Goal: Task Accomplishment & Management: Manage account settings

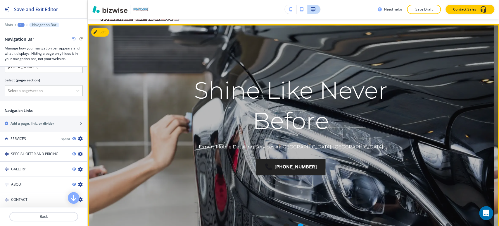
scroll to position [32, 0]
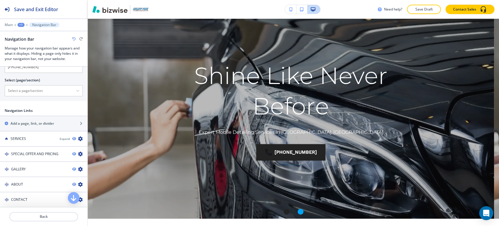
click at [100, 18] on div "Need help? Save Draft Contact Sales" at bounding box center [294, 9] width 412 height 19
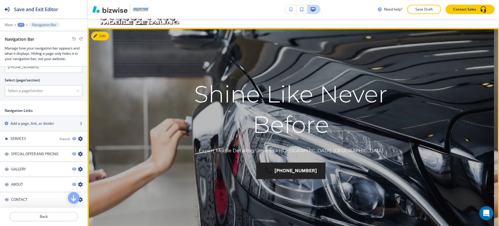
scroll to position [0, 0]
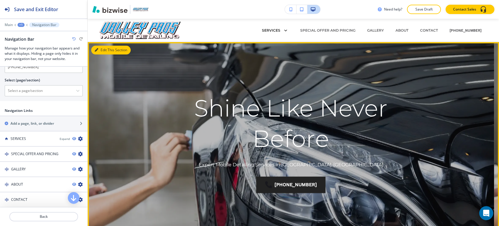
click at [104, 51] on button "Edit This Section" at bounding box center [110, 50] width 39 height 9
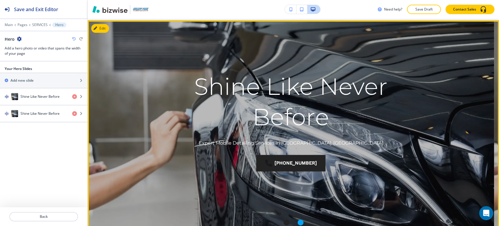
scroll to position [23, 0]
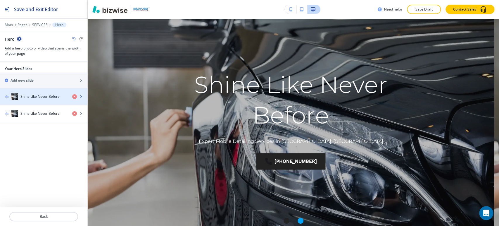
click at [48, 97] on h4 "Shine Like Never Before" at bounding box center [39, 96] width 39 height 5
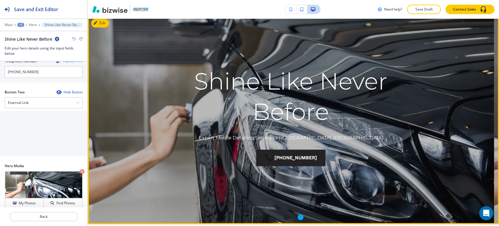
scroll to position [42, 0]
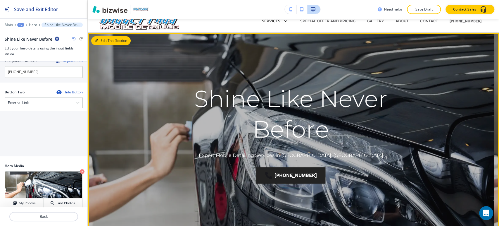
click at [104, 41] on button "Edit This Section" at bounding box center [110, 40] width 39 height 9
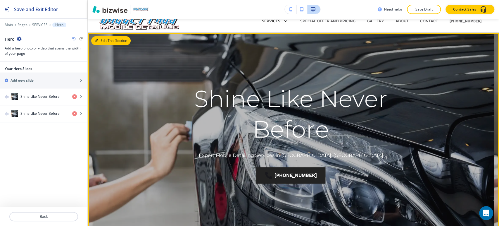
scroll to position [23, 0]
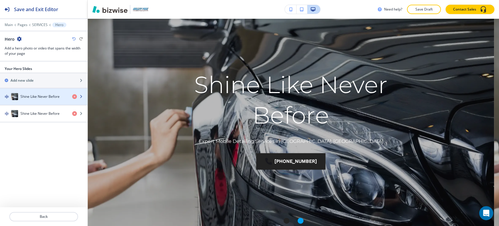
click at [51, 94] on h4 "Shine Like Never Before" at bounding box center [39, 96] width 39 height 5
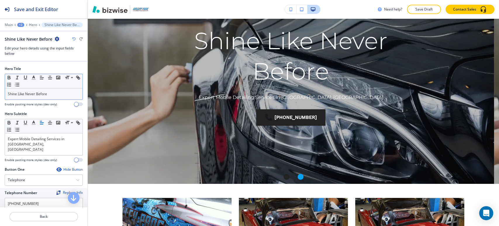
scroll to position [74, 0]
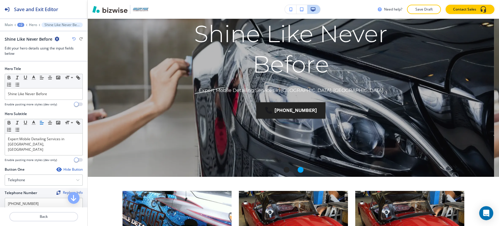
click at [31, 23] on div "Main +2 Hero Shine Like Never Before" at bounding box center [44, 25] width 78 height 5
click at [12, 24] on p "Main" at bounding box center [9, 25] width 8 height 4
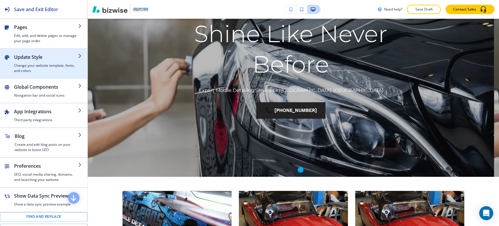
click at [44, 63] on h4 "Change your website template, fonts, and colors" at bounding box center [46, 68] width 64 height 11
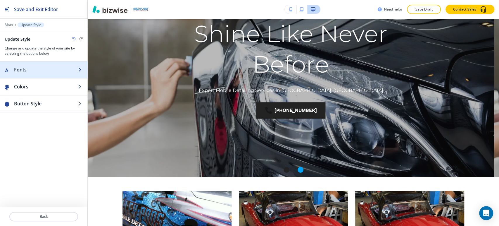
click at [47, 72] on h2 "Fonts" at bounding box center [46, 69] width 64 height 7
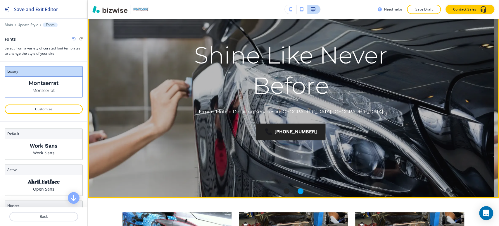
scroll to position [42, 0]
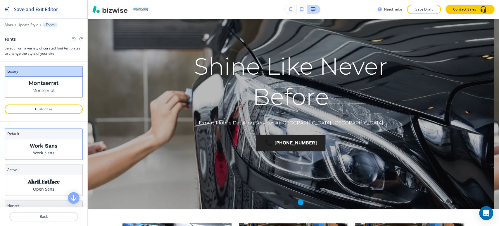
click at [53, 149] on div "Work Sans Work Sans" at bounding box center [44, 149] width 78 height 20
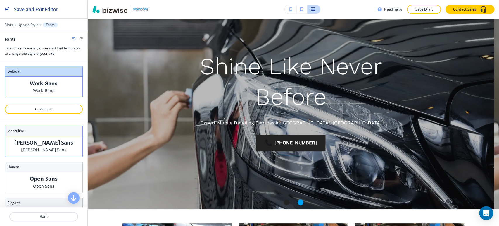
scroll to position [162, 0]
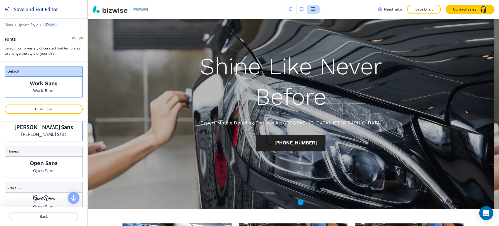
click at [49, 136] on p "Merriweather Sans" at bounding box center [43, 134] width 45 height 6
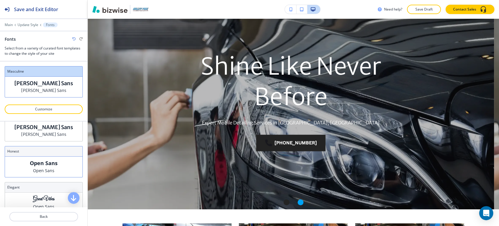
click at [51, 164] on p "Open Sans" at bounding box center [44, 163] width 28 height 6
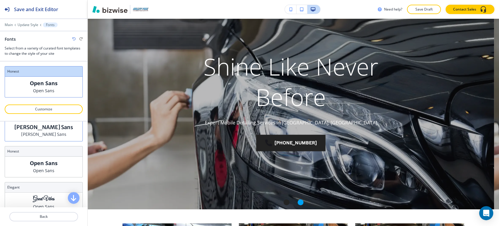
click at [58, 135] on p "Merriweather Sans" at bounding box center [43, 134] width 45 height 6
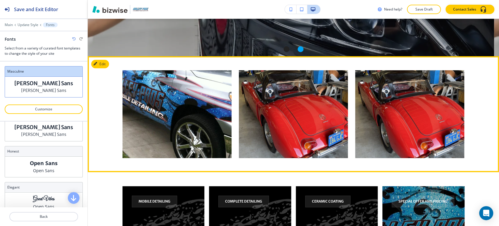
scroll to position [204, 0]
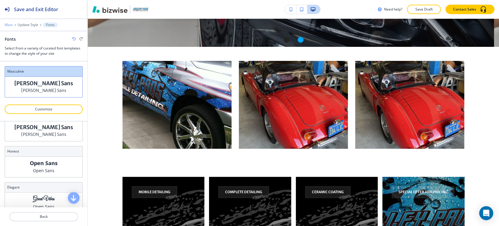
click at [8, 23] on p "Main" at bounding box center [9, 25] width 8 height 4
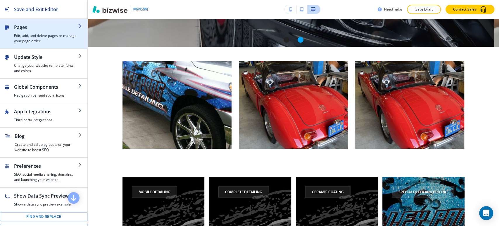
click at [48, 41] on h4 "Edit, add, and delete pages or manage your page order" at bounding box center [46, 38] width 64 height 11
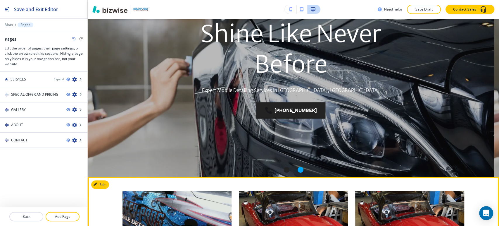
scroll to position [0, 0]
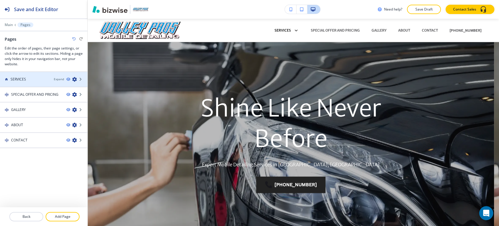
click at [75, 77] on icon "button" at bounding box center [74, 79] width 5 height 5
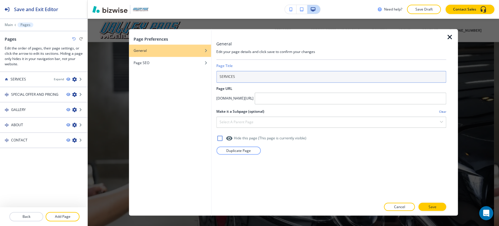
click at [246, 75] on input "SERVICES" at bounding box center [331, 77] width 230 height 12
click at [245, 76] on input "SERVICES" at bounding box center [331, 77] width 230 height 12
type input "Home"
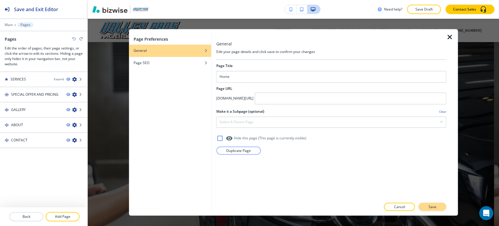
click at [433, 207] on p "Save" at bounding box center [433, 206] width 8 height 5
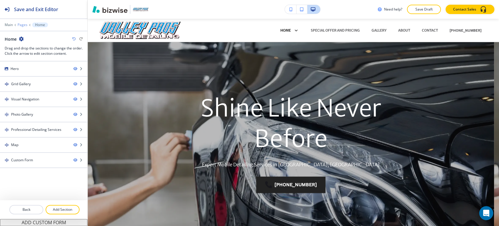
click at [25, 26] on p "Pages" at bounding box center [23, 25] width 10 height 4
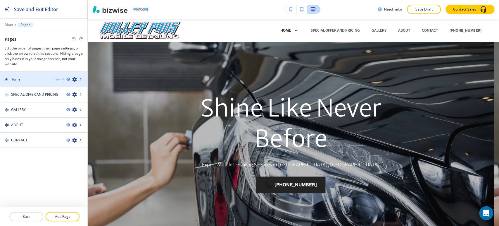
click at [63, 79] on div "Expand" at bounding box center [59, 79] width 10 height 4
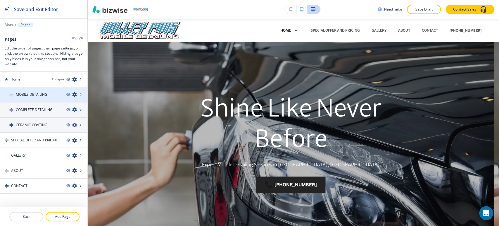
click at [72, 94] on icon "button" at bounding box center [74, 94] width 5 height 5
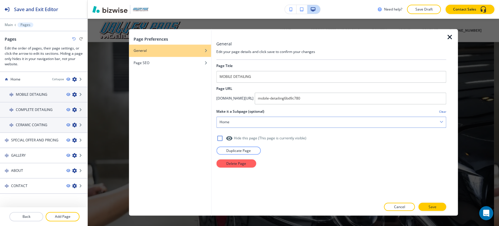
click at [277, 122] on div "Home" at bounding box center [331, 122] width 229 height 11
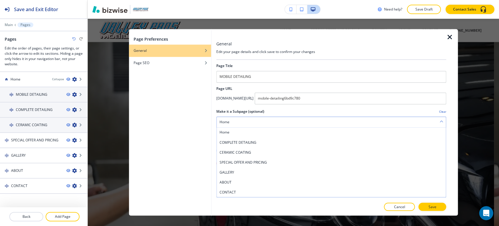
click at [276, 123] on div "Home" at bounding box center [331, 122] width 229 height 11
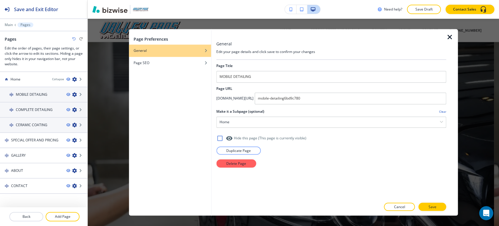
click at [442, 111] on h4 "Clear" at bounding box center [442, 111] width 7 height 4
click at [428, 204] on button "Save" at bounding box center [433, 207] width 28 height 8
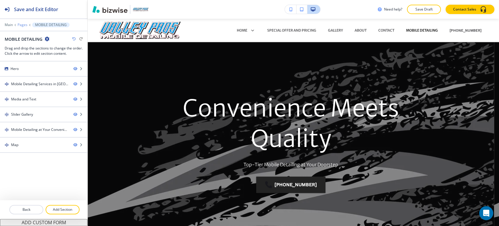
click at [22, 25] on p "Pages" at bounding box center [23, 25] width 10 height 4
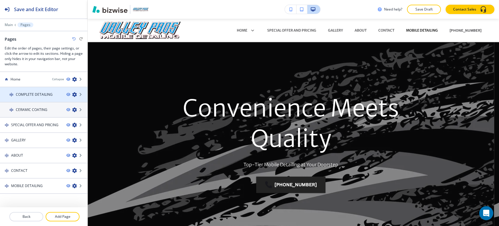
click at [72, 94] on icon "button" at bounding box center [74, 94] width 5 height 5
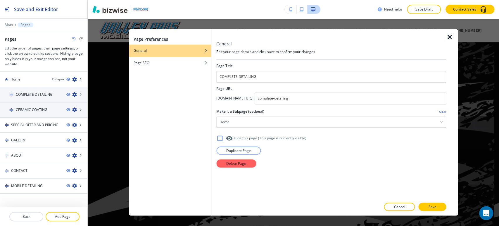
click at [442, 112] on h4 "Clear" at bounding box center [442, 111] width 7 height 4
click at [425, 205] on button "Save" at bounding box center [433, 207] width 28 height 8
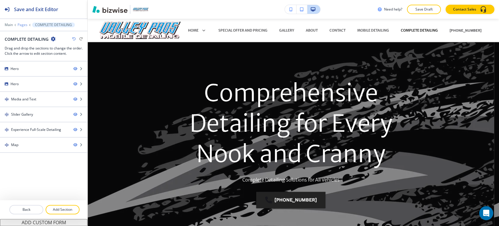
click at [25, 26] on p "Pages" at bounding box center [23, 25] width 10 height 4
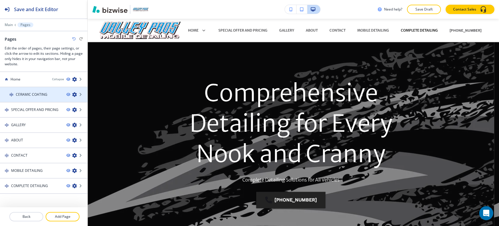
click at [72, 94] on icon "button" at bounding box center [74, 94] width 5 height 5
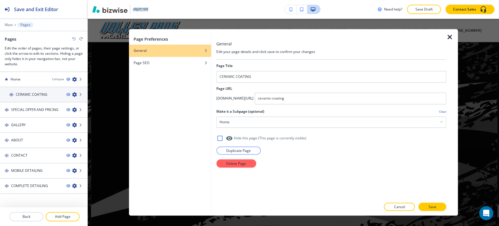
click at [445, 112] on h4 "Clear" at bounding box center [442, 111] width 7 height 4
click at [427, 206] on button "Save" at bounding box center [433, 207] width 28 height 8
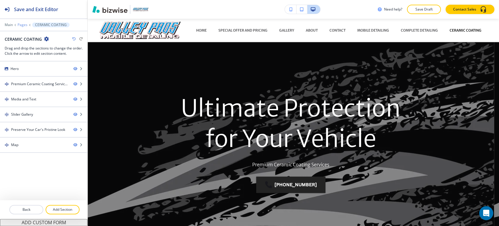
click at [23, 24] on p "Pages" at bounding box center [23, 25] width 10 height 4
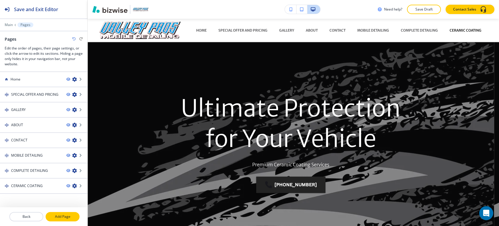
click at [62, 215] on p "Add Page" at bounding box center [62, 216] width 33 height 5
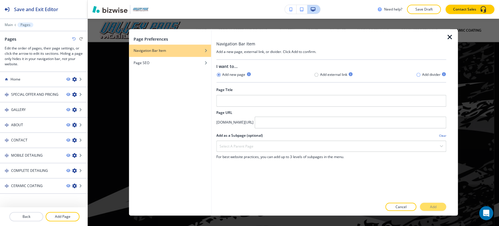
click at [418, 74] on icon "button" at bounding box center [418, 74] width 5 height 5
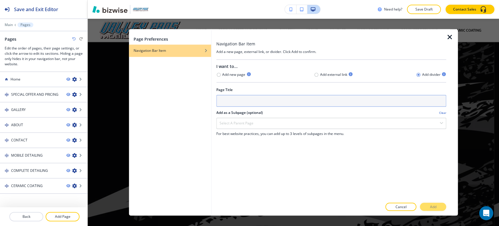
click at [330, 101] on input "text" at bounding box center [331, 101] width 230 height 12
type input "Services"
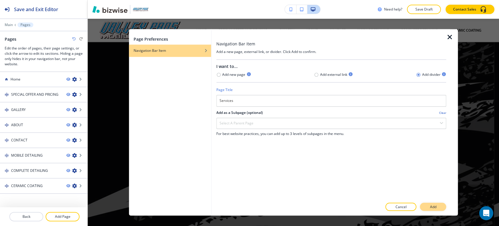
click at [428, 207] on button "Add" at bounding box center [433, 207] width 26 height 8
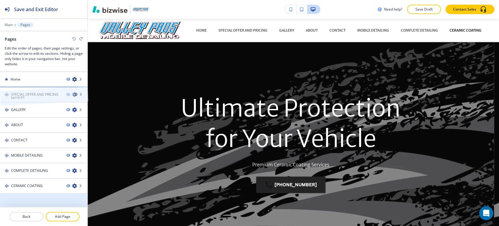
drag, startPoint x: 37, startPoint y: 199, endPoint x: 37, endPoint y: 84, distance: 115.0
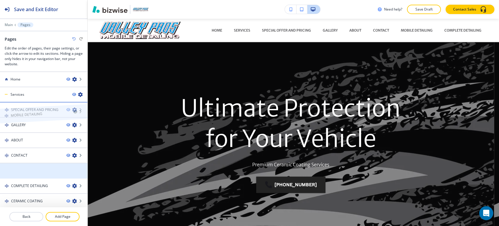
drag, startPoint x: 43, startPoint y: 173, endPoint x: 42, endPoint y: 106, distance: 67.0
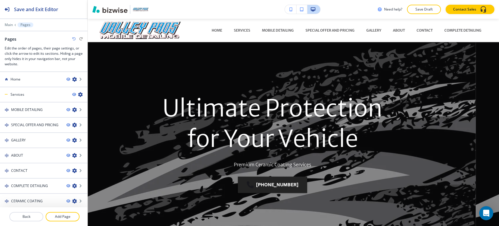
scroll to position [7, 0]
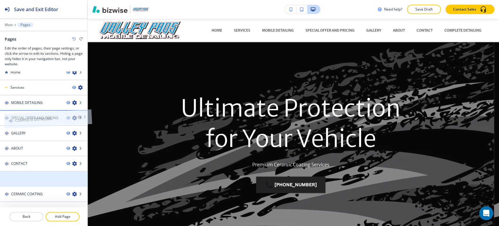
drag, startPoint x: 36, startPoint y: 187, endPoint x: 39, endPoint y: 110, distance: 77.0
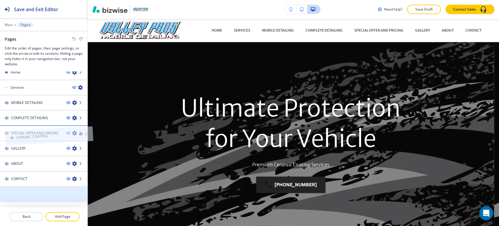
drag, startPoint x: 40, startPoint y: 199, endPoint x: 45, endPoint y: 130, distance: 68.3
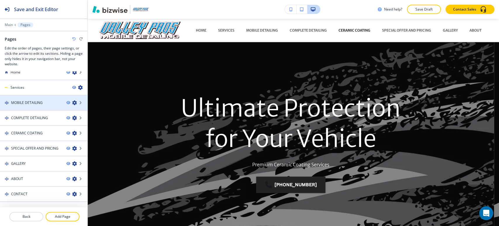
click at [72, 102] on icon "button" at bounding box center [74, 102] width 5 height 5
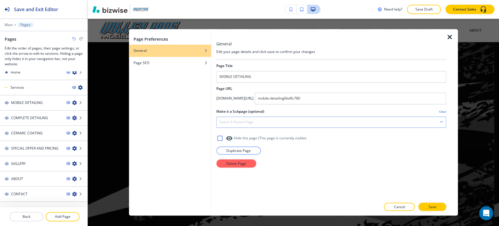
click at [288, 124] on div "Select a parent page" at bounding box center [331, 122] width 229 height 11
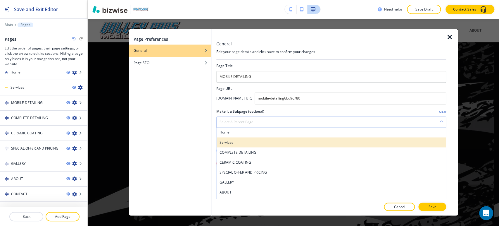
click at [268, 144] on h4 "Services" at bounding box center [332, 142] width 224 height 5
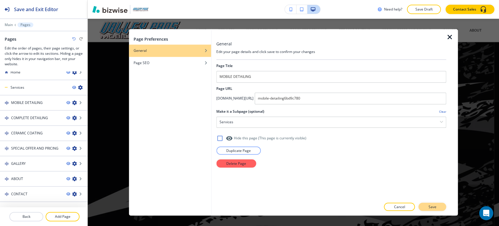
click at [428, 207] on button "Save" at bounding box center [433, 207] width 28 height 8
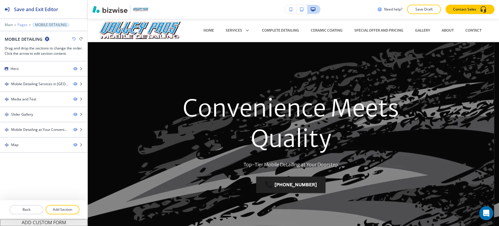
click at [23, 25] on p "Pages" at bounding box center [23, 25] width 10 height 4
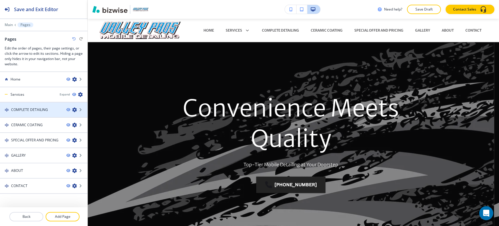
click at [72, 109] on icon "button" at bounding box center [74, 109] width 5 height 5
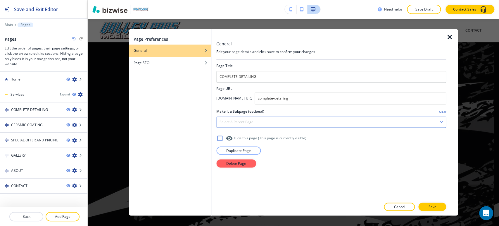
click at [315, 125] on div "Select a parent page" at bounding box center [331, 122] width 229 height 11
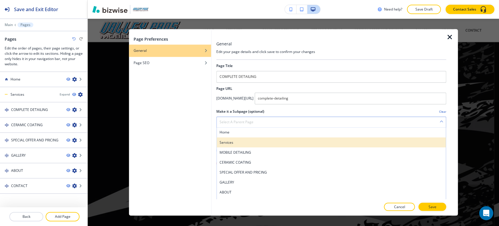
click at [276, 140] on h4 "Services" at bounding box center [332, 142] width 224 height 5
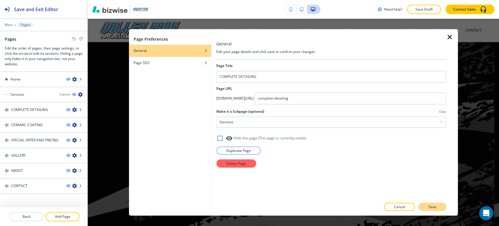
click at [426, 208] on button "Save" at bounding box center [433, 207] width 28 height 8
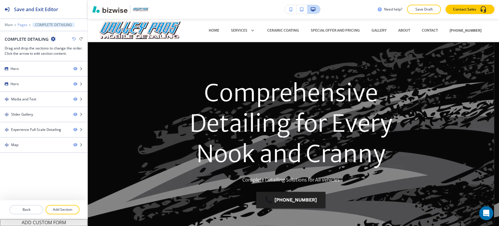
click at [22, 26] on p "Pages" at bounding box center [23, 25] width 10 height 4
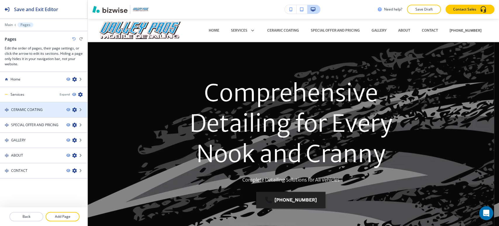
click at [75, 109] on icon "button" at bounding box center [74, 109] width 5 height 5
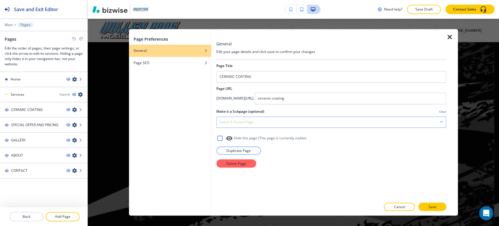
click at [325, 125] on div "Select a parent page" at bounding box center [331, 122] width 229 height 11
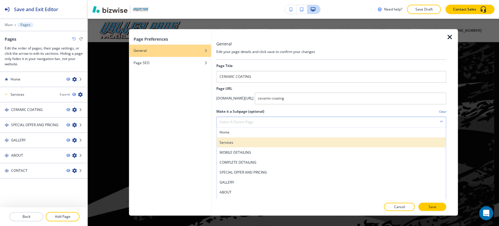
click at [287, 141] on h4 "Services" at bounding box center [332, 142] width 224 height 5
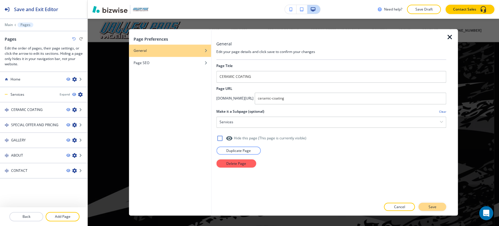
click at [431, 207] on p "Save" at bounding box center [433, 206] width 8 height 5
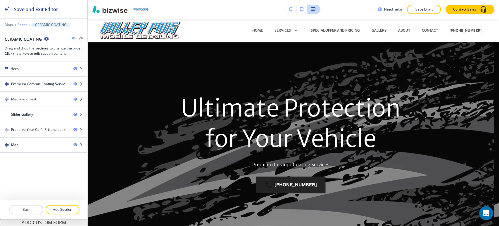
click at [20, 25] on p "Pages" at bounding box center [23, 25] width 10 height 4
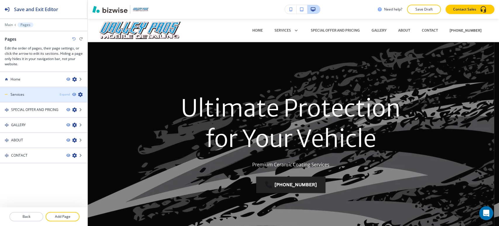
click at [66, 94] on div "Expand" at bounding box center [65, 94] width 10 height 4
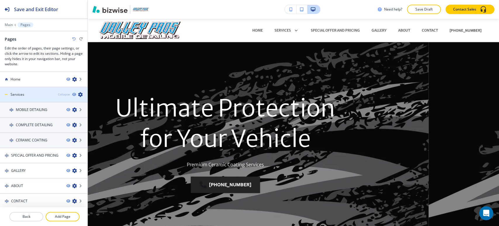
click at [59, 94] on div "Collapse" at bounding box center [64, 94] width 12 height 4
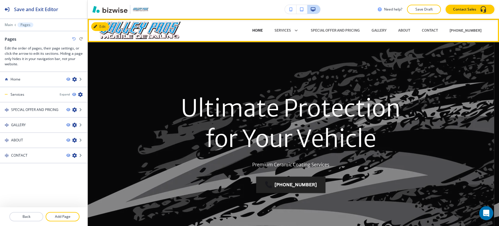
click at [260, 31] on p "Home" at bounding box center [257, 30] width 11 height 5
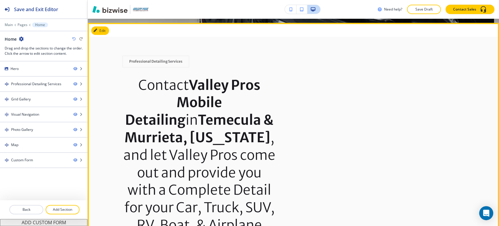
scroll to position [227, 0]
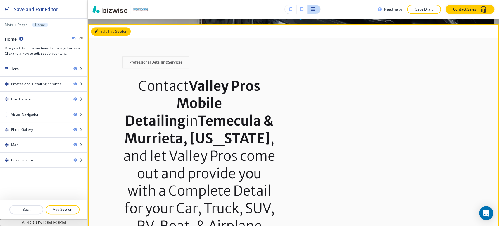
click at [104, 32] on button "Edit This Section" at bounding box center [110, 31] width 39 height 9
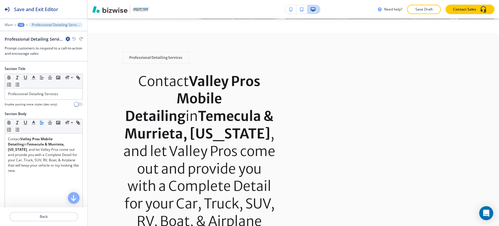
click at [67, 38] on icon "button" at bounding box center [68, 39] width 5 height 5
click at [88, 68] on p "Delete Section" at bounding box center [84, 69] width 30 height 5
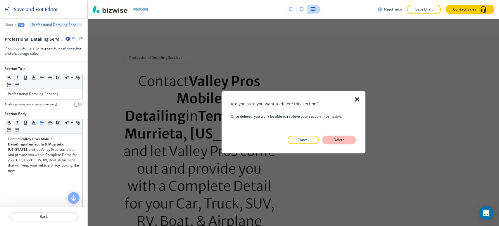
click at [339, 139] on p "Delete" at bounding box center [339, 139] width 14 height 5
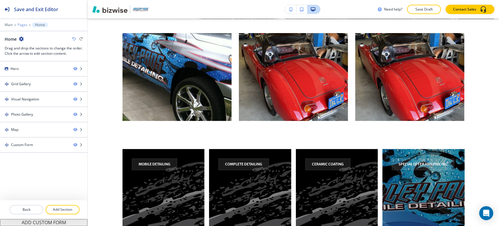
click at [23, 24] on p "Pages" at bounding box center [23, 25] width 10 height 4
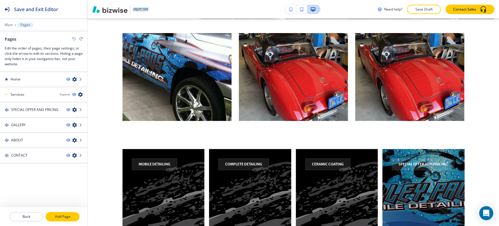
click at [63, 218] on p "Add Page" at bounding box center [62, 216] width 33 height 5
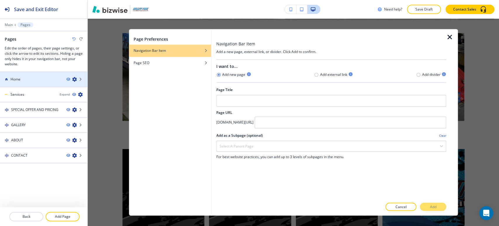
click at [38, 84] on div at bounding box center [43, 84] width 87 height 5
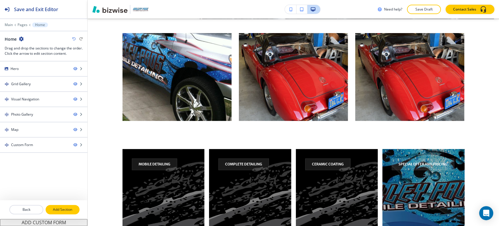
drag, startPoint x: 63, startPoint y: 210, endPoint x: 68, endPoint y: 207, distance: 5.1
click at [64, 210] on p "Add Section" at bounding box center [62, 209] width 33 height 5
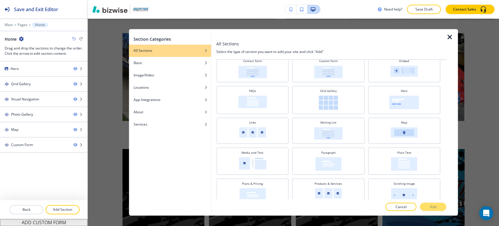
scroll to position [97, 0]
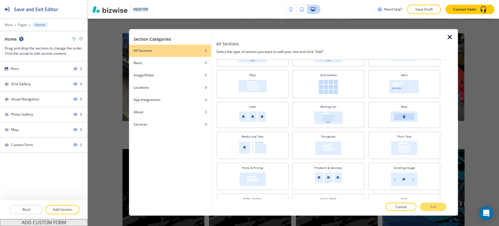
click at [446, 37] on icon "button" at bounding box center [449, 37] width 7 height 7
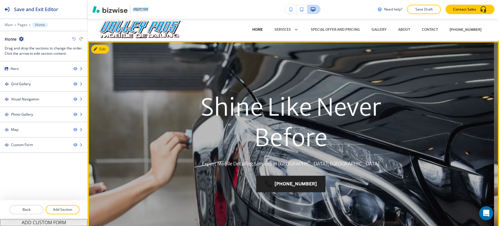
scroll to position [0, 0]
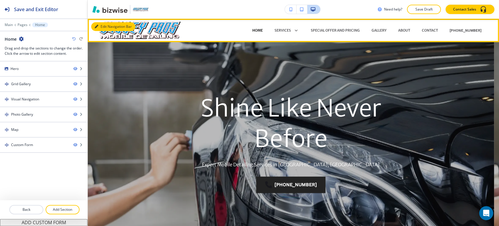
click at [96, 26] on icon "button" at bounding box center [97, 27] width 4 height 4
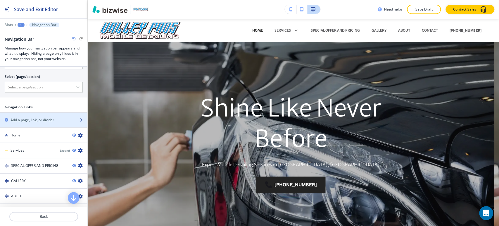
scroll to position [97, 0]
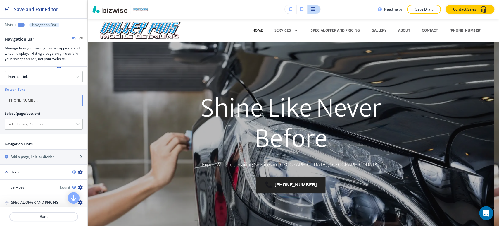
click at [46, 95] on input "(951) 970-6099" at bounding box center [44, 100] width 78 height 12
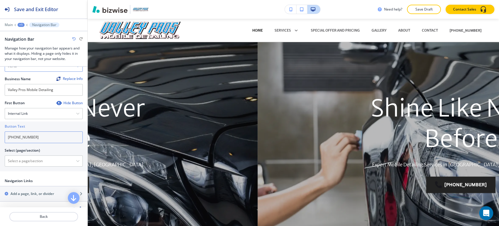
scroll to position [32, 0]
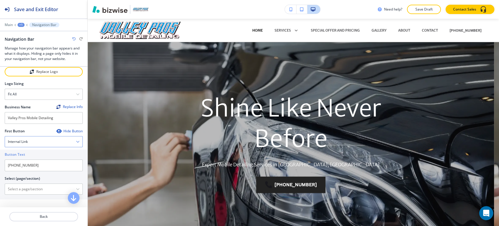
click at [63, 142] on div "Internal Link" at bounding box center [44, 141] width 78 height 11
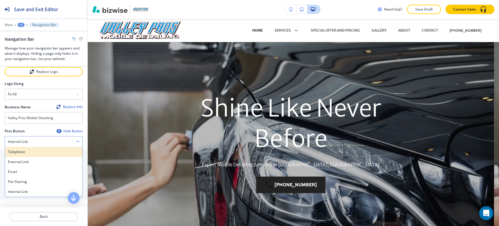
click at [56, 152] on h4 "Telephone" at bounding box center [44, 151] width 72 height 5
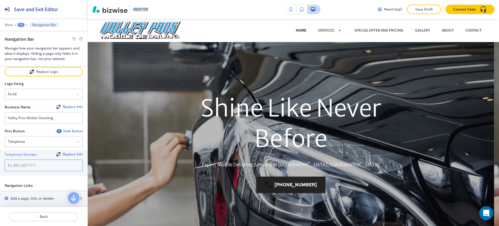
click at [25, 167] on input "text" at bounding box center [44, 165] width 78 height 12
paste input "(951) 970-6099"
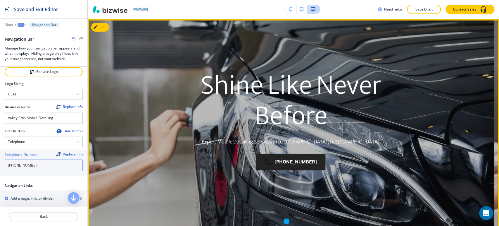
scroll to position [97, 0]
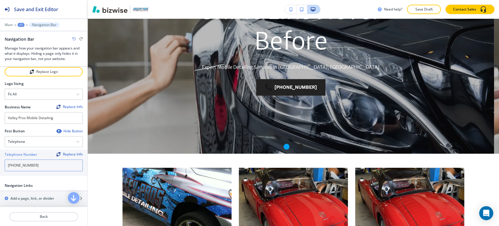
type input "(951) 970-6099"
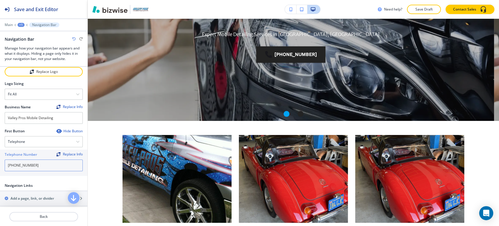
scroll to position [130, 0]
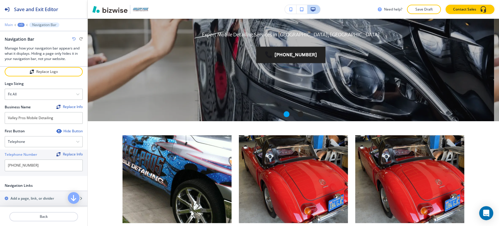
click at [8, 24] on p "Main" at bounding box center [9, 25] width 8 height 4
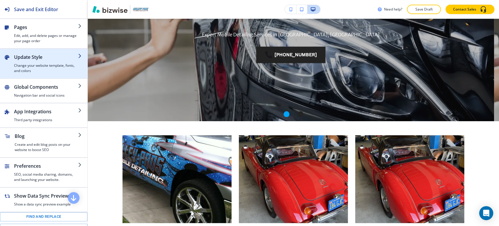
click at [50, 70] on h4 "Change your website template, fonts, and colors" at bounding box center [46, 68] width 64 height 11
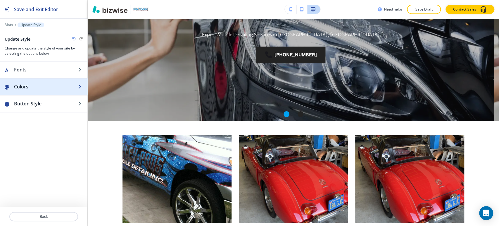
click at [56, 89] on h2 "Colors" at bounding box center [46, 86] width 64 height 7
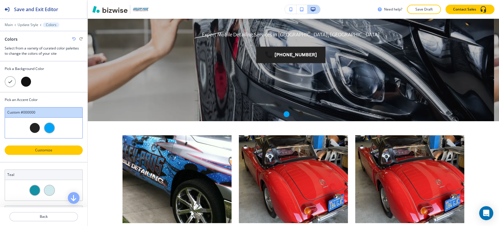
click at [54, 149] on p "Customize" at bounding box center [43, 149] width 63 height 5
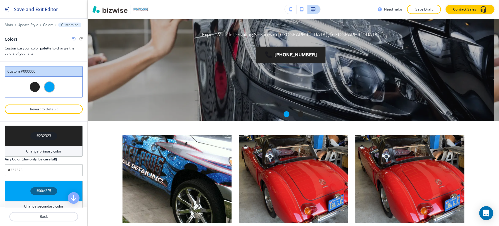
scroll to position [47, 0]
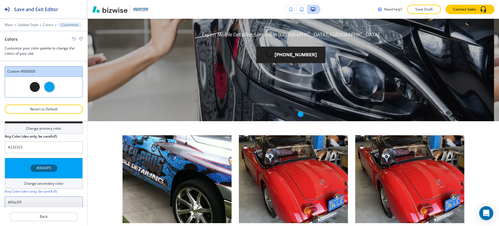
click at [39, 201] on input "#00a3f5" at bounding box center [44, 202] width 78 height 12
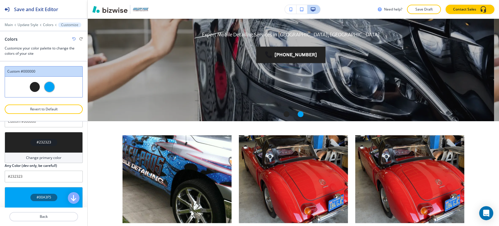
scroll to position [32, 0]
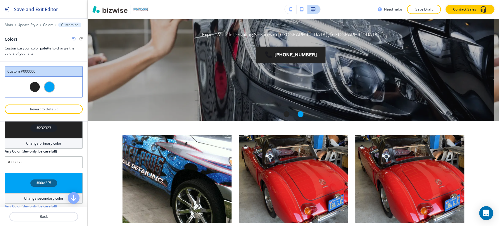
click at [42, 142] on h4 "Change primary color" at bounding box center [43, 143] width 35 height 5
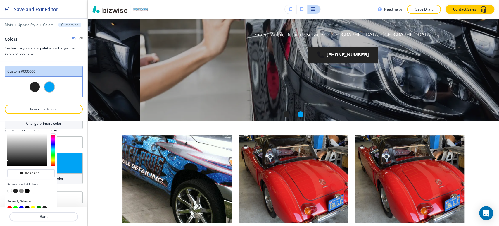
scroll to position [59, 0]
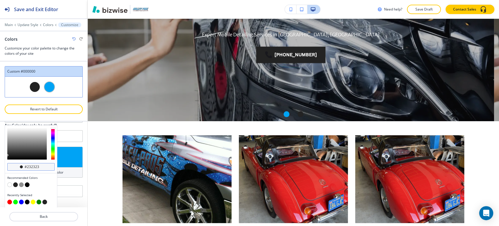
click at [37, 167] on input "#232323" at bounding box center [34, 166] width 20 height 5
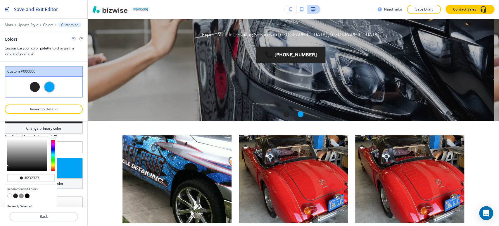
click at [62, 117] on div at bounding box center [44, 117] width 78 height 7
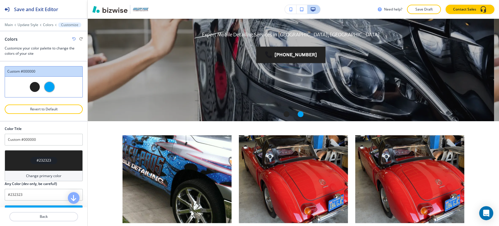
scroll to position [0, 0]
click at [36, 193] on input "#232323" at bounding box center [44, 195] width 78 height 12
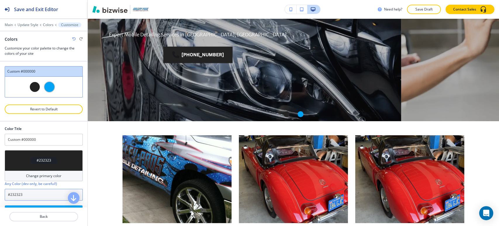
click at [36, 193] on input "#232323" at bounding box center [44, 195] width 78 height 12
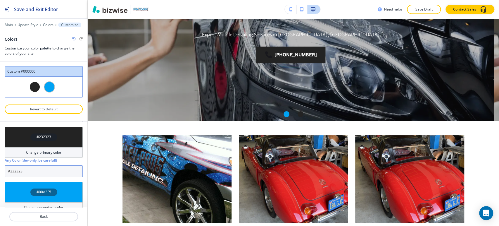
scroll to position [47, 0]
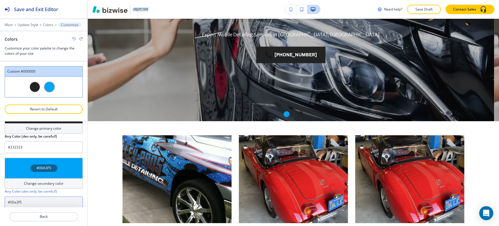
click at [35, 199] on input "#00a3f5" at bounding box center [44, 202] width 78 height 12
click at [35, 200] on input "#00a3f5" at bounding box center [44, 202] width 78 height 12
paste input "232323"
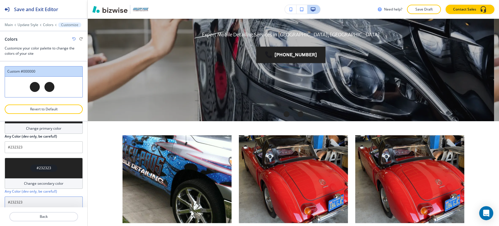
type input "#232323"
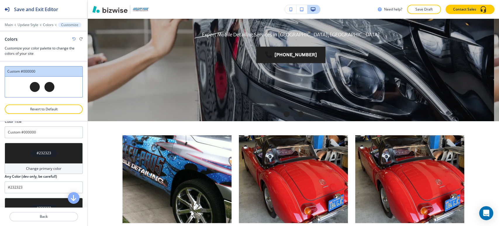
scroll to position [0, 0]
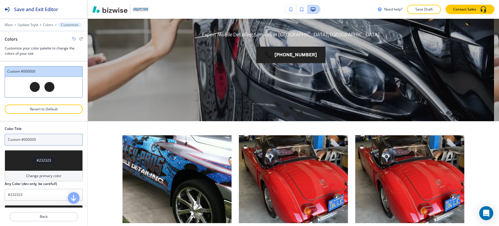
click at [49, 138] on input "Custom #000000" at bounding box center [44, 140] width 78 height 12
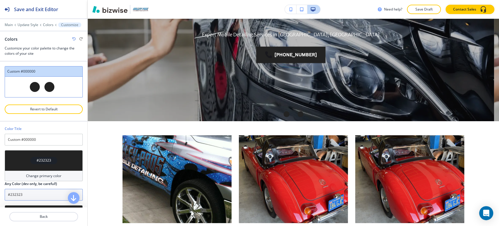
click at [31, 193] on input "#232323" at bounding box center [44, 195] width 78 height 12
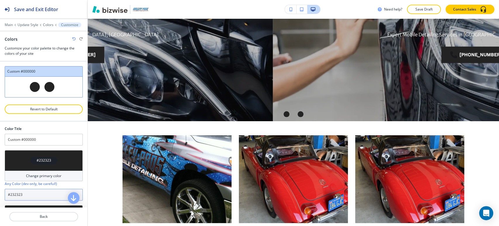
paste input "00a3f5"
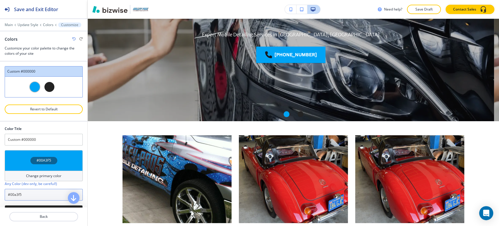
type input "#00a3f5"
click at [54, 123] on div at bounding box center [44, 123] width 78 height 5
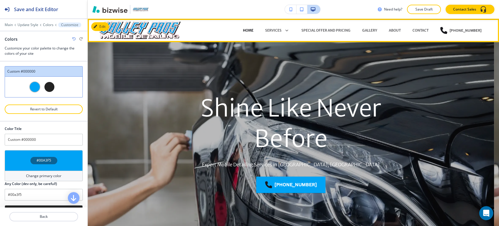
click at [246, 29] on p "Home" at bounding box center [248, 30] width 11 height 5
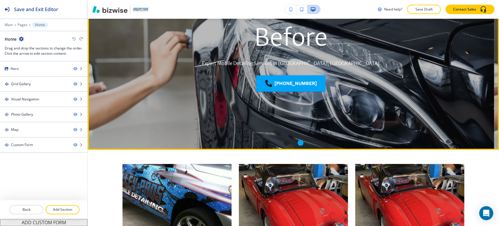
scroll to position [97, 0]
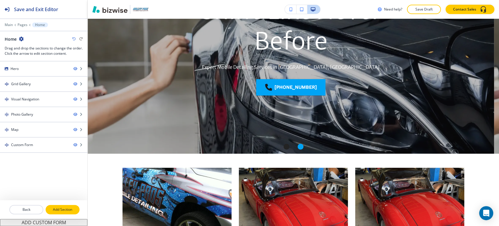
click at [63, 207] on button "Add Section" at bounding box center [63, 209] width 34 height 9
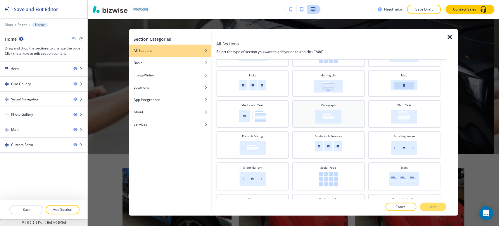
scroll to position [130, 0]
click at [345, 116] on div "Paragraph" at bounding box center [328, 112] width 66 height 20
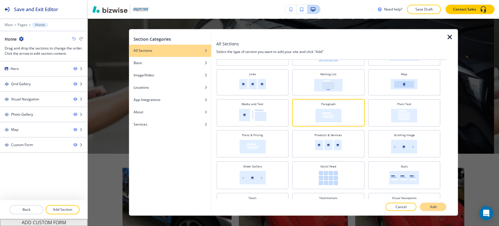
click at [426, 206] on button "Add" at bounding box center [433, 207] width 26 height 8
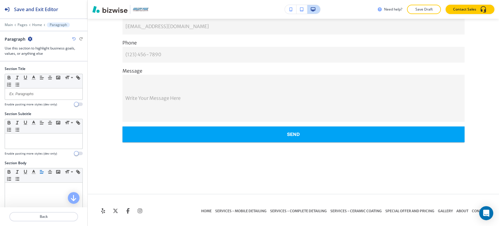
scroll to position [1432, 0]
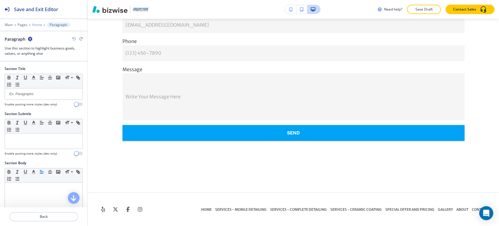
click at [36, 27] on p "Home" at bounding box center [37, 25] width 10 height 4
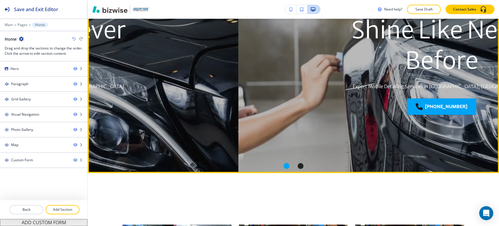
scroll to position [70, 0]
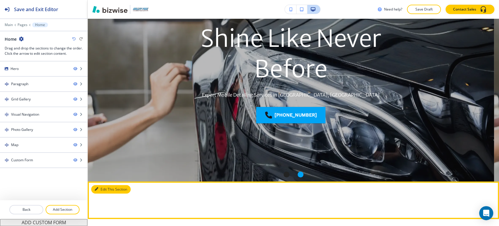
click at [101, 188] on button "Edit This Section" at bounding box center [110, 189] width 39 height 9
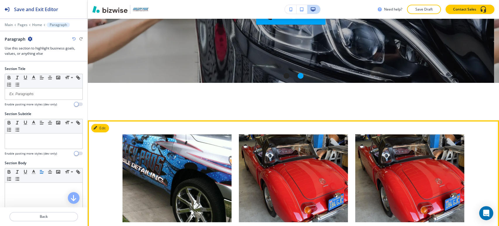
scroll to position [167, 0]
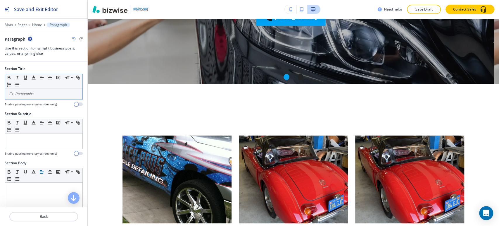
click at [56, 96] on p at bounding box center [44, 93] width 72 height 5
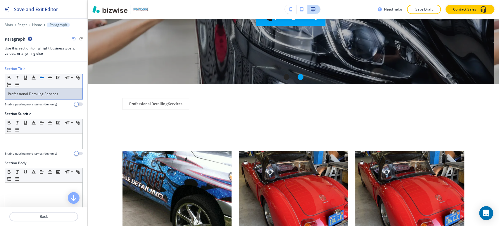
click at [67, 96] on p "Professional Detailing Services" at bounding box center [44, 93] width 72 height 5
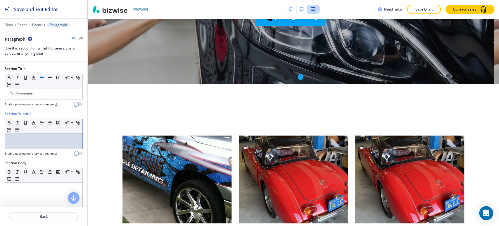
click at [46, 144] on div at bounding box center [44, 140] width 78 height 15
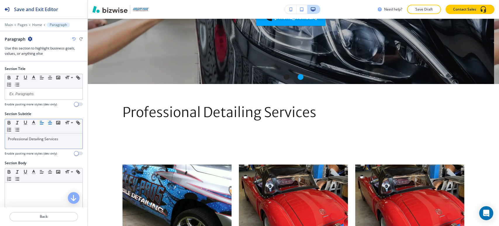
click at [50, 122] on icon "button" at bounding box center [49, 122] width 5 height 5
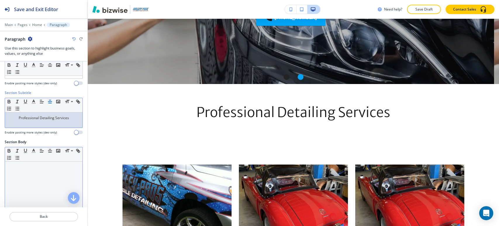
scroll to position [32, 0]
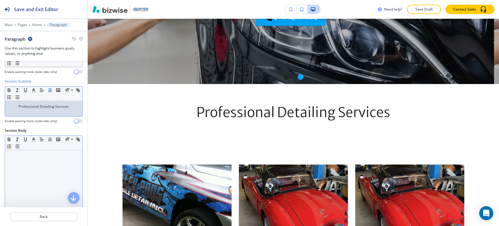
click at [41, 161] on div at bounding box center [44, 188] width 78 height 76
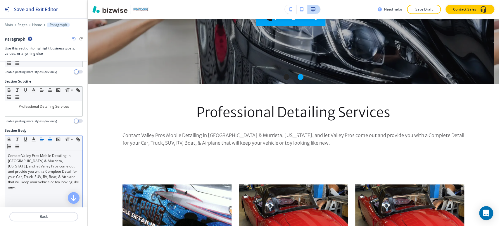
click at [51, 140] on icon "button" at bounding box center [49, 139] width 5 height 5
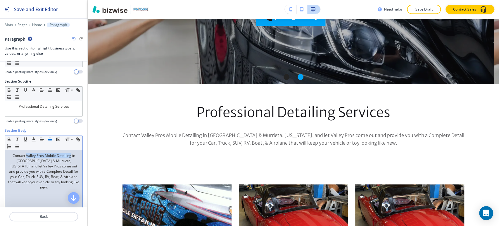
drag, startPoint x: 23, startPoint y: 155, endPoint x: 68, endPoint y: 155, distance: 44.8
click at [68, 155] on p "Contact Valley Pros Mobile Detailing in Temecula & Murrieta, California, and le…" at bounding box center [44, 171] width 72 height 37
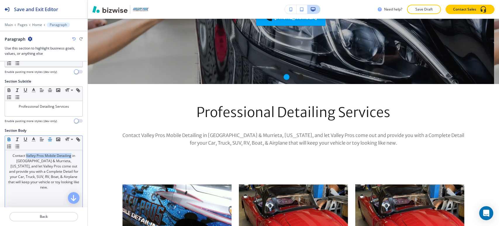
click at [11, 138] on icon "button" at bounding box center [8, 139] width 5 height 5
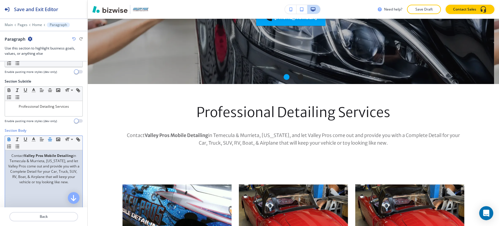
click at [37, 164] on p "Contact Valley Pros Mobile Detailing in Temecula & Murrieta, California, and le…" at bounding box center [44, 169] width 72 height 32
drag, startPoint x: 61, startPoint y: 161, endPoint x: 7, endPoint y: 161, distance: 54.1
click at [7, 161] on div "Contact Valley Pros Mobile Detailing in Temecula & Murrieta, California, and le…" at bounding box center [44, 188] width 78 height 76
click at [10, 139] on icon "button" at bounding box center [9, 139] width 2 height 1
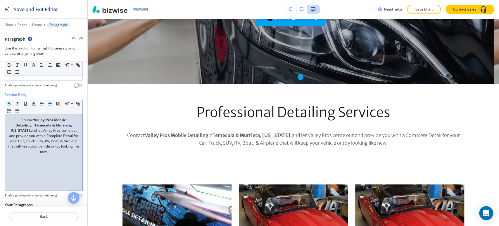
scroll to position [98, 0]
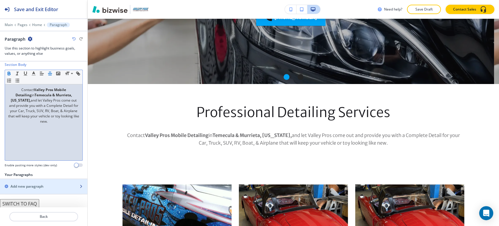
click at [47, 185] on div "Add new paragraph" at bounding box center [37, 186] width 75 height 5
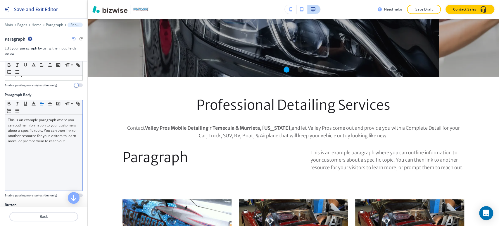
scroll to position [37, 0]
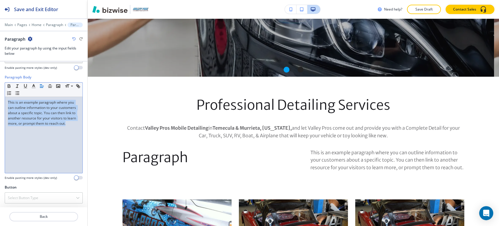
drag, startPoint x: 51, startPoint y: 133, endPoint x: 5, endPoint y: 102, distance: 55.8
click at [5, 102] on div "This is an example paragraph where you can outline information to your customer…" at bounding box center [44, 135] width 78 height 76
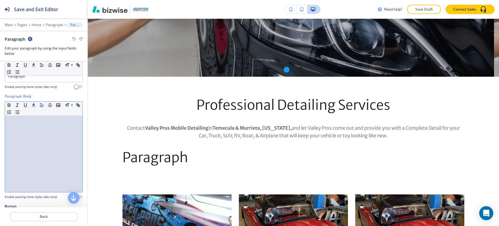
scroll to position [0, 0]
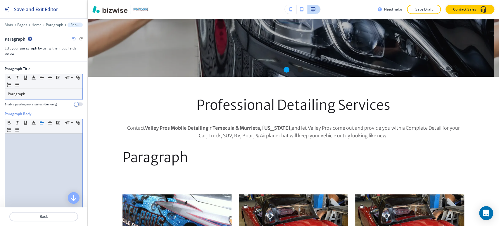
click at [54, 96] on p "Paragraph" at bounding box center [44, 93] width 72 height 5
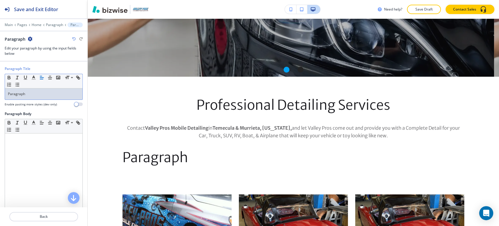
click at [54, 96] on p "Paragraph" at bounding box center [44, 93] width 72 height 5
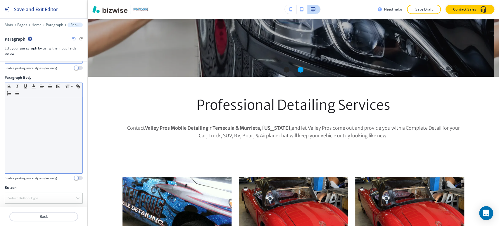
scroll to position [37, 0]
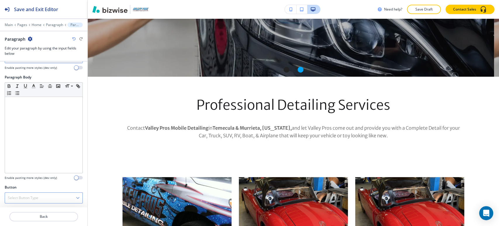
click at [42, 194] on div "Select Button Type" at bounding box center [44, 198] width 78 height 11
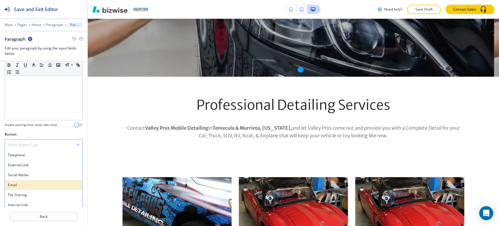
scroll to position [92, 0]
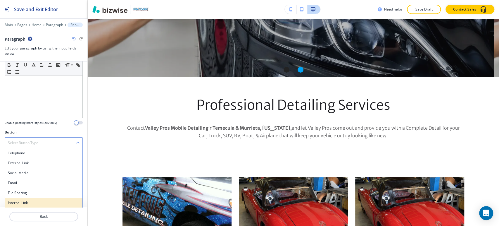
click at [41, 201] on h4 "Internal Link" at bounding box center [44, 202] width 72 height 5
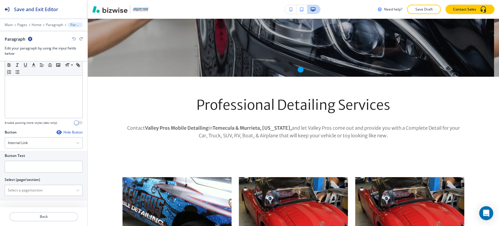
scroll to position [91, 0]
click at [40, 162] on input "text" at bounding box center [44, 167] width 78 height 12
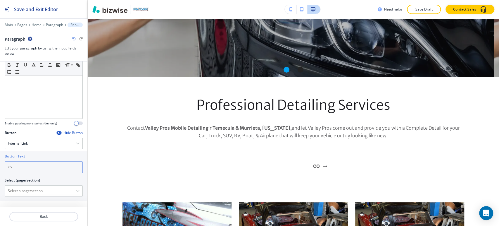
type input "c"
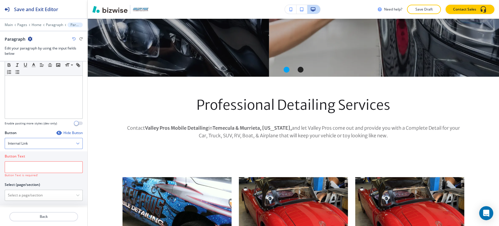
click at [51, 142] on div "Internal Link" at bounding box center [44, 143] width 78 height 11
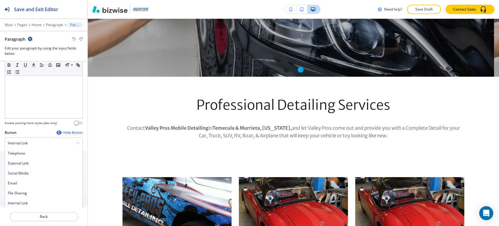
click at [42, 153] on h4 "Telephone" at bounding box center [44, 153] width 72 height 5
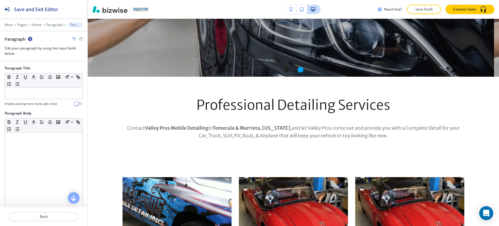
scroll to position [0, 0]
click at [54, 25] on p "Paragraph" at bounding box center [54, 25] width 17 height 4
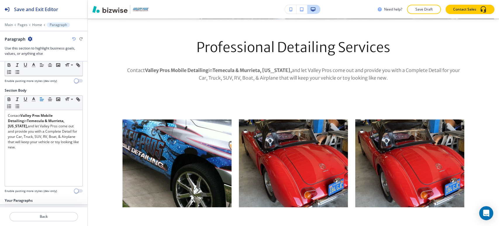
scroll to position [114, 0]
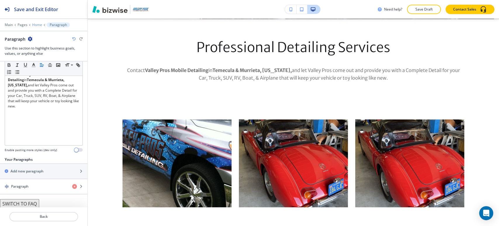
click at [32, 23] on p "Home" at bounding box center [37, 25] width 10 height 4
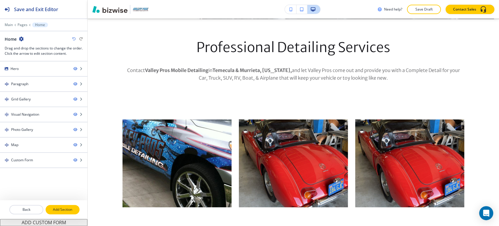
click at [56, 208] on p "Add Section" at bounding box center [62, 209] width 33 height 5
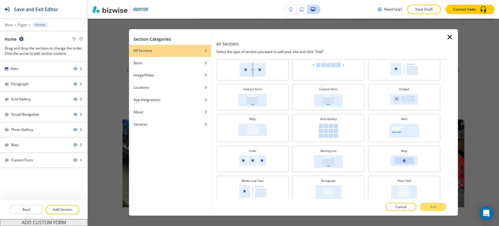
scroll to position [65, 0]
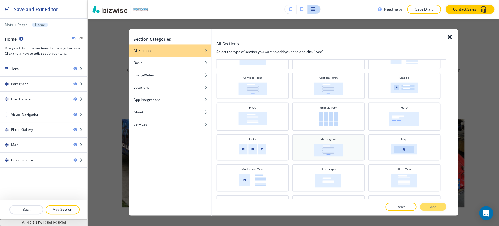
click at [342, 142] on div "Mailing List" at bounding box center [328, 146] width 66 height 19
click at [427, 204] on button "Add" at bounding box center [433, 207] width 26 height 8
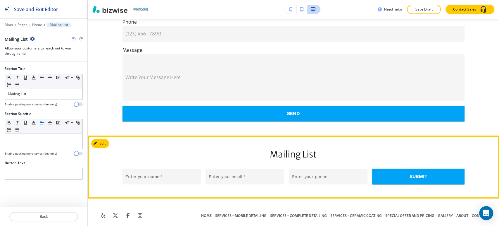
scroll to position [1544, 0]
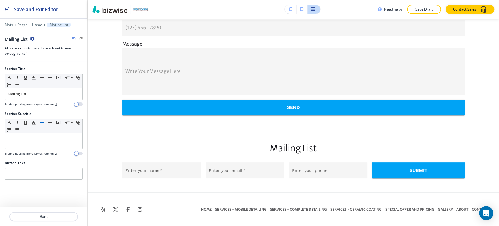
click at [32, 39] on icon "button" at bounding box center [32, 39] width 5 height 5
click at [38, 69] on p "Delete Section" at bounding box center [48, 69] width 30 height 5
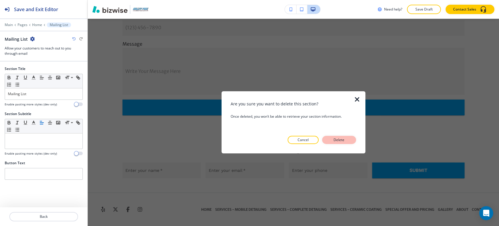
click at [337, 138] on p "Delete" at bounding box center [339, 139] width 14 height 5
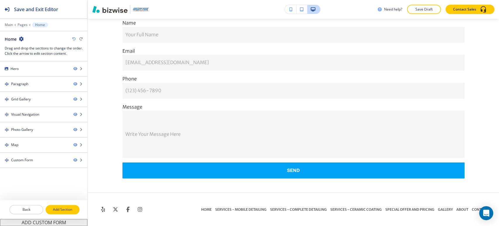
click at [67, 208] on p "Add Section" at bounding box center [62, 209] width 33 height 5
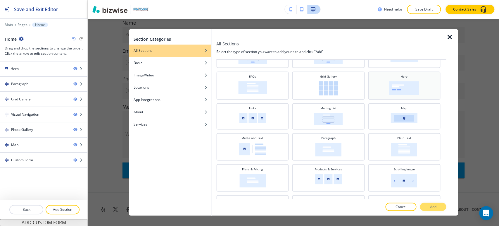
scroll to position [97, 0]
click at [394, 142] on img at bounding box center [404, 148] width 26 height 14
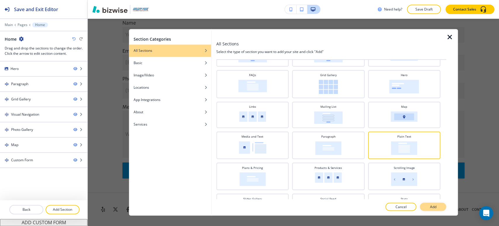
click at [427, 205] on button "Add" at bounding box center [433, 207] width 26 height 8
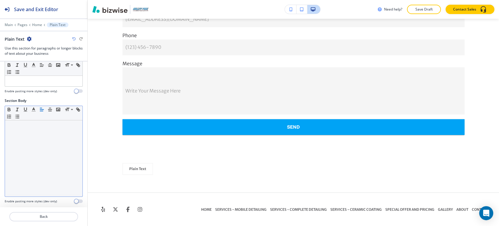
scroll to position [0, 0]
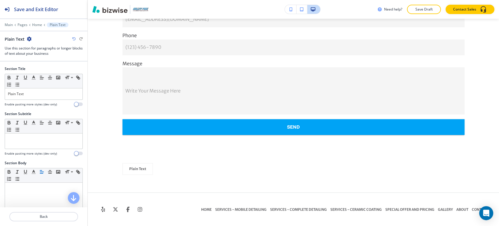
click at [27, 39] on icon "button" at bounding box center [29, 39] width 5 height 5
click at [35, 70] on p "Delete Section" at bounding box center [45, 69] width 30 height 5
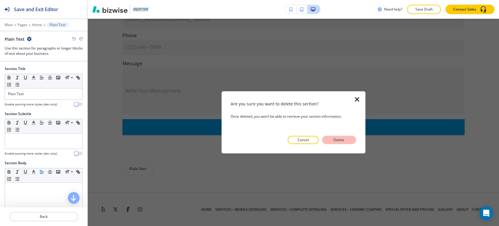
click at [339, 139] on p "Delete" at bounding box center [339, 139] width 14 height 5
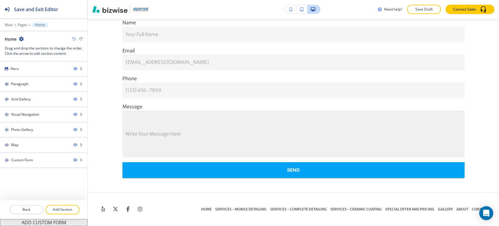
scroll to position [1481, 0]
drag, startPoint x: 66, startPoint y: 208, endPoint x: 69, endPoint y: 204, distance: 4.8
click at [66, 208] on p "Add Section" at bounding box center [62, 209] width 33 height 5
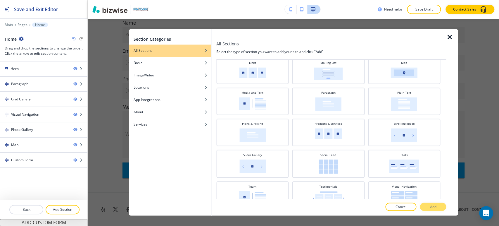
scroll to position [150, 0]
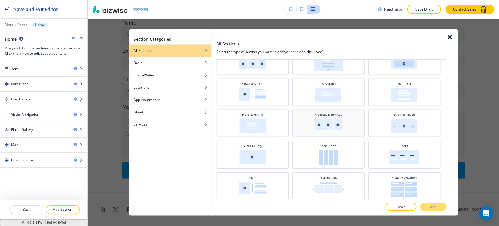
click at [343, 125] on div "Products & Services" at bounding box center [328, 122] width 66 height 20
drag, startPoint x: 427, startPoint y: 205, endPoint x: 424, endPoint y: 205, distance: 2.9
click at [424, 205] on button "Add" at bounding box center [433, 207] width 26 height 8
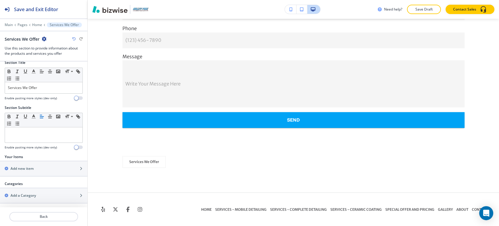
scroll to position [0, 0]
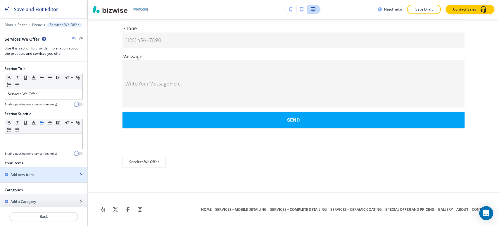
click at [42, 174] on div "Add new item" at bounding box center [37, 174] width 75 height 5
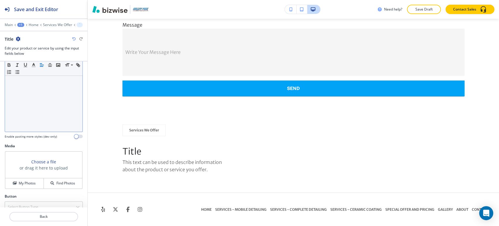
scroll to position [87, 0]
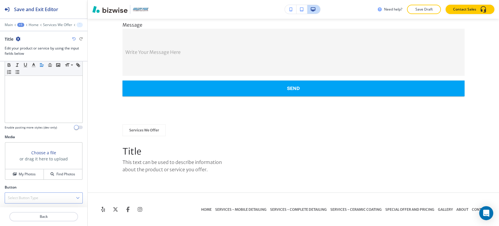
click at [46, 200] on div "Select Button Type" at bounding box center [44, 198] width 78 height 11
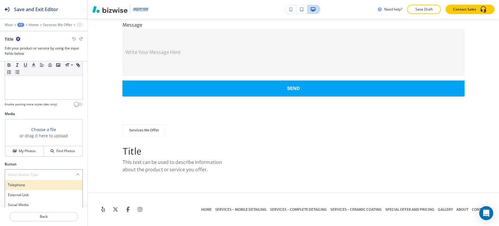
scroll to position [142, 0]
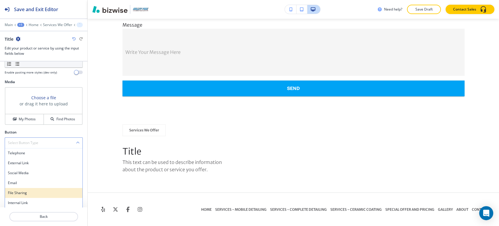
click at [43, 188] on div "File Sharing" at bounding box center [44, 193] width 78 height 10
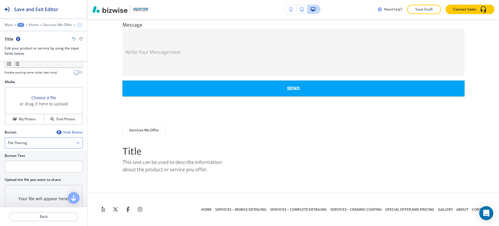
click at [49, 143] on div "File Sharing" at bounding box center [44, 143] width 78 height 11
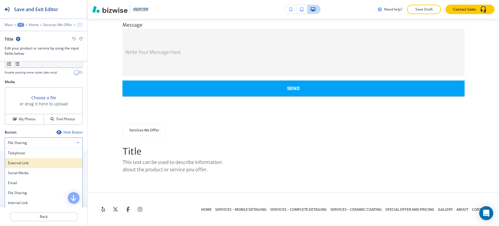
click at [43, 160] on h4 "External Link" at bounding box center [44, 162] width 72 height 5
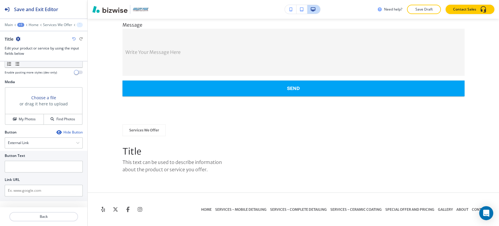
click at [45, 148] on div "Button Hide Button External Link Telephone External Link Social Media Email Fil…" at bounding box center [44, 167] width 78 height 74
click at [47, 142] on div "External Link" at bounding box center [44, 143] width 78 height 11
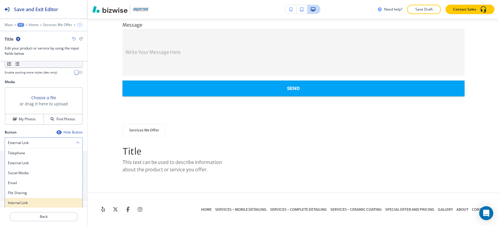
click at [37, 199] on div "Internal Link" at bounding box center [44, 203] width 78 height 10
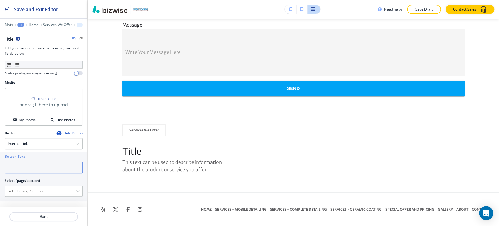
click at [43, 166] on input "text" at bounding box center [44, 167] width 78 height 12
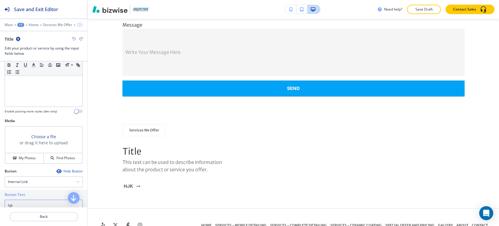
scroll to position [11, 0]
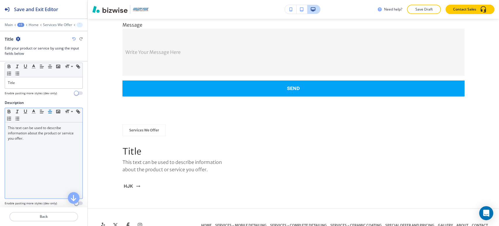
type input "hjk"
click at [50, 111] on line "button" at bounding box center [50, 111] width 4 height 0
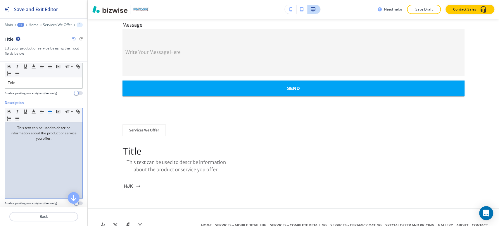
click at [49, 111] on line "button" at bounding box center [50, 111] width 4 height 0
click at [61, 23] on p "Services We Offer" at bounding box center [57, 25] width 29 height 4
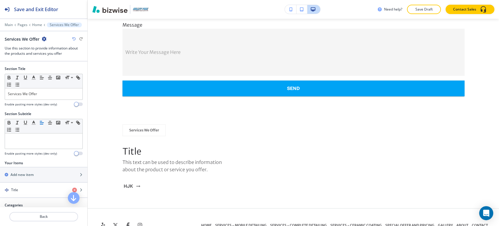
scroll to position [1578, 0]
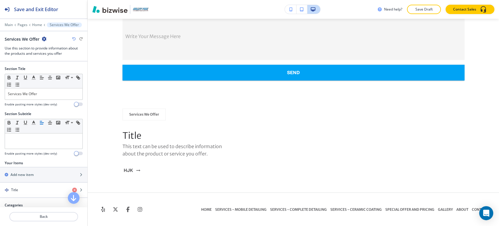
click at [44, 38] on icon "button" at bounding box center [44, 39] width 5 height 5
click at [55, 67] on p "Delete Section" at bounding box center [61, 69] width 30 height 5
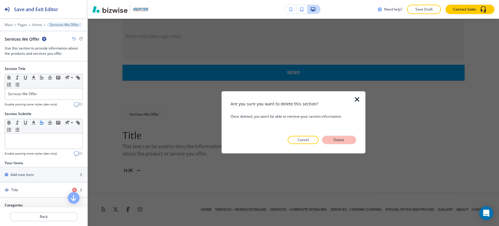
click at [338, 140] on p "Delete" at bounding box center [339, 139] width 14 height 5
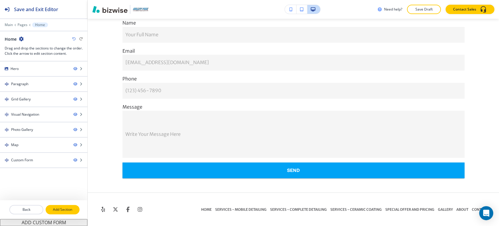
click at [67, 207] on p "Add Section" at bounding box center [62, 209] width 33 height 5
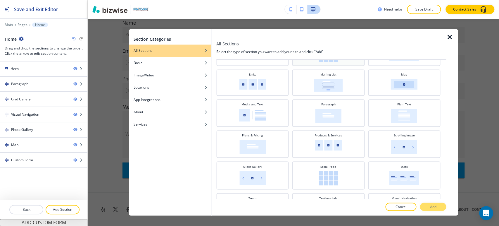
scroll to position [130, 0]
click at [274, 139] on div "Plans & Pricing" at bounding box center [252, 143] width 66 height 20
click at [427, 206] on button "Add" at bounding box center [433, 207] width 26 height 8
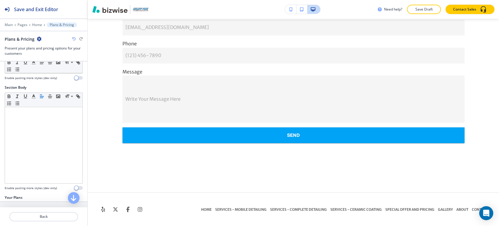
scroll to position [89, 0]
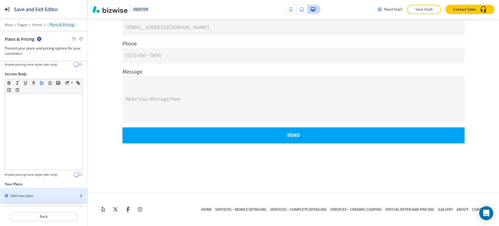
click at [43, 194] on div "Add new plan" at bounding box center [37, 195] width 75 height 5
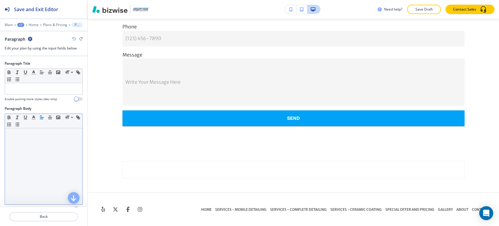
scroll to position [31, 0]
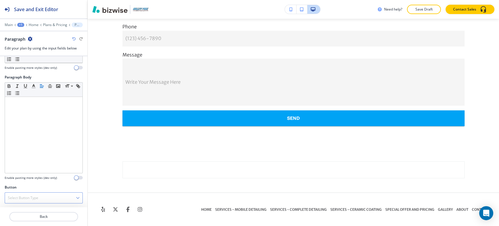
click at [58, 199] on div "Select Button Type" at bounding box center [44, 198] width 78 height 11
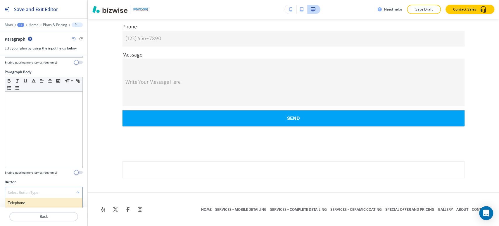
scroll to position [87, 0]
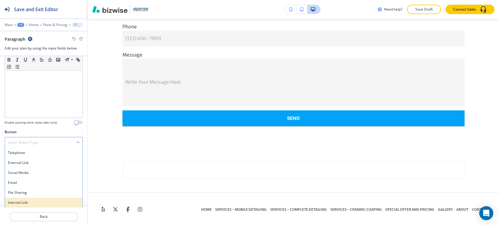
click at [53, 197] on div "Internal Link" at bounding box center [44, 202] width 78 height 10
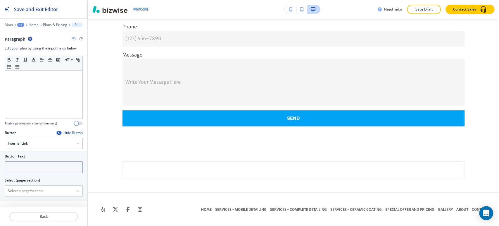
click at [58, 162] on input "text" at bounding box center [44, 167] width 78 height 12
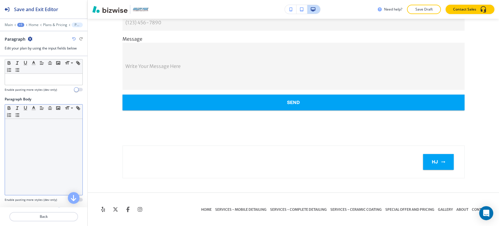
scroll to position [0, 0]
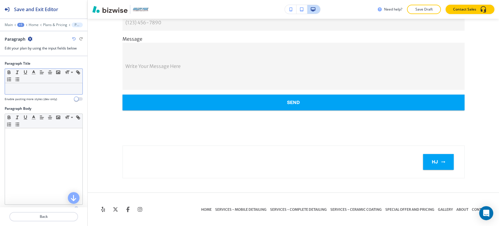
type input "hj"
click at [44, 88] on p at bounding box center [44, 88] width 72 height 5
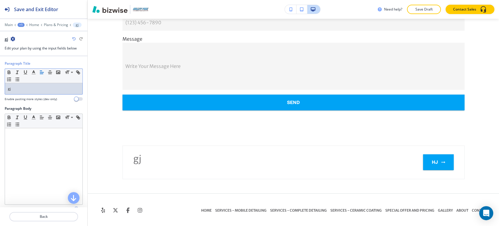
scroll to position [1549, 0]
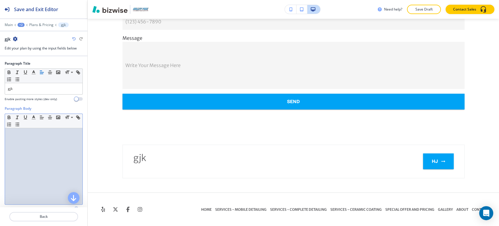
click at [37, 134] on p at bounding box center [44, 133] width 72 height 5
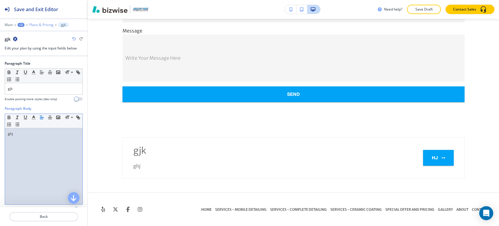
click at [47, 23] on p "Plans & Pricing" at bounding box center [41, 25] width 24 height 4
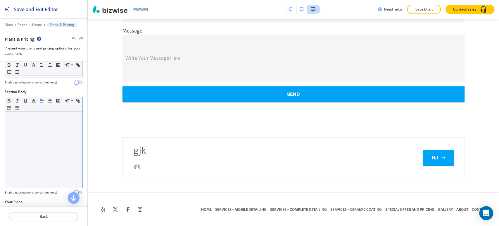
scroll to position [104, 0]
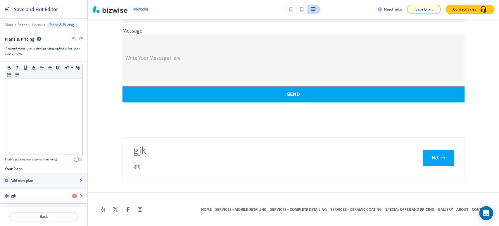
click at [38, 25] on p "Home" at bounding box center [37, 25] width 10 height 4
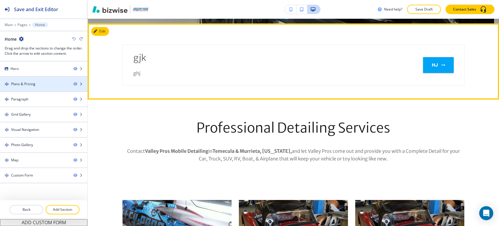
scroll to position [232, 0]
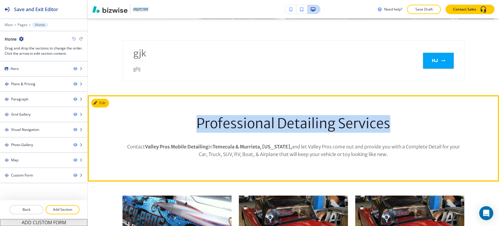
drag, startPoint x: 187, startPoint y: 123, endPoint x: 391, endPoint y: 131, distance: 204.4
click at [391, 131] on p "Professional Detailing Services" at bounding box center [294, 124] width 342 height 18
copy p "Professional Detailing Services"
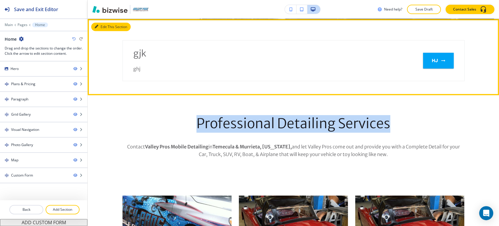
click at [106, 28] on button "Edit This Section" at bounding box center [110, 27] width 39 height 9
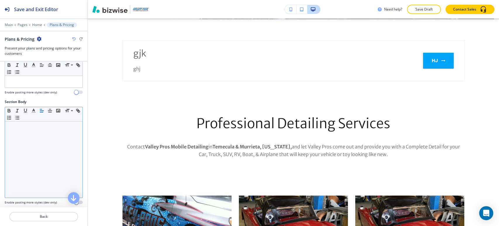
scroll to position [104, 0]
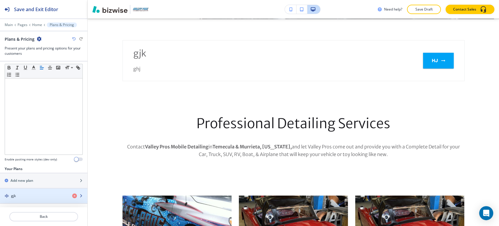
click at [35, 191] on div "button" at bounding box center [43, 190] width 87 height 5
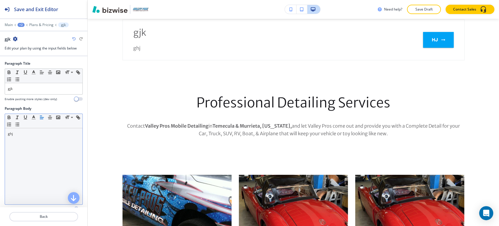
scroll to position [253, 0]
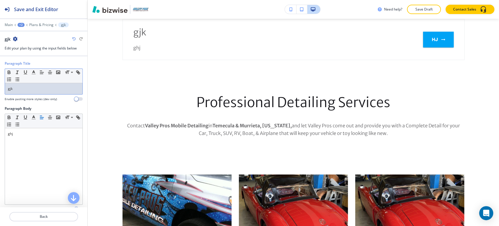
click at [35, 86] on p "gjk" at bounding box center [44, 88] width 72 height 5
click at [35, 85] on div "gjk" at bounding box center [44, 88] width 78 height 11
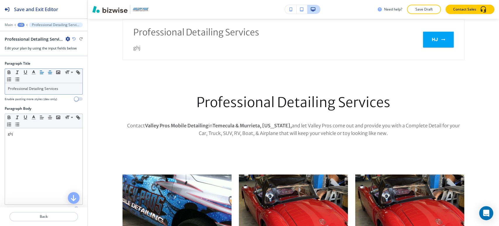
click at [47, 72] on icon "button" at bounding box center [49, 72] width 5 height 5
click at [40, 74] on line "button" at bounding box center [41, 74] width 3 height 0
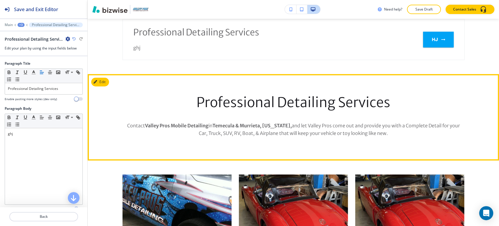
drag, startPoint x: 119, startPoint y: 126, endPoint x: 398, endPoint y: 138, distance: 278.8
click at [398, 138] on div "Professional Detailing Services Contact Valley Pros Mobile Detailing in Temecul…" at bounding box center [294, 117] width 412 height 58
copy p "Contact Valley Pros Mobile Detailing in Temecula & Murrieta, California, and le…"
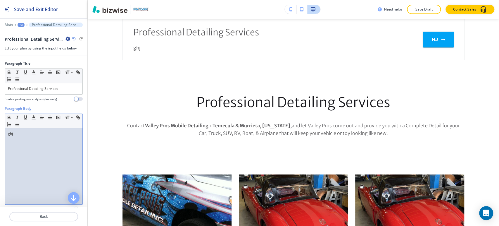
click at [36, 135] on p "ghj" at bounding box center [44, 133] width 72 height 5
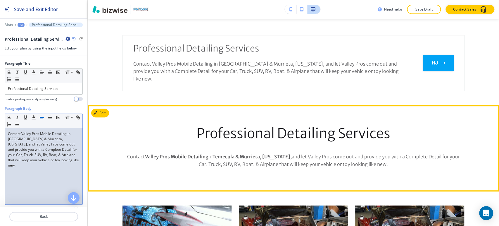
scroll to position [188, 0]
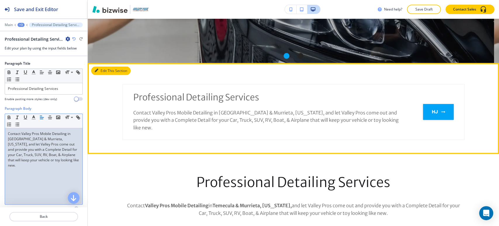
click at [106, 70] on button "Edit This Section" at bounding box center [110, 70] width 39 height 9
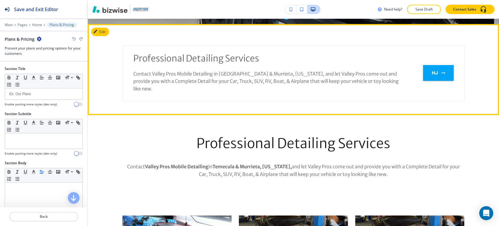
scroll to position [232, 0]
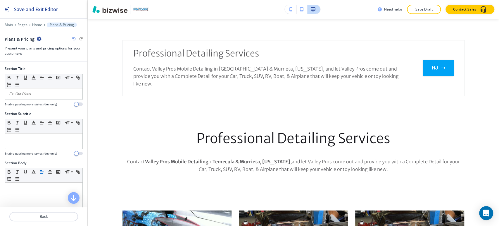
click at [37, 37] on icon "button" at bounding box center [39, 39] width 5 height 5
click at [53, 70] on p "Delete Section" at bounding box center [55, 69] width 30 height 5
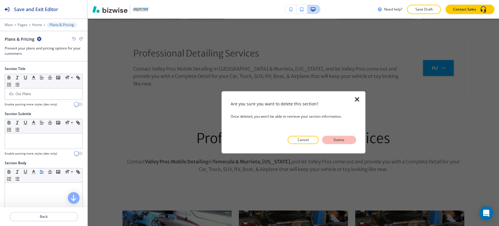
click at [343, 137] on button "Delete" at bounding box center [339, 140] width 34 height 8
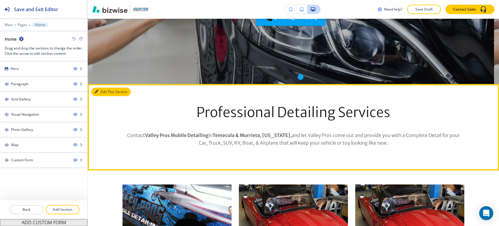
click at [106, 91] on button "Edit This Section" at bounding box center [110, 91] width 39 height 9
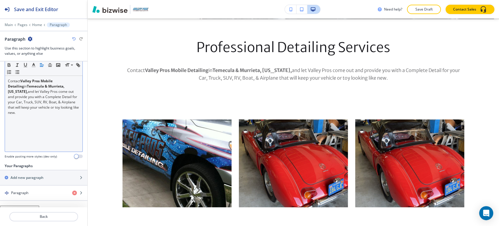
scroll to position [114, 0]
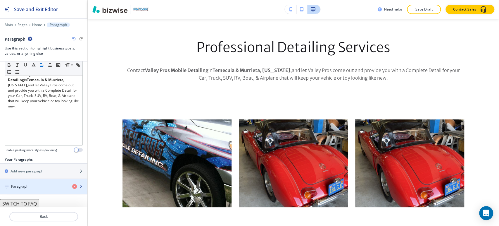
click at [44, 191] on div "button" at bounding box center [43, 191] width 87 height 5
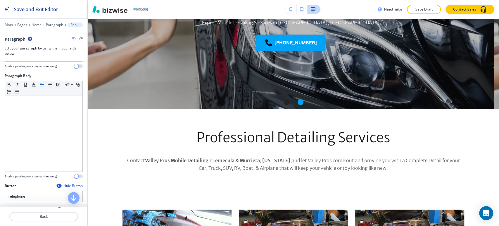
scroll to position [68, 0]
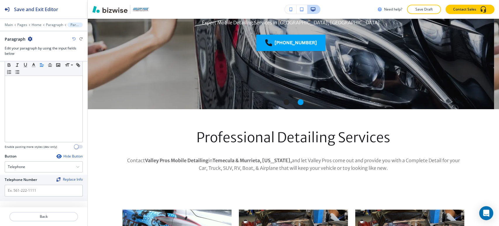
click at [41, 172] on div "Button Hide Button Telephone Telephone External Link Social Media Email File Sh…" at bounding box center [44, 179] width 78 height 50
click at [35, 169] on div "Telephone" at bounding box center [44, 166] width 78 height 11
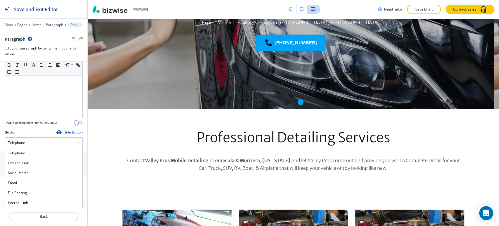
click at [30, 204] on h4 "Internal Link" at bounding box center [44, 202] width 72 height 5
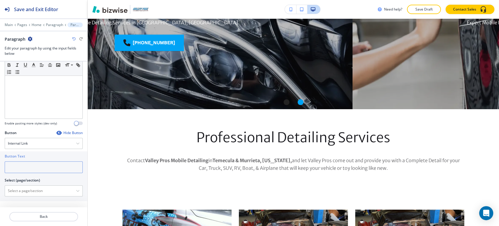
click at [35, 168] on input "text" at bounding box center [44, 167] width 78 height 12
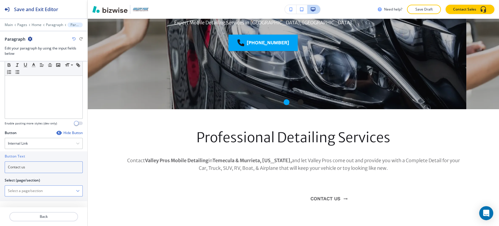
type input "Contact us"
click at [49, 186] on \(page\/section\) "Manual Input" at bounding box center [40, 191] width 71 height 10
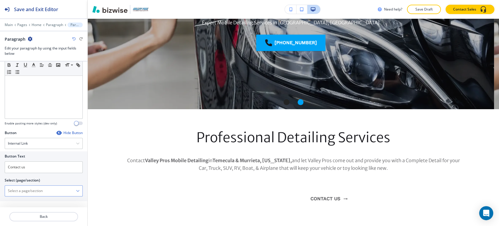
type \(page\/section\) "CONTACT"
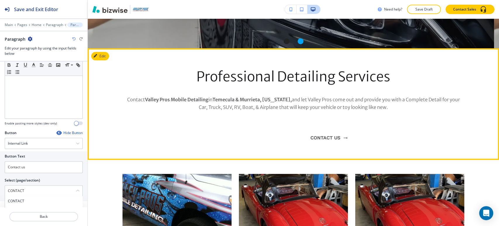
scroll to position [207, 0]
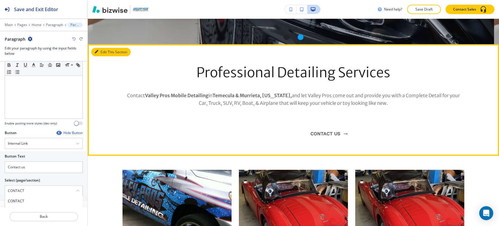
click at [97, 53] on icon "button" at bounding box center [97, 52] width 4 height 4
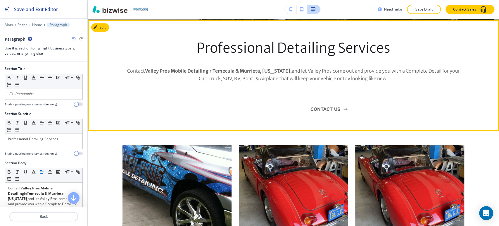
scroll to position [232, 0]
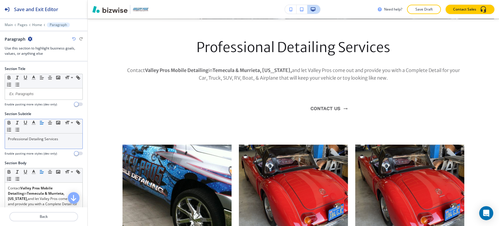
click at [42, 124] on line "button" at bounding box center [41, 124] width 3 height 0
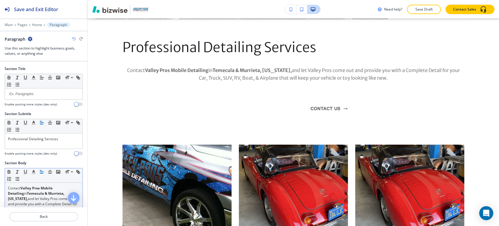
click at [44, 170] on button "button" at bounding box center [42, 171] width 8 height 7
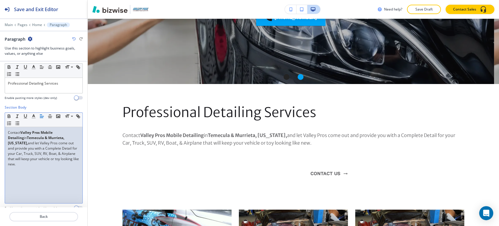
scroll to position [114, 0]
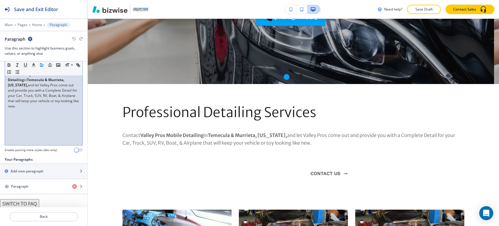
drag, startPoint x: 42, startPoint y: 114, endPoint x: 7, endPoint y: 83, distance: 47.6
click at [7, 83] on div "Contact Valley Pros Mobile Detailing in Temecula & Murrieta, California, and le…" at bounding box center [44, 107] width 78 height 76
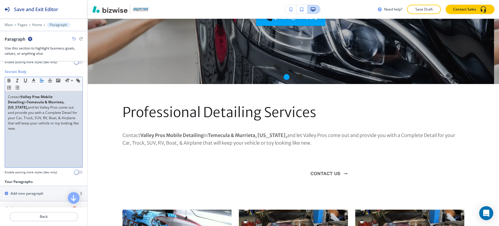
scroll to position [49, 0]
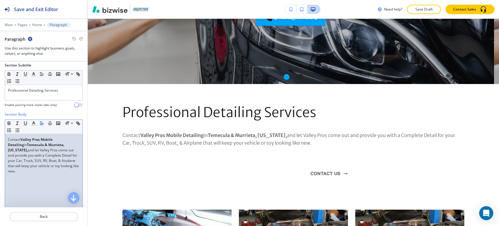
click at [13, 178] on div "Contact Valley Pros Mobile Detailing in Temecula & Murrieta, California, and le…" at bounding box center [44, 172] width 78 height 76
drag, startPoint x: 23, startPoint y: 172, endPoint x: 7, endPoint y: 134, distance: 41.6
click at [7, 134] on div "Contact Valley Pros Mobile Detailing in Temecula & Murrieta, California, and le…" at bounding box center [44, 172] width 78 height 76
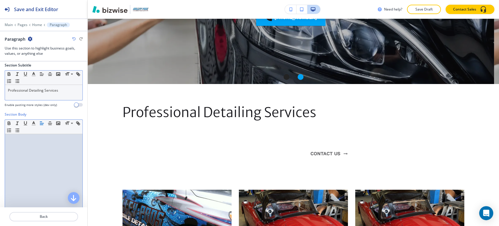
click at [41, 90] on p "Professional Detailing Services" at bounding box center [44, 90] width 72 height 5
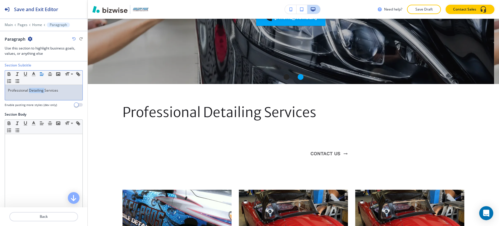
click at [41, 90] on p "Professional Detailing Services" at bounding box center [44, 90] width 72 height 5
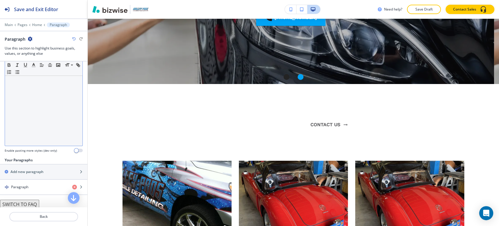
scroll to position [114, 0]
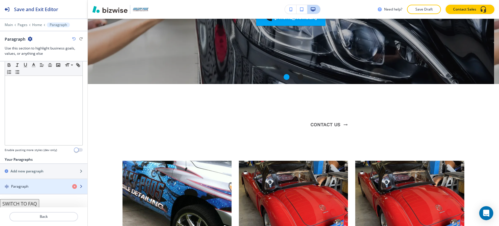
click at [34, 179] on div "button" at bounding box center [43, 181] width 87 height 5
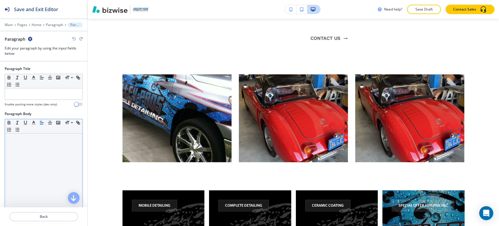
scroll to position [255, 0]
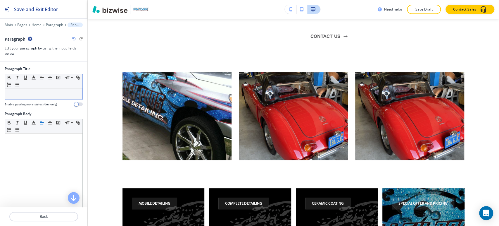
click at [42, 83] on div "Small Normal Large Huge" at bounding box center [44, 81] width 78 height 14
click at [40, 92] on p at bounding box center [44, 93] width 72 height 5
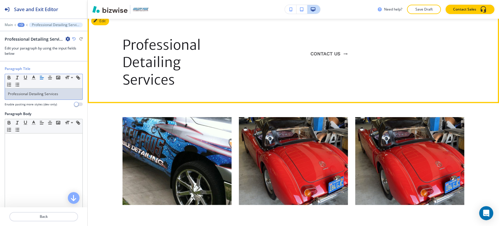
scroll to position [223, 0]
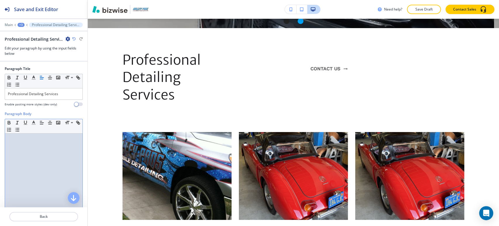
click at [51, 151] on div at bounding box center [44, 171] width 78 height 76
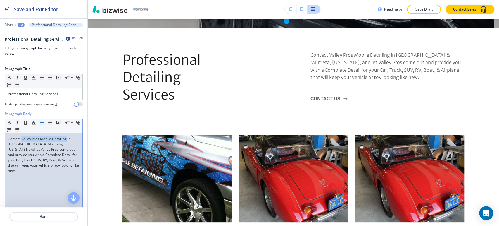
drag, startPoint x: 21, startPoint y: 137, endPoint x: 66, endPoint y: 137, distance: 44.8
click at [66, 137] on p "Contact Valley Pros Mobile Detailing in Temecula & Murrieta, California, and le…" at bounding box center [44, 154] width 72 height 37
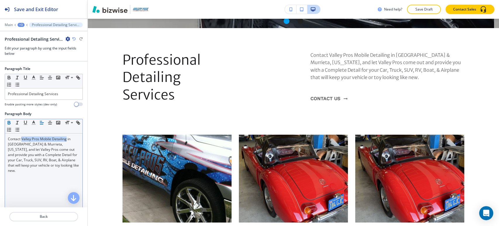
click at [8, 121] on icon "button" at bounding box center [8, 122] width 5 height 5
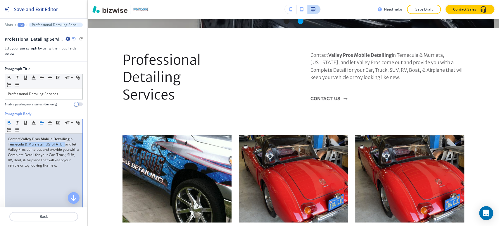
drag, startPoint x: 7, startPoint y: 143, endPoint x: 61, endPoint y: 143, distance: 53.5
click at [61, 143] on div "Contact Valley Pros Mobile Detailing in Temecula & Murrieta, California, and le…" at bounding box center [44, 171] width 78 height 76
click at [11, 121] on icon "button" at bounding box center [8, 122] width 5 height 5
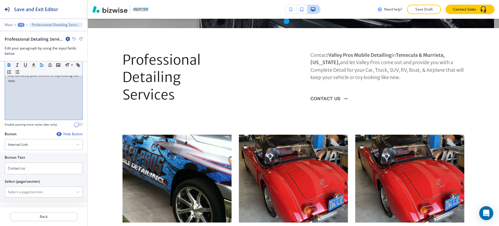
scroll to position [91, 0]
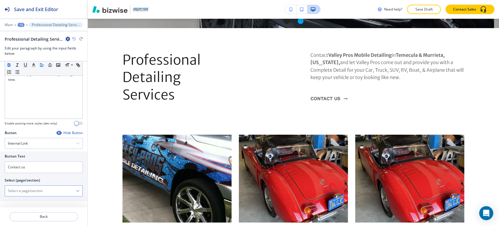
click at [31, 195] on \(page\/section\) "Manual Input" at bounding box center [40, 191] width 71 height 10
type \(page\/section\) "CONTACT"
click at [12, 200] on h4 "CONTACT" at bounding box center [44, 200] width 72 height 5
click at [22, 25] on div "+3" at bounding box center [21, 25] width 7 height 4
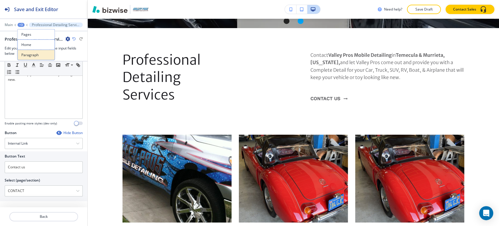
click at [30, 52] on p "Paragraph" at bounding box center [36, 54] width 30 height 5
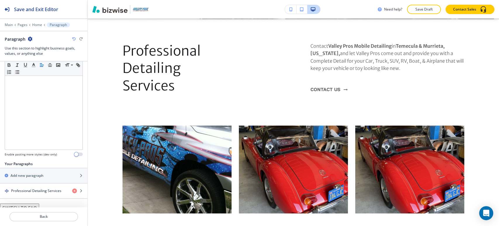
scroll to position [114, 0]
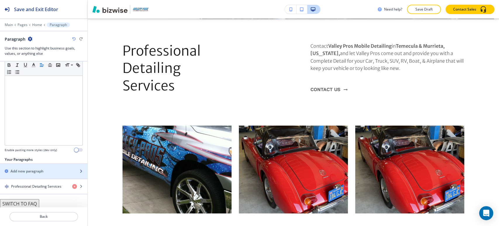
click at [39, 167] on div "button" at bounding box center [43, 166] width 87 height 5
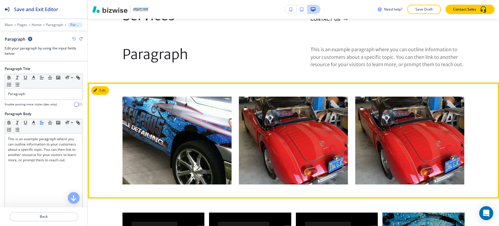
scroll to position [264, 0]
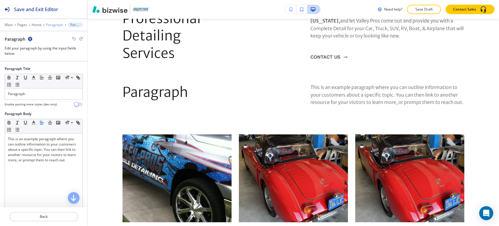
click at [51, 23] on p "Paragraph" at bounding box center [54, 25] width 17 height 4
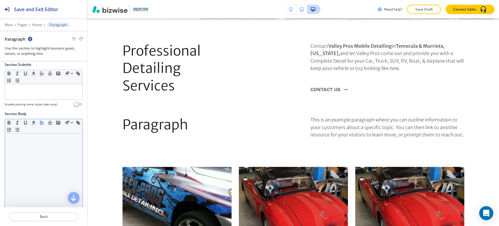
scroll to position [129, 0]
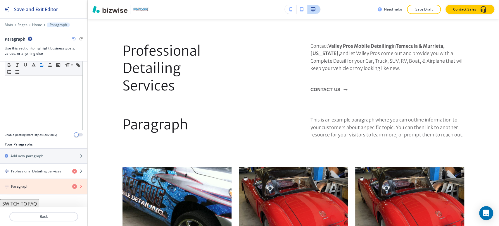
click at [72, 186] on icon "button" at bounding box center [74, 186] width 5 height 5
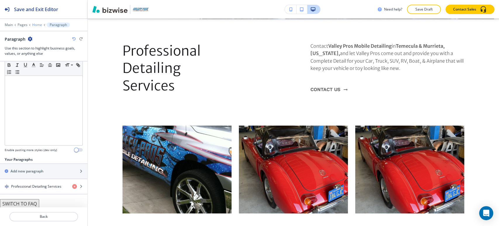
click at [37, 25] on p "Home" at bounding box center [37, 25] width 10 height 4
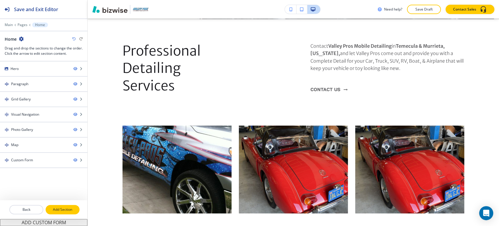
click at [59, 210] on p "Add Section" at bounding box center [62, 209] width 33 height 5
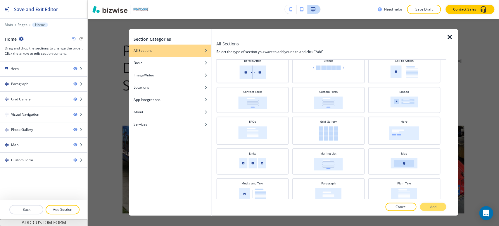
scroll to position [150, 0]
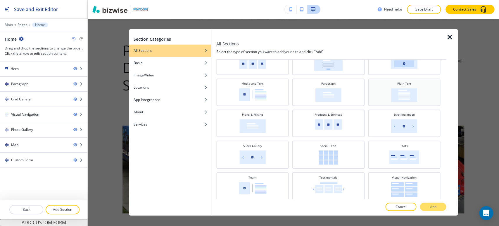
click at [416, 94] on div "Plain Text" at bounding box center [404, 91] width 66 height 20
click at [426, 204] on button "Add" at bounding box center [433, 207] width 26 height 8
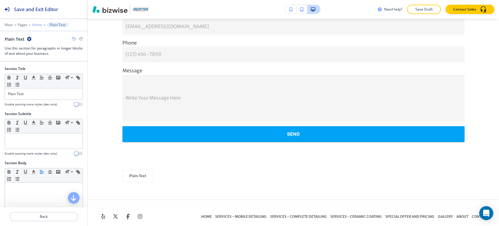
scroll to position [1530, 0]
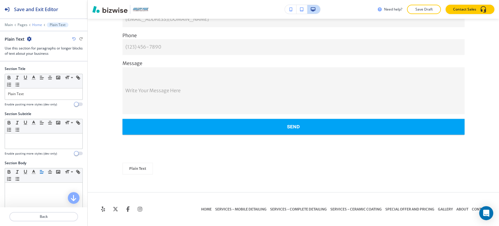
click at [39, 25] on p "Home" at bounding box center [37, 25] width 10 height 4
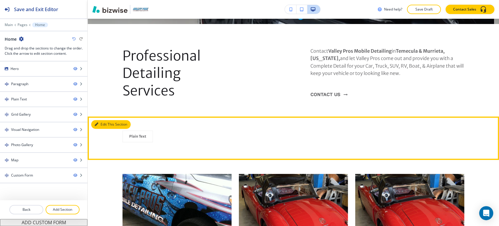
click at [103, 123] on button "Edit This Section" at bounding box center [110, 124] width 39 height 9
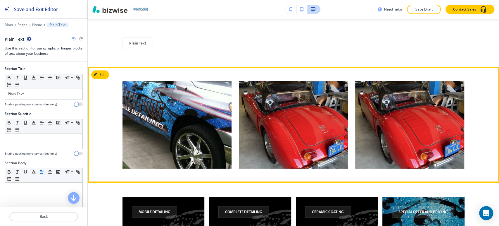
scroll to position [325, 0]
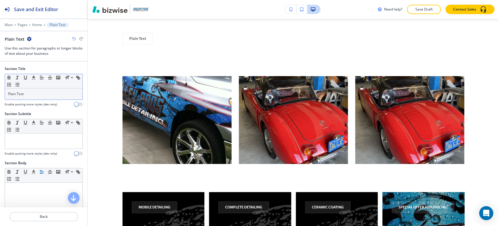
click at [34, 95] on p "Plain Text" at bounding box center [44, 93] width 72 height 5
click at [35, 94] on p "Plain Text" at bounding box center [44, 93] width 72 height 5
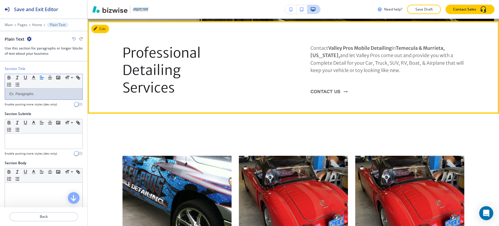
scroll to position [227, 0]
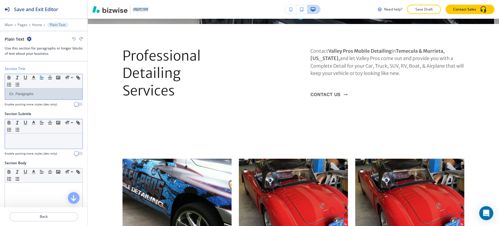
click at [53, 138] on p at bounding box center [44, 138] width 72 height 5
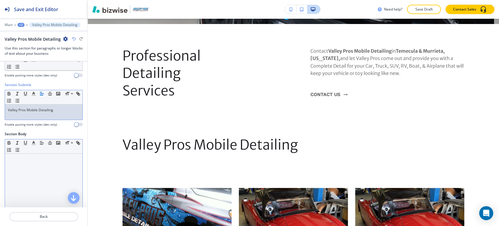
scroll to position [62, 0]
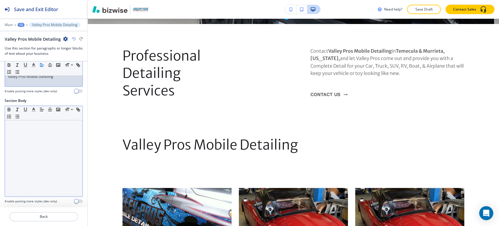
click at [47, 136] on div at bounding box center [44, 158] width 78 height 76
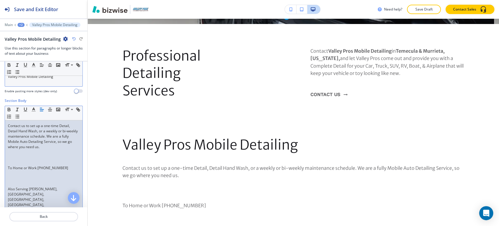
scroll to position [0, 0]
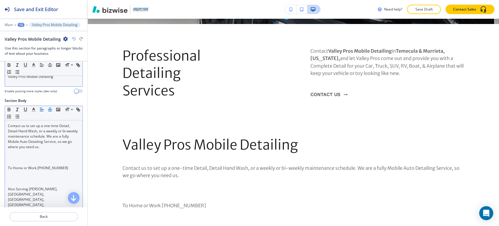
click at [49, 111] on line "button" at bounding box center [50, 111] width 3 height 0
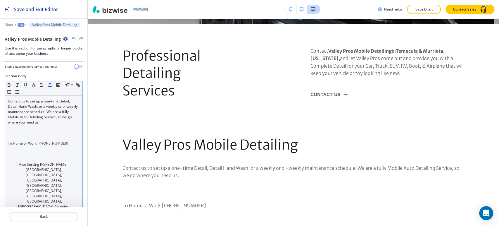
click at [51, 86] on line "button" at bounding box center [50, 86] width 3 height 0
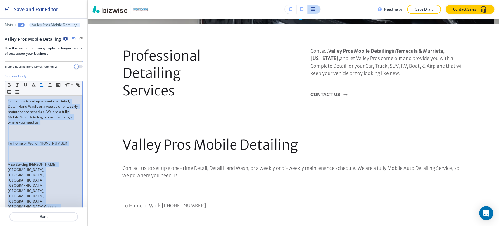
drag, startPoint x: 48, startPoint y: 191, endPoint x: 7, endPoint y: 97, distance: 102.9
click at [7, 97] on div "Contact us to set up a one-time Detail, Detail Hand Wash, or a weekly or bi-wee…" at bounding box center [44, 172] width 78 height 153
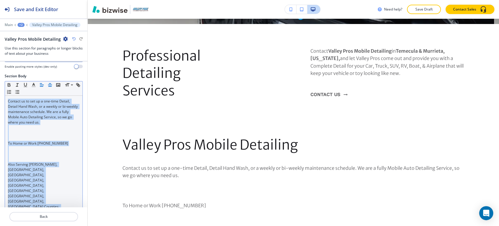
click at [47, 83] on button "button" at bounding box center [50, 84] width 8 height 7
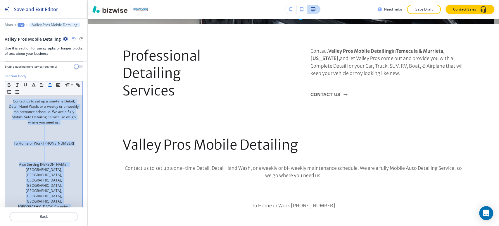
click at [56, 132] on p at bounding box center [44, 132] width 72 height 5
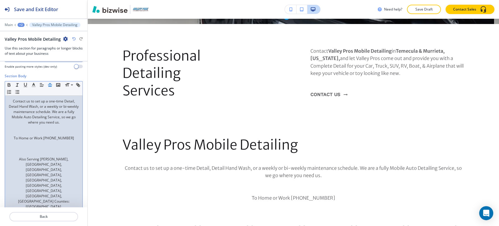
scroll to position [82, 0]
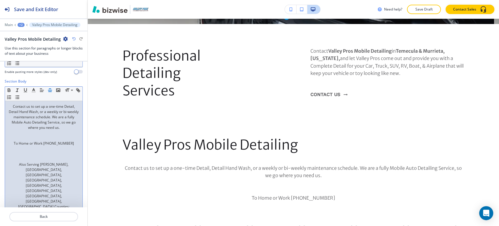
click at [48, 155] on p at bounding box center [44, 153] width 72 height 5
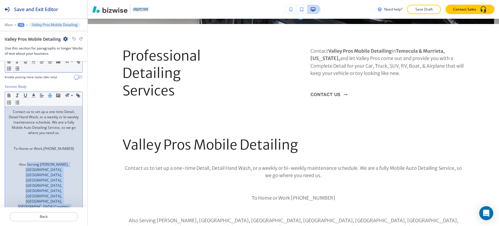
drag, startPoint x: 17, startPoint y: 164, endPoint x: 59, endPoint y: 190, distance: 48.6
click at [59, 190] on p "Also Serving Deluz, La Cresta, Murrieta, Menifee, Lake Elsinore, Canyon Lake, C…" at bounding box center [44, 204] width 72 height 84
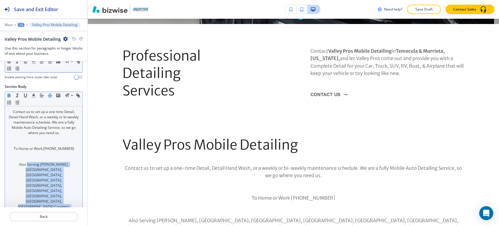
click at [10, 94] on icon "button" at bounding box center [9, 94] width 2 height 1
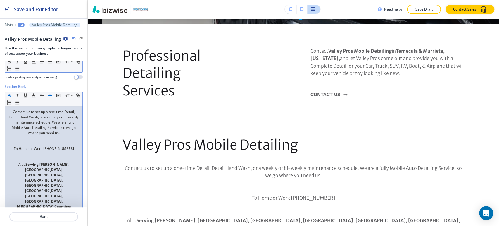
click at [50, 142] on p at bounding box center [44, 143] width 72 height 5
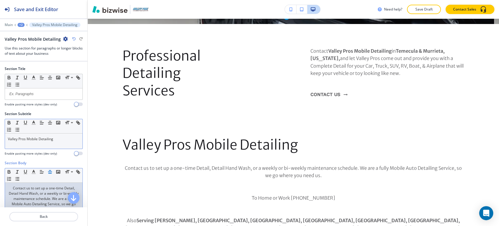
scroll to position [0, 0]
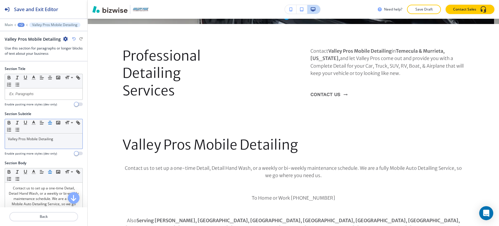
click at [48, 123] on icon "button" at bounding box center [49, 122] width 5 height 5
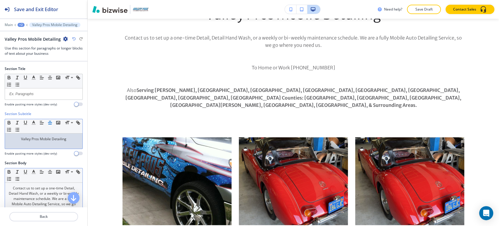
scroll to position [82, 0]
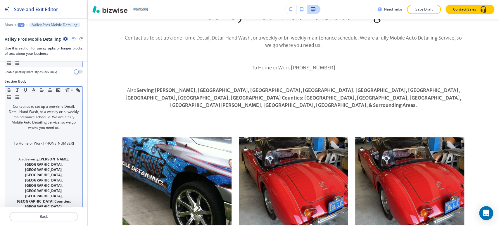
click at [47, 154] on p at bounding box center [44, 153] width 72 height 5
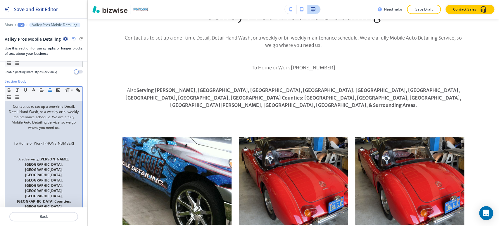
scroll to position [76, 0]
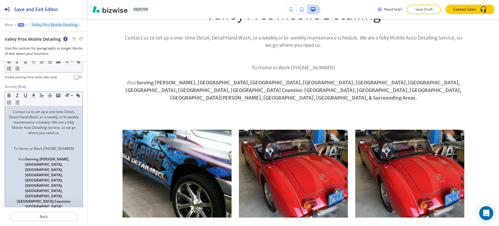
click at [48, 138] on p at bounding box center [44, 137] width 72 height 5
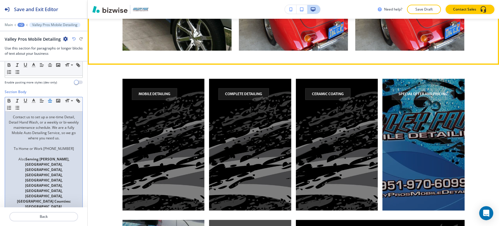
scroll to position [520, 0]
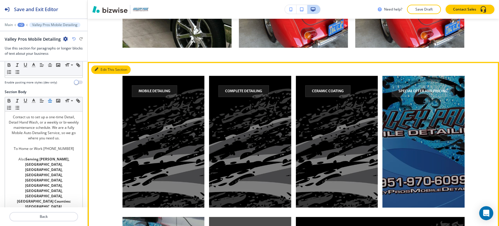
click at [106, 65] on button "Edit This Section" at bounding box center [110, 69] width 39 height 9
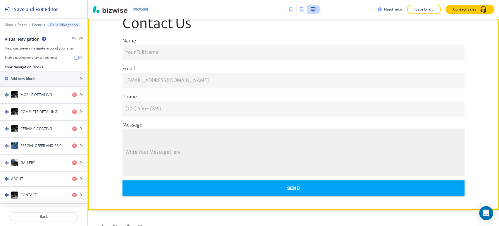
scroll to position [1593, 0]
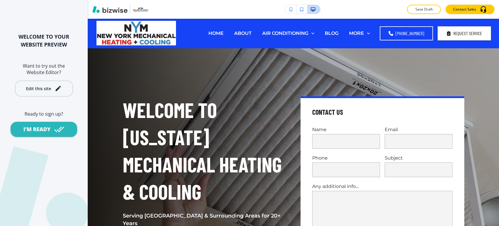
click at [52, 91] on div "Edit this site" at bounding box center [44, 88] width 36 height 7
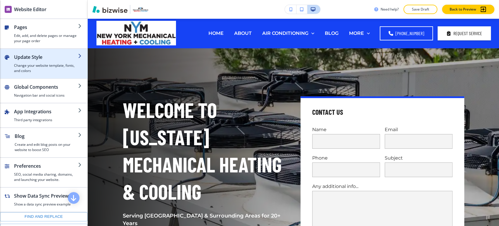
click at [39, 64] on h4 "Change your website template, fonts, and colors" at bounding box center [46, 68] width 64 height 11
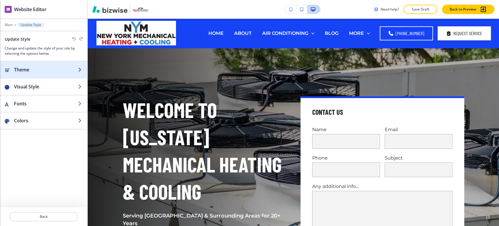
click at [38, 76] on div "button" at bounding box center [43, 75] width 87 height 5
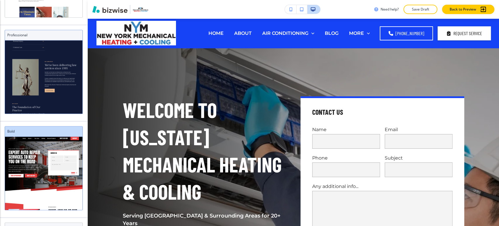
scroll to position [123, 0]
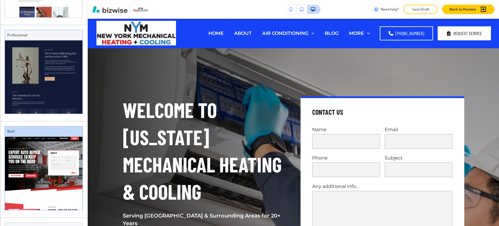
click at [49, 34] on h3 "Professional" at bounding box center [43, 34] width 73 height 5
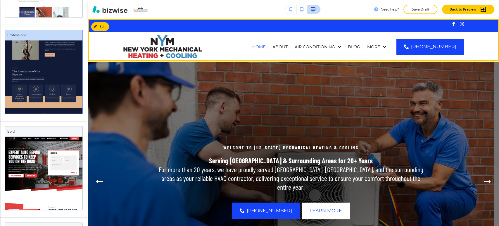
scroll to position [150, 0]
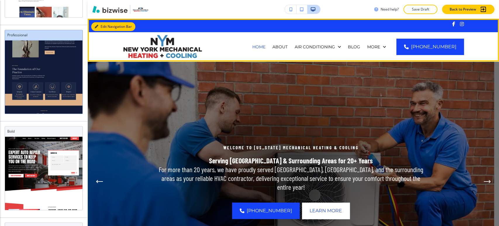
click at [101, 25] on button "Edit Navigation Bar" at bounding box center [113, 26] width 44 height 9
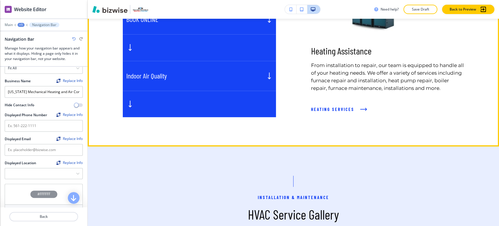
scroll to position [422, 0]
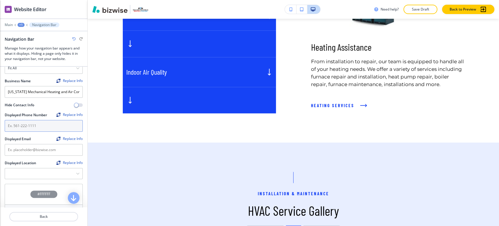
click at [29, 122] on input "text" at bounding box center [44, 126] width 78 height 12
paste input "[PHONE_NUMBER]"
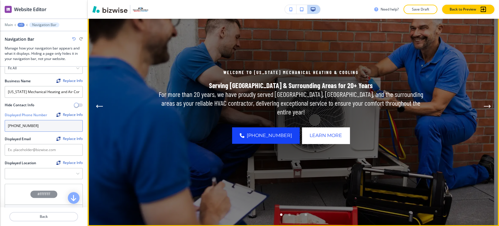
scroll to position [0, 0]
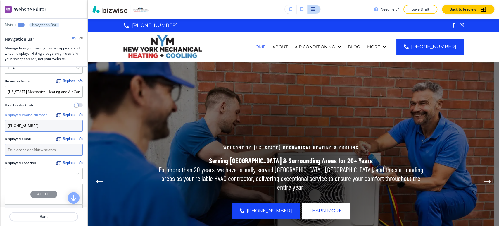
type input "[PHONE_NUMBER]"
click at [47, 151] on input "text" at bounding box center [44, 150] width 78 height 12
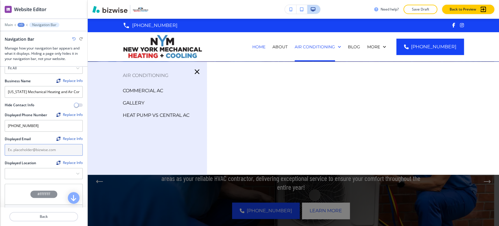
click at [59, 147] on input "text" at bounding box center [44, 150] width 78 height 12
click at [59, 148] on input "text" at bounding box center [44, 150] width 78 height 12
click at [51, 147] on input "text" at bounding box center [44, 150] width 78 height 12
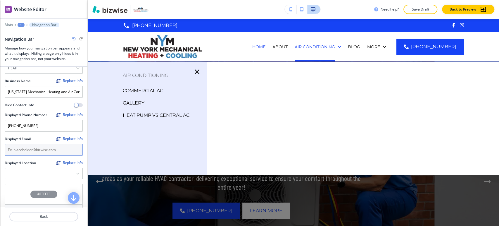
click at [51, 147] on input "text" at bounding box center [44, 150] width 78 height 12
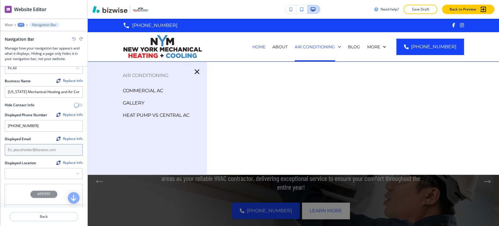
click at [51, 147] on input "text" at bounding box center [44, 150] width 78 height 12
click at [52, 145] on input "text" at bounding box center [44, 150] width 78 height 12
click at [52, 171] on Location "Manual Input" at bounding box center [40, 174] width 71 height 10
click at [52, 173] on Location "Manual Input" at bounding box center [40, 174] width 71 height 10
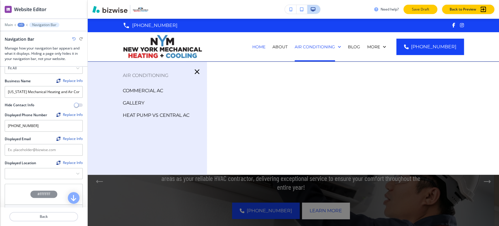
click at [417, 6] on button "Save Draft" at bounding box center [421, 9] width 34 height 9
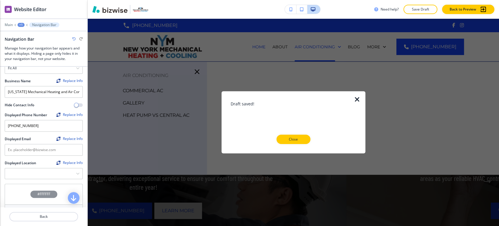
click at [291, 133] on div "Draft saved! Close" at bounding box center [293, 122] width 125 height 43
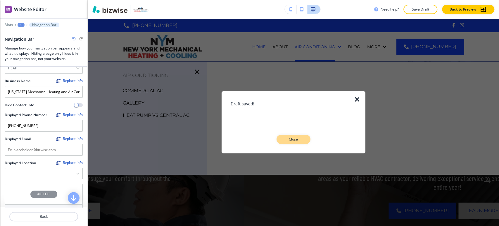
click at [290, 139] on p "Close" at bounding box center [293, 139] width 19 height 5
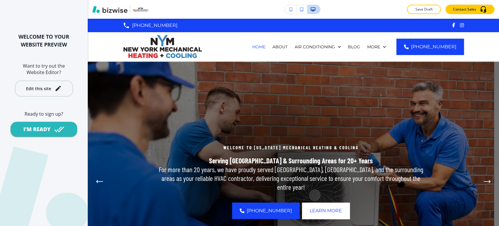
click at [53, 89] on div "Edit this site" at bounding box center [44, 88] width 36 height 7
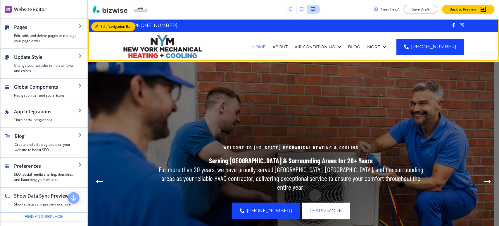
click at [101, 28] on button "Edit Navigation Bar" at bounding box center [113, 26] width 44 height 9
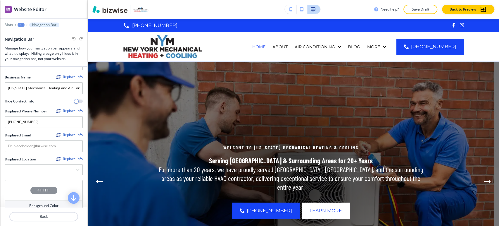
scroll to position [65, 0]
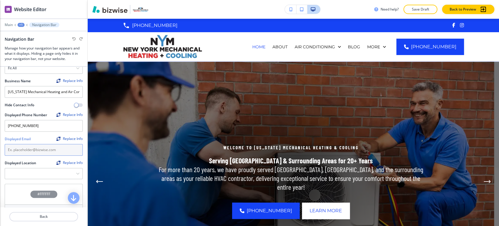
click at [44, 148] on input "text" at bounding box center [44, 150] width 78 height 12
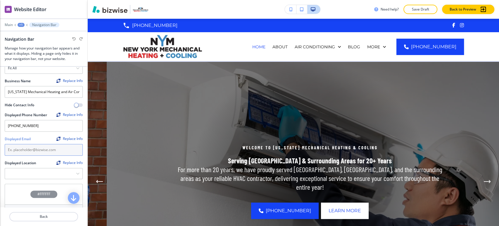
paste input "[EMAIL_ADDRESS][DOMAIN_NAME]"
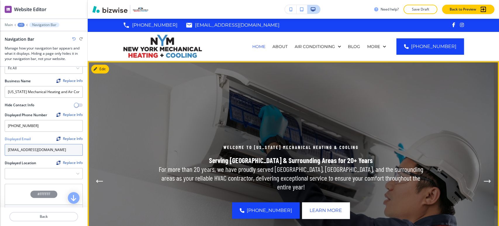
scroll to position [0, 0]
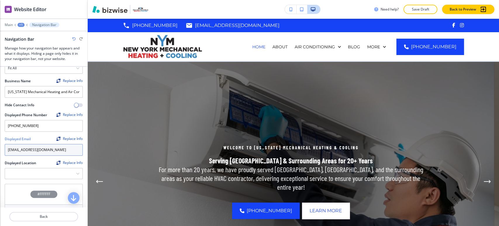
type input "[EMAIL_ADDRESS][DOMAIN_NAME]"
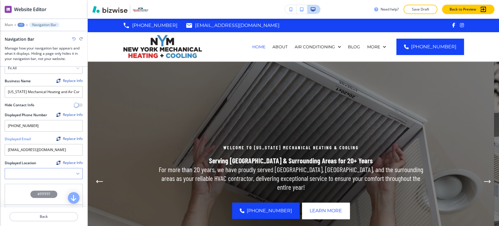
click at [43, 173] on Location "Manual Input" at bounding box center [40, 174] width 71 height 10
paste Location "441 Wild Avenue, Staten Island, New York 10314, United States"
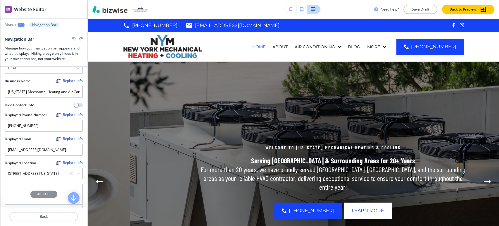
click at [57, 177] on div "Displayed Location Replace Info 441 Wild Avenue, Staten Island, New York 10314,…" at bounding box center [43, 171] width 87 height 23
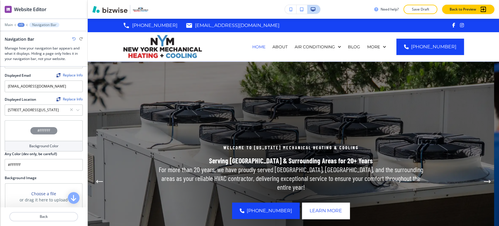
scroll to position [130, 0]
click at [76, 107] on icon "button" at bounding box center [78, 109] width 4 height 4
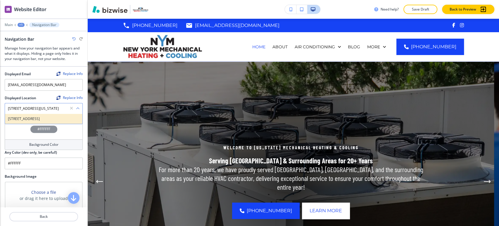
click at [44, 117] on h4 "[STREET_ADDRESS]" at bounding box center [44, 118] width 72 height 5
type Location "[STREET_ADDRESS]"
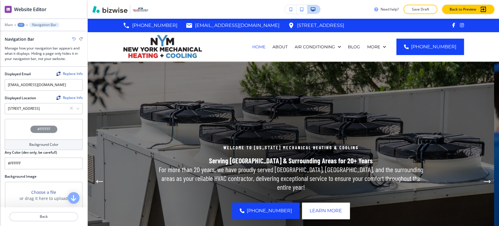
click at [417, 12] on button "Save Draft" at bounding box center [421, 9] width 34 height 9
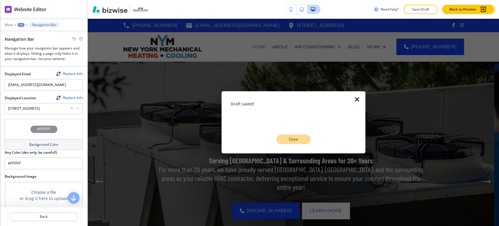
click at [297, 138] on p "Close" at bounding box center [293, 139] width 19 height 5
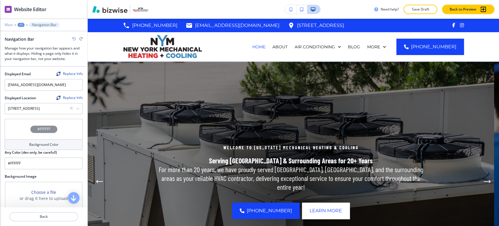
click at [12, 26] on p "Main" at bounding box center [9, 25] width 8 height 4
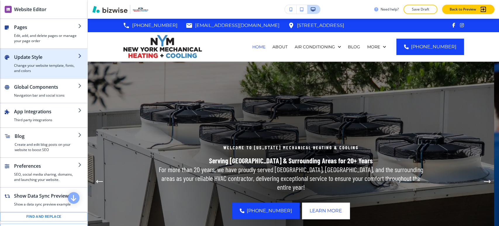
click at [30, 69] on h4 "Change your website template, fonts, and colors" at bounding box center [46, 68] width 64 height 11
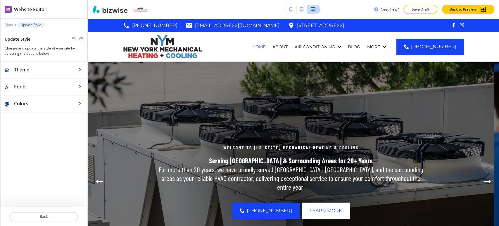
click at [11, 26] on p "Main" at bounding box center [9, 25] width 8 height 4
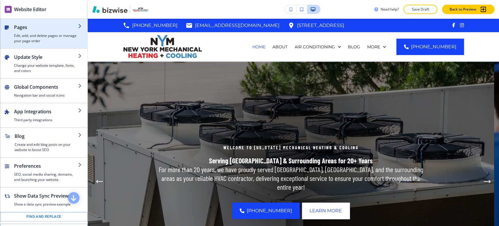
click at [32, 33] on h4 "Edit, add, and delete pages or manage your page order" at bounding box center [46, 38] width 64 height 11
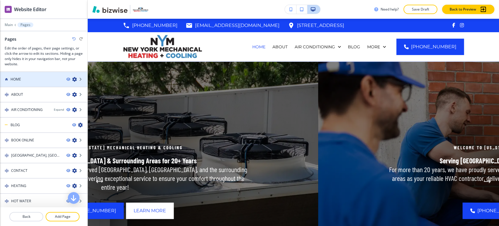
click at [44, 85] on div at bounding box center [43, 84] width 87 height 5
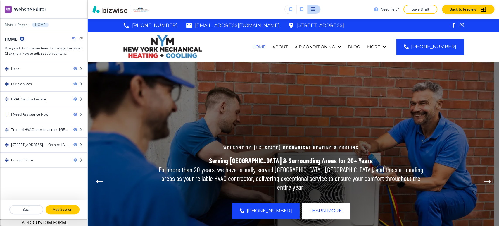
click at [55, 210] on p "Add Section" at bounding box center [62, 209] width 33 height 5
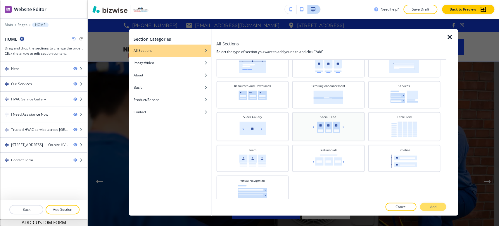
scroll to position [244, 0]
click at [337, 109] on div at bounding box center [331, 110] width 230 height 4
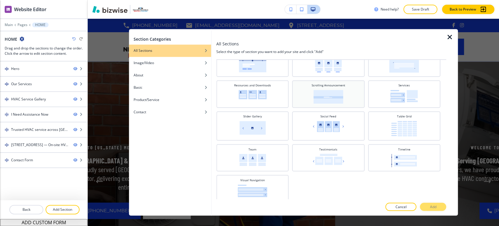
click at [334, 98] on img at bounding box center [329, 97] width 30 height 14
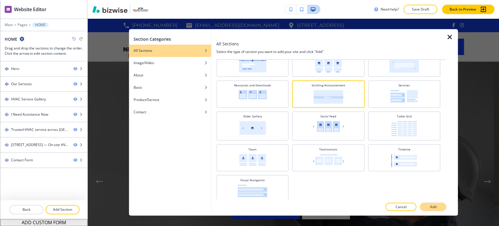
click at [425, 206] on button "Add" at bounding box center [433, 207] width 26 height 8
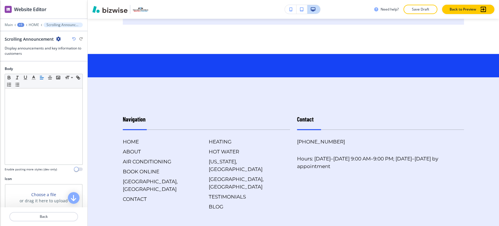
scroll to position [1984, 0]
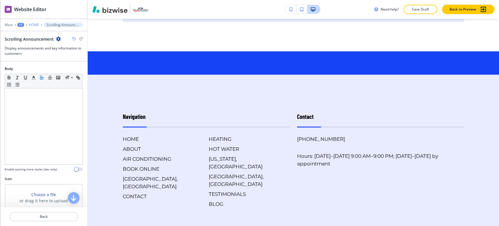
click at [36, 25] on p "HOME" at bounding box center [34, 25] width 11 height 4
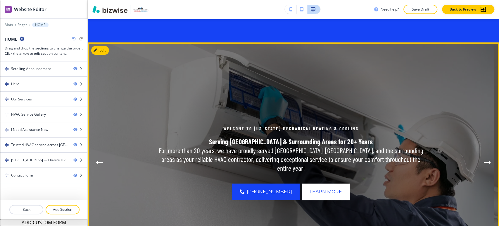
scroll to position [0, 0]
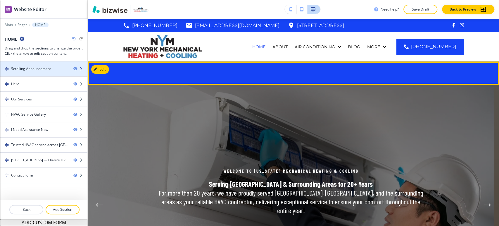
click at [43, 69] on div "Scrolling Announcement" at bounding box center [31, 68] width 40 height 5
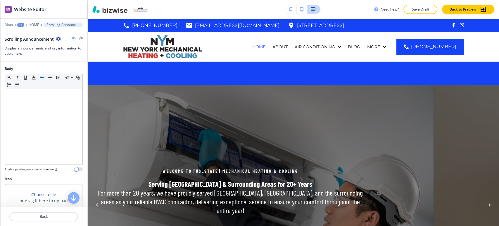
scroll to position [42, 0]
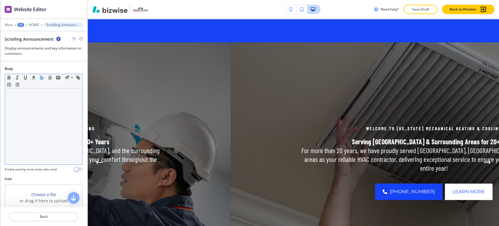
click at [34, 105] on div at bounding box center [44, 126] width 78 height 76
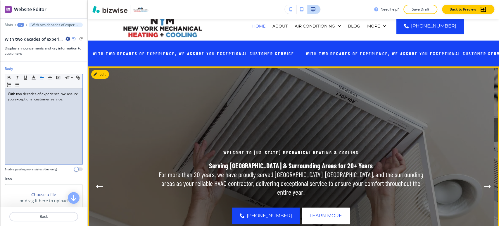
scroll to position [0, 0]
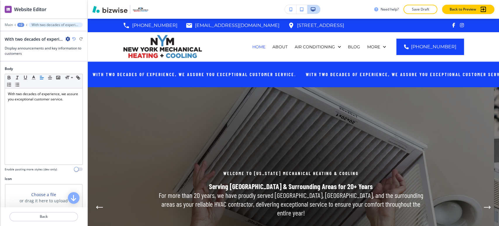
click at [20, 22] on div at bounding box center [43, 21] width 87 height 4
click at [21, 26] on div "+2" at bounding box center [20, 25] width 7 height 4
click at [25, 42] on button "HOME" at bounding box center [35, 44] width 37 height 11
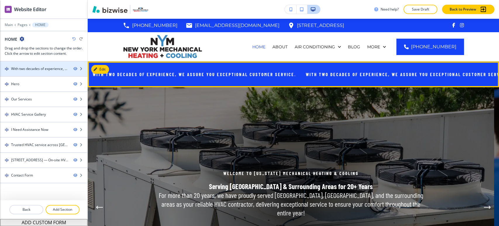
click at [49, 74] on div at bounding box center [43, 73] width 87 height 5
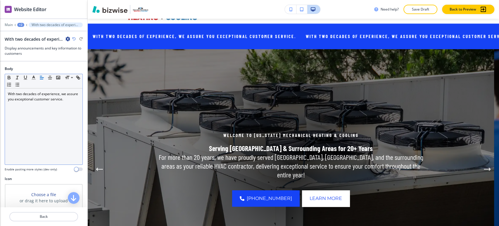
scroll to position [42, 0]
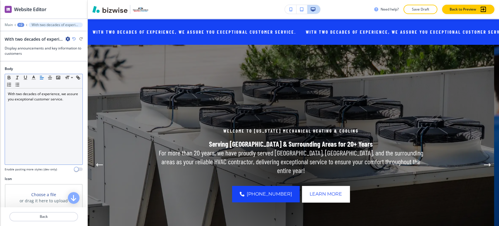
click at [37, 87] on div "Small Normal Large Huge" at bounding box center [44, 81] width 78 height 14
click at [36, 95] on p "With two decades of experience, we assure you exceptional customer service." at bounding box center [44, 96] width 72 height 11
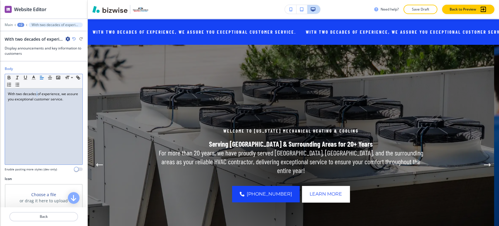
click at [36, 95] on p "With two decades of experience, we assure you exceptional customer service." at bounding box center [44, 96] width 72 height 11
click at [34, 76] on polyline "button" at bounding box center [34, 77] width 2 height 2
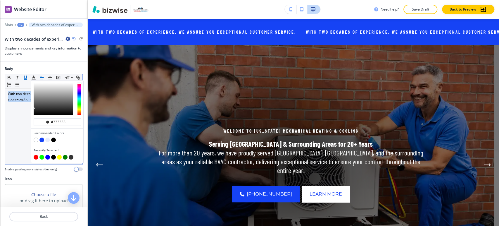
click at [26, 77] on icon "button" at bounding box center [25, 77] width 5 height 5
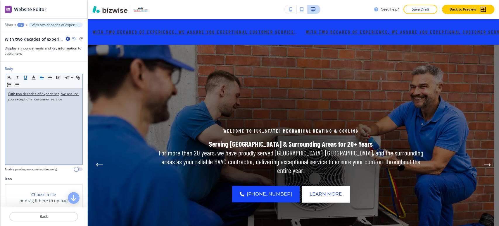
click at [26, 77] on icon "button" at bounding box center [25, 77] width 5 height 5
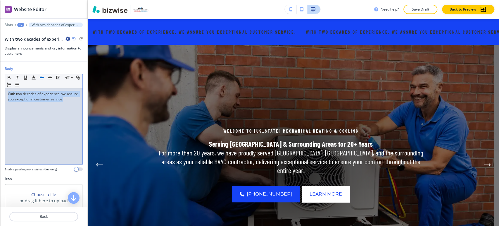
click at [28, 101] on span "With two decades of experience, we assure you exceptional customer service." at bounding box center [43, 96] width 71 height 10
copy span "With two decades of experience, we assure you exceptional customer service."
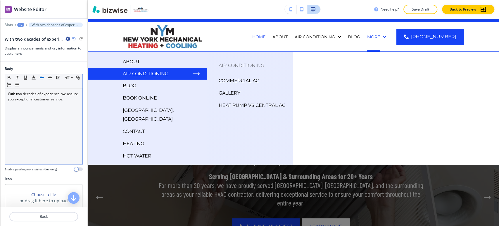
scroll to position [78, 0]
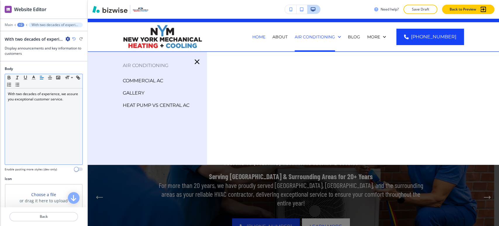
click at [20, 23] on div "+2" at bounding box center [20, 25] width 7 height 4
click at [23, 35] on p "Pages" at bounding box center [36, 34] width 30 height 5
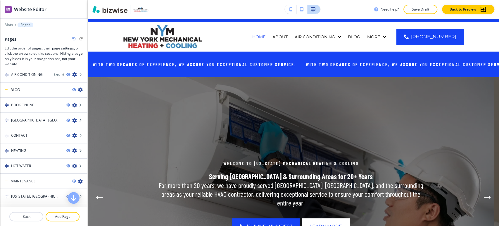
scroll to position [76, 0]
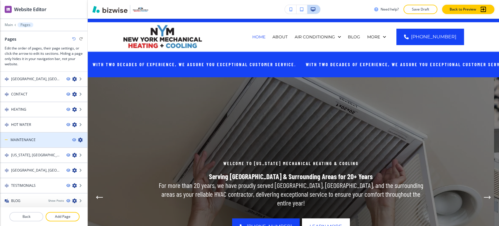
click at [78, 139] on icon "button" at bounding box center [80, 140] width 5 height 5
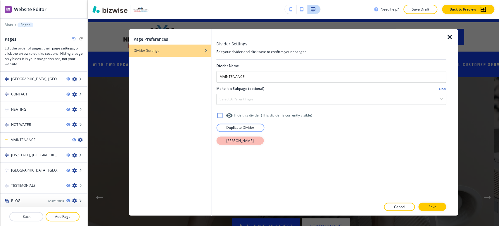
click at [233, 139] on p "Delete Divider" at bounding box center [240, 140] width 28 height 5
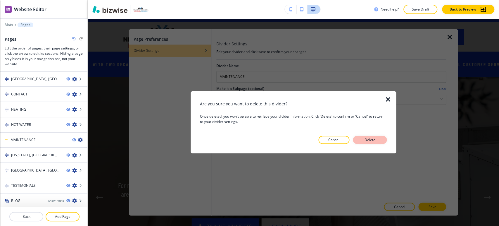
click at [364, 140] on p "Delete" at bounding box center [370, 139] width 14 height 5
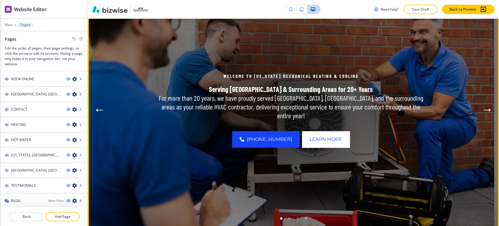
scroll to position [97, 0]
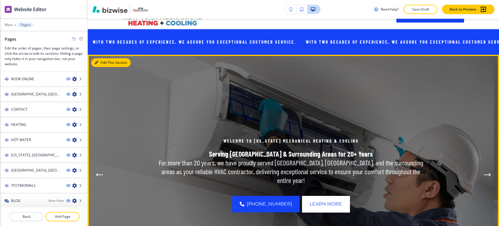
click at [106, 63] on button "Edit This Section" at bounding box center [110, 62] width 39 height 9
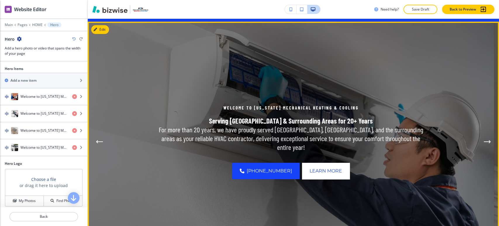
scroll to position [68, 0]
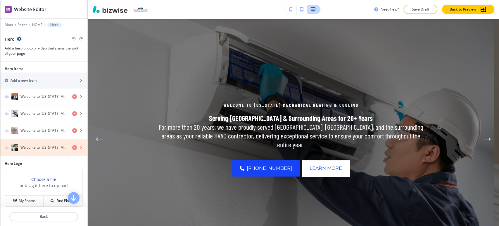
drag, startPoint x: 68, startPoint y: 147, endPoint x: 68, endPoint y: 141, distance: 5.9
click at [72, 147] on icon "button" at bounding box center [74, 147] width 5 height 5
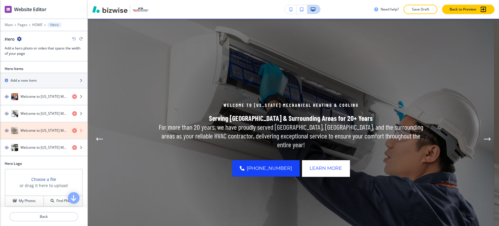
click at [72, 129] on icon "button" at bounding box center [74, 130] width 5 height 5
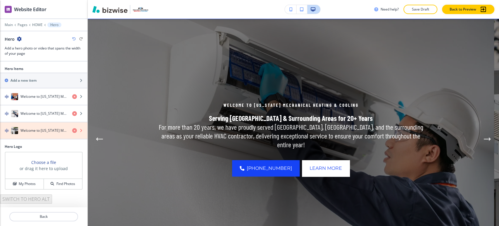
click at [75, 129] on icon "button" at bounding box center [74, 130] width 5 height 5
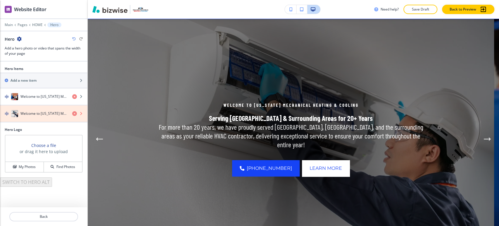
click at [74, 113] on icon "button" at bounding box center [74, 113] width 5 height 5
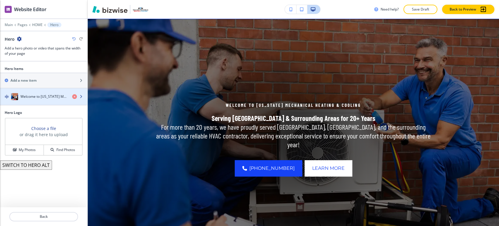
click at [53, 99] on h4 "Welcome to [US_STATE] Mechanical Heating & Cooling" at bounding box center [43, 96] width 47 height 5
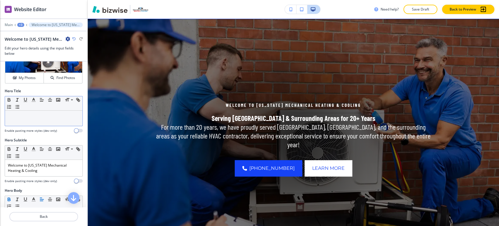
scroll to position [0, 0]
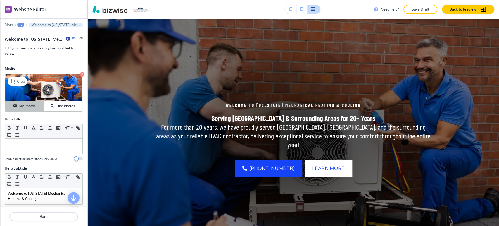
click at [28, 109] on button "My Photos" at bounding box center [24, 106] width 39 height 10
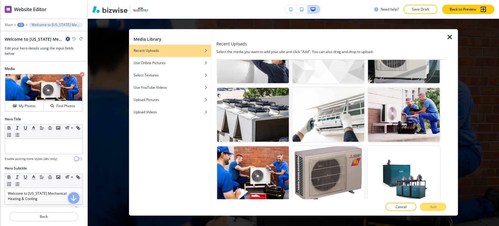
scroll to position [2373, 0]
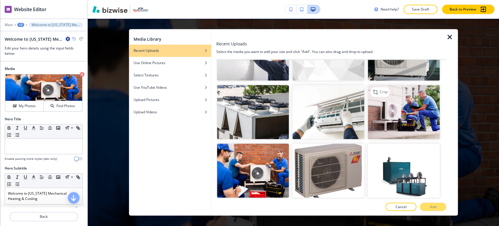
click at [405, 85] on img "button" at bounding box center [404, 112] width 72 height 54
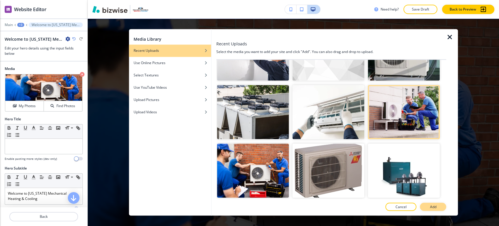
click at [429, 205] on button "Add" at bounding box center [433, 207] width 26 height 8
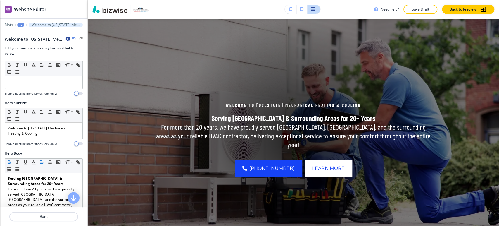
scroll to position [65, 0]
click at [30, 88] on div at bounding box center [44, 81] width 78 height 15
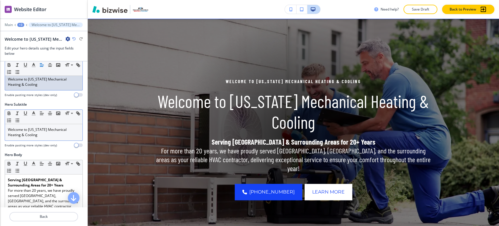
click at [58, 130] on p "Welcome to New York Mechanical Heating & Cooling" at bounding box center [44, 132] width 72 height 11
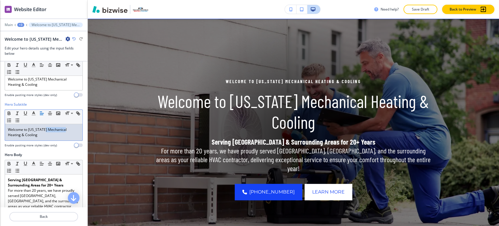
click at [58, 130] on p "Welcome to New York Mechanical Heating & Cooling" at bounding box center [44, 132] width 72 height 11
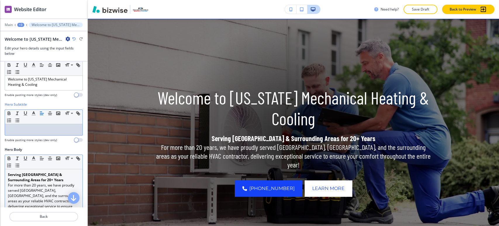
click at [34, 178] on strong "Serving Staten Island & Surrounding Areas for 20+ Years" at bounding box center [36, 177] width 56 height 10
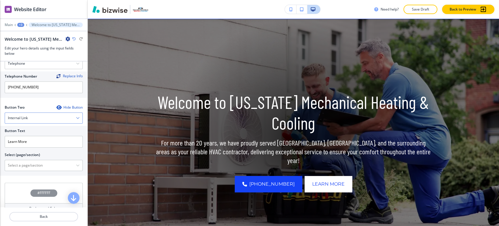
scroll to position [260, 0]
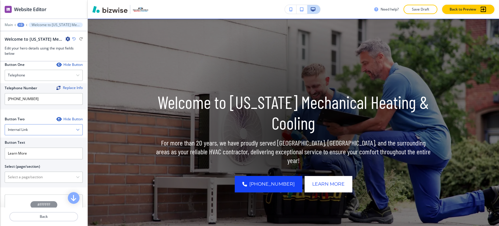
click at [47, 131] on div "Internal Link" at bounding box center [44, 129] width 78 height 11
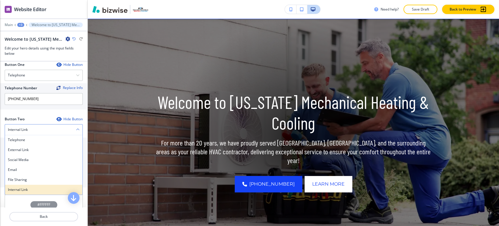
click at [36, 187] on h4 "Internal Link" at bounding box center [44, 189] width 72 height 5
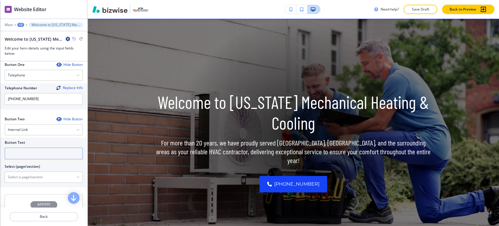
click at [44, 152] on input "text" at bounding box center [44, 153] width 78 height 12
paste input "CALL NOW"
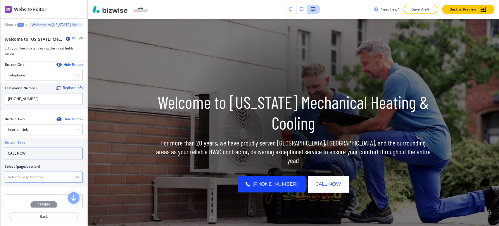
type input "CALL NOW"
click at [39, 175] on \(page\/section\) "Manual Input" at bounding box center [40, 177] width 71 height 10
type \(page\/section\) "CONTACT"
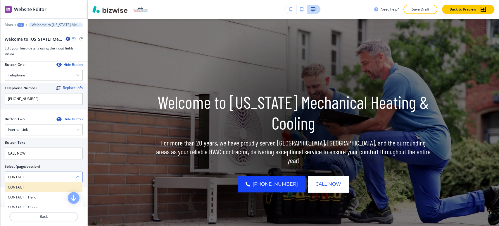
click at [24, 187] on h4 "CONTACT" at bounding box center [44, 187] width 72 height 5
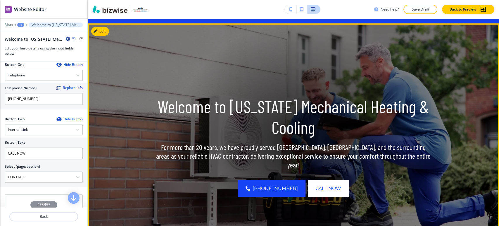
scroll to position [0, 0]
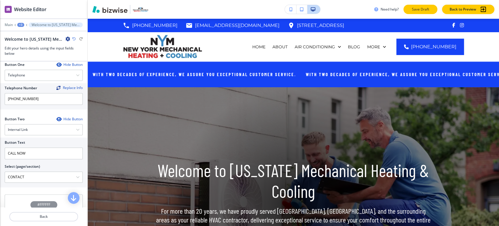
click at [423, 7] on p "Save Draft" at bounding box center [420, 9] width 19 height 5
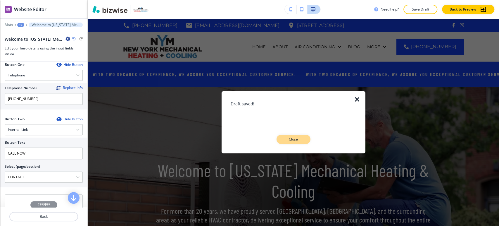
click at [304, 142] on button "Close" at bounding box center [294, 139] width 34 height 9
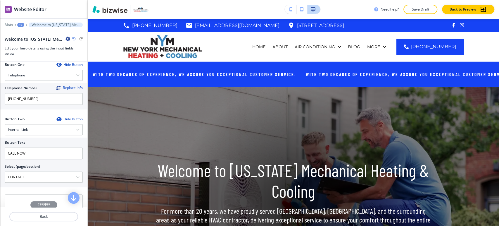
click at [21, 25] on div "+3" at bounding box center [20, 25] width 7 height 4
click at [23, 37] on p "Pages" at bounding box center [36, 34] width 30 height 5
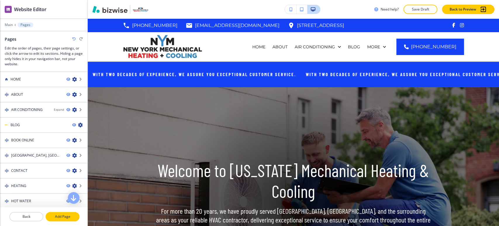
click at [57, 216] on p "Add Page" at bounding box center [62, 216] width 33 height 5
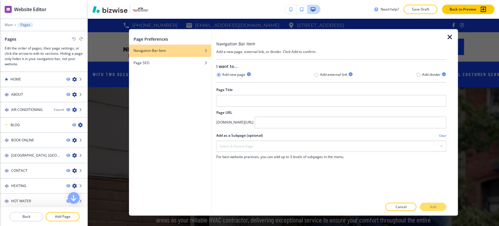
drag, startPoint x: 418, startPoint y: 74, endPoint x: 381, endPoint y: 76, distance: 36.3
click at [417, 74] on icon "button" at bounding box center [418, 74] width 5 height 5
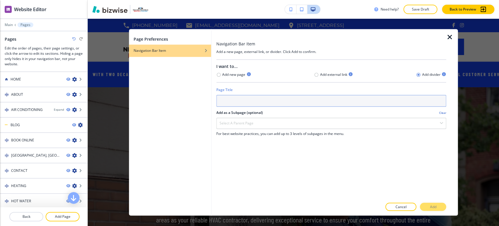
click at [298, 98] on input "text" at bounding box center [331, 101] width 230 height 12
type input "Services"
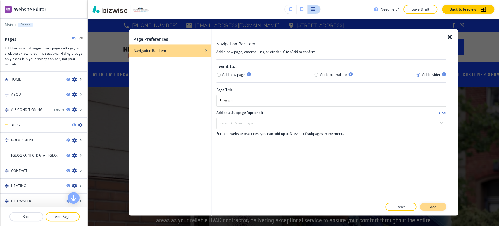
click at [432, 207] on p "Add" at bounding box center [433, 206] width 6 height 5
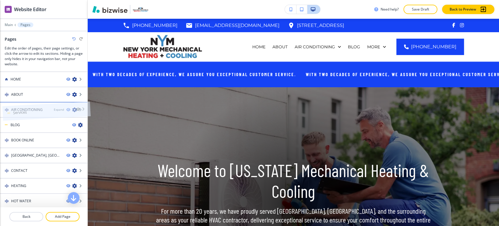
drag, startPoint x: 28, startPoint y: 198, endPoint x: 30, endPoint y: 99, distance: 99.2
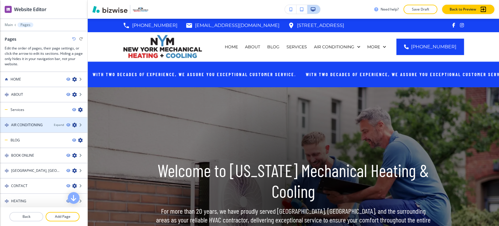
click at [72, 125] on icon "button" at bounding box center [74, 125] width 5 height 5
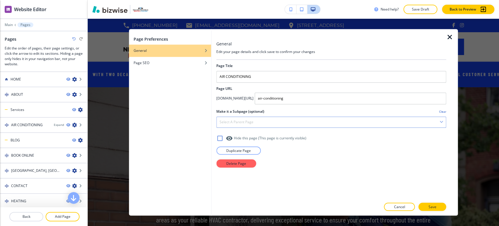
click at [293, 123] on div "Select a parent page" at bounding box center [331, 122] width 229 height 11
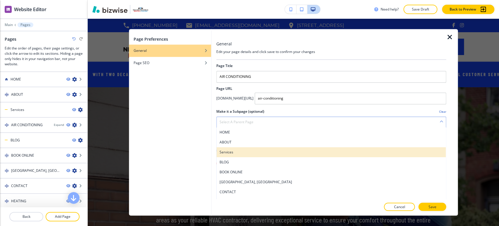
click at [270, 147] on div "Services" at bounding box center [331, 152] width 229 height 10
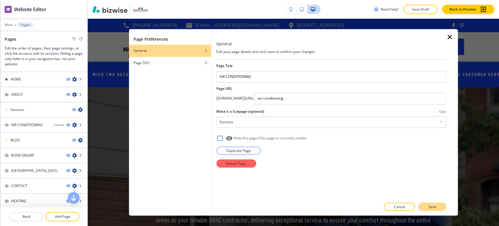
click at [430, 206] on p "Save" at bounding box center [433, 206] width 8 height 5
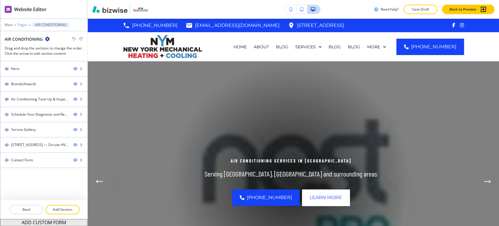
click at [25, 27] on p "Pages" at bounding box center [23, 25] width 10 height 4
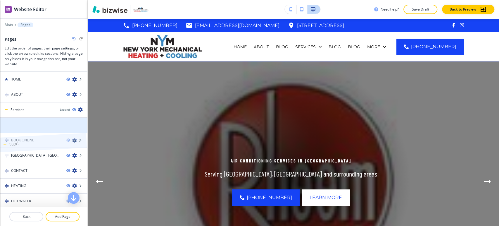
drag, startPoint x: 37, startPoint y: 123, endPoint x: 35, endPoint y: 131, distance: 8.0
drag, startPoint x: 37, startPoint y: 128, endPoint x: 37, endPoint y: 143, distance: 14.6
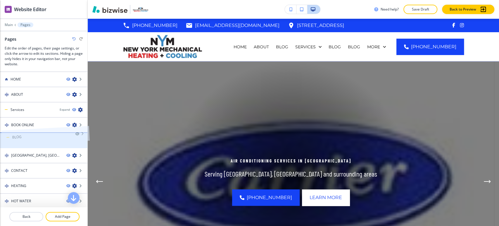
drag, startPoint x: 37, startPoint y: 139, endPoint x: 38, endPoint y: 124, distance: 15.0
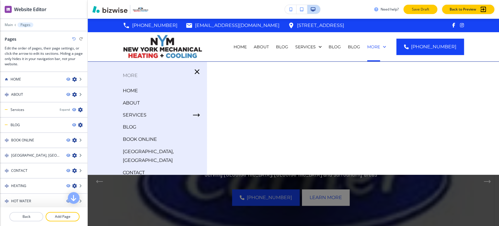
click at [425, 11] on p "Save Draft" at bounding box center [420, 9] width 19 height 5
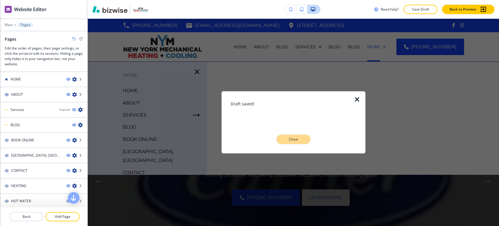
click at [292, 137] on p "Close" at bounding box center [293, 139] width 19 height 5
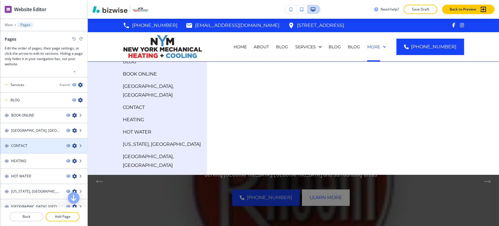
scroll to position [61, 0]
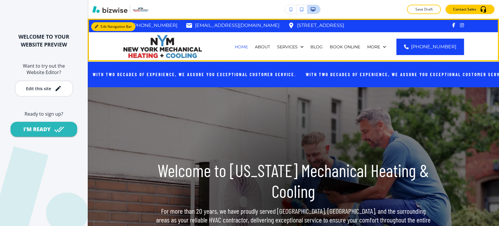
click at [104, 25] on button "Edit Navigation Bar" at bounding box center [113, 26] width 44 height 9
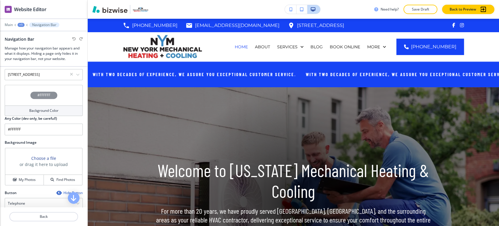
scroll to position [195, 0]
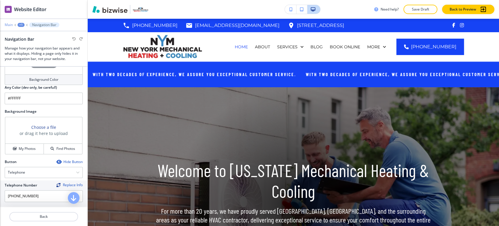
click at [6, 24] on p "Main" at bounding box center [9, 25] width 8 height 4
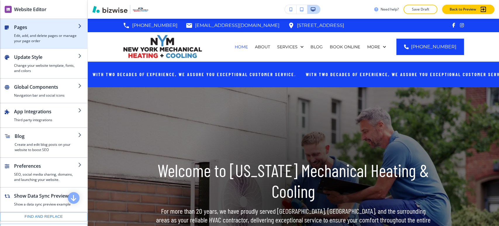
click at [44, 37] on h4 "Edit, add, and delete pages or manage your page order" at bounding box center [46, 38] width 64 height 11
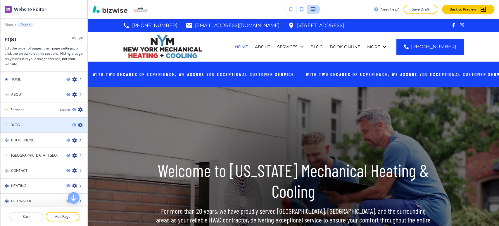
click at [50, 124] on div "BLOG" at bounding box center [34, 124] width 68 height 5
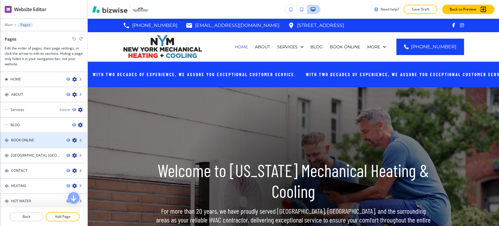
scroll to position [61, 0]
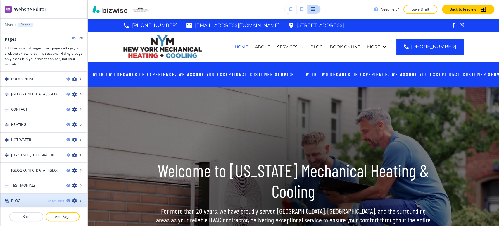
click at [48, 198] on div "Show Posts" at bounding box center [56, 200] width 16 height 4
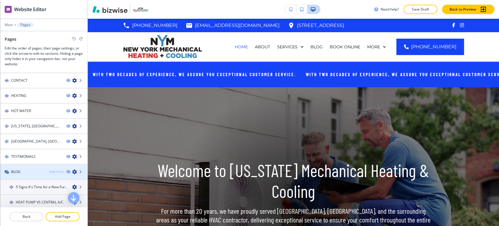
scroll to position [137, 0]
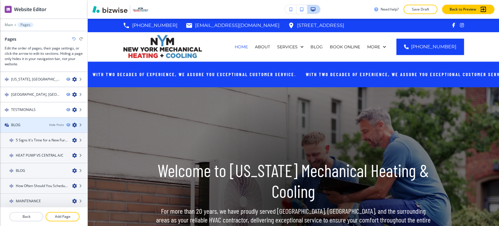
click at [32, 126] on div "BLOG" at bounding box center [22, 124] width 44 height 5
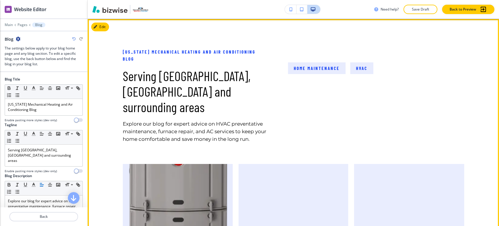
scroll to position [0, 0]
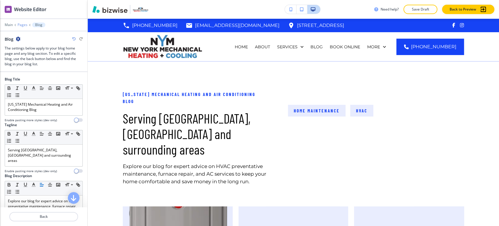
click at [23, 25] on p "Pages" at bounding box center [23, 25] width 10 height 4
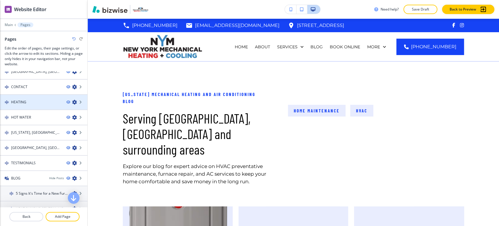
scroll to position [137, 0]
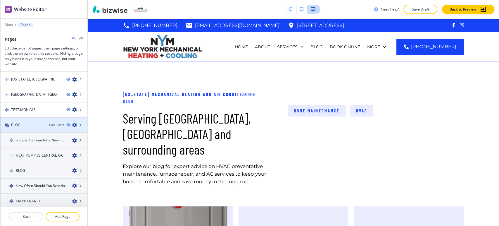
click at [36, 122] on div "BLOG" at bounding box center [22, 124] width 44 height 5
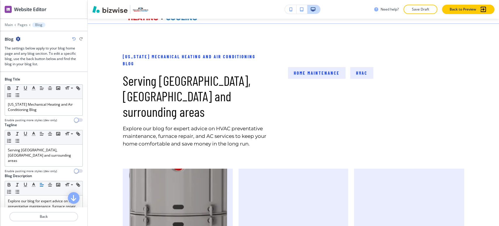
scroll to position [42, 0]
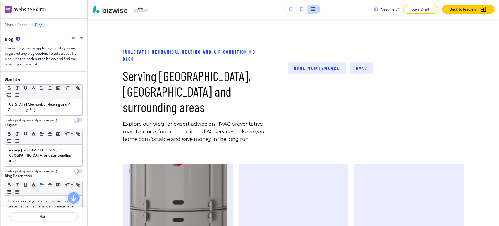
click at [19, 23] on p "Pages" at bounding box center [23, 25] width 10 height 4
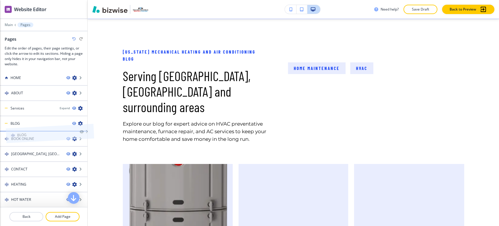
scroll to position [0, 0]
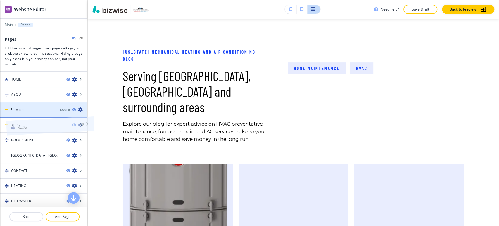
drag, startPoint x: 40, startPoint y: 126, endPoint x: 46, endPoint y: 116, distance: 10.8
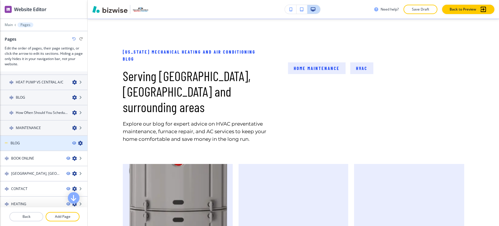
scroll to position [72, 0]
click at [78, 142] on icon "button" at bounding box center [80, 144] width 5 height 5
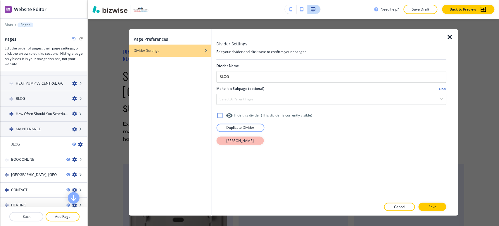
click at [234, 138] on p "Delete Divider" at bounding box center [240, 140] width 28 height 5
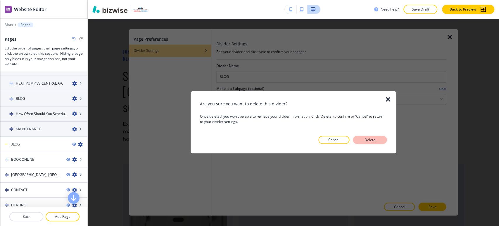
click at [376, 141] on p "Delete" at bounding box center [370, 139] width 14 height 5
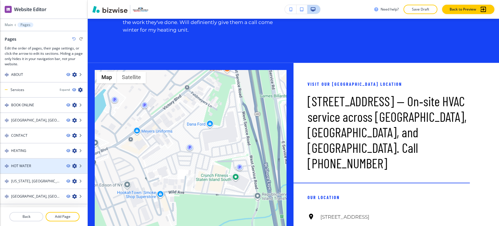
scroll to position [0, 0]
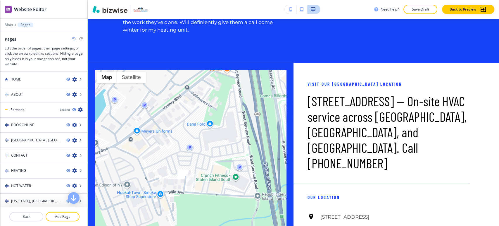
click at [73, 37] on icon "button" at bounding box center [74, 39] width 4 height 4
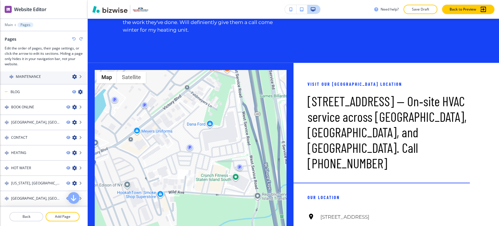
scroll to position [130, 0]
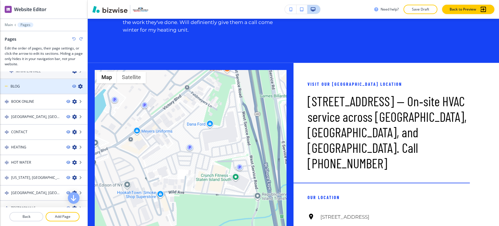
click at [52, 85] on div "BLOG" at bounding box center [34, 86] width 68 height 5
click at [78, 85] on icon "button" at bounding box center [80, 86] width 5 height 5
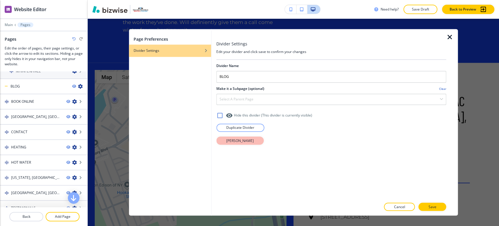
click at [242, 140] on p "Delete Divider" at bounding box center [240, 140] width 28 height 5
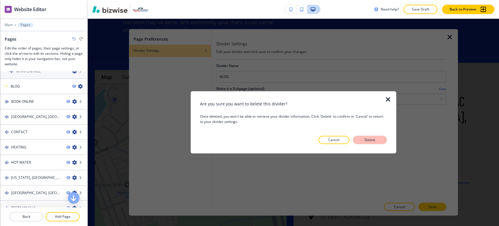
click at [367, 139] on p "Delete" at bounding box center [370, 139] width 14 height 5
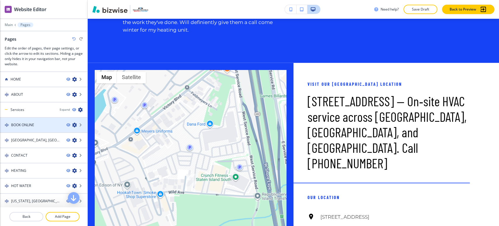
scroll to position [31, 0]
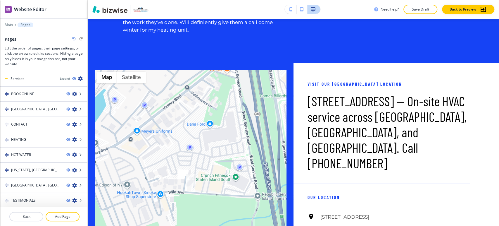
click at [73, 38] on icon "button" at bounding box center [74, 39] width 4 height 4
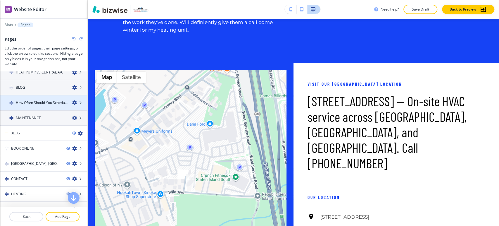
scroll to position [72, 0]
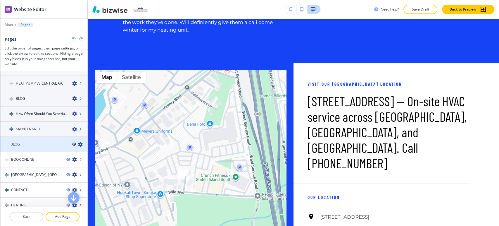
click at [72, 142] on icon "button" at bounding box center [74, 144] width 4 height 4
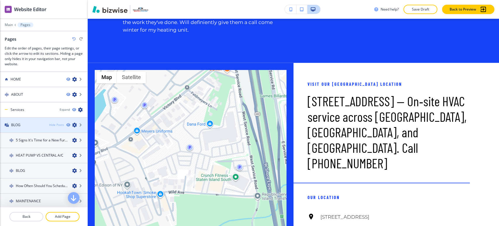
click at [52, 123] on div "Hide Posts" at bounding box center [56, 125] width 15 height 4
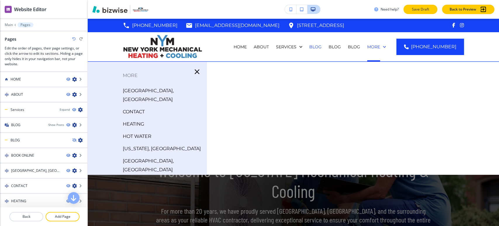
click at [422, 9] on p "Save Draft" at bounding box center [420, 9] width 19 height 5
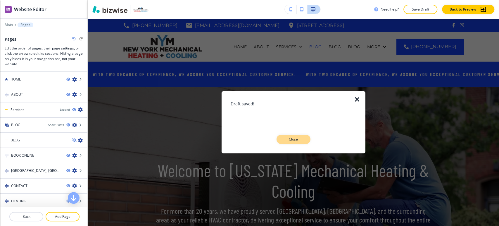
click at [294, 140] on p "Close" at bounding box center [293, 139] width 19 height 5
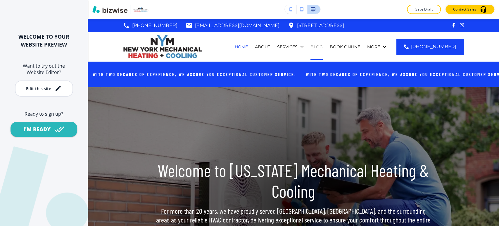
click at [323, 45] on p "BLOG" at bounding box center [317, 47] width 12 height 6
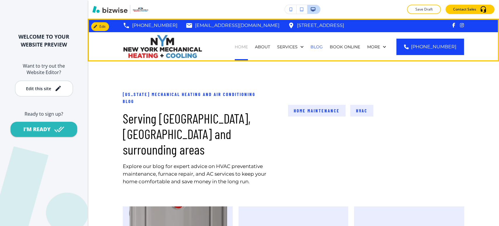
click at [248, 48] on p "HOME" at bounding box center [241, 47] width 13 height 6
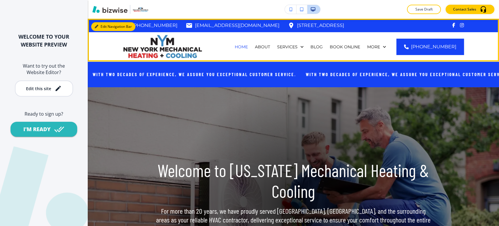
click at [104, 28] on button "Edit Navigation Bar" at bounding box center [113, 26] width 44 height 9
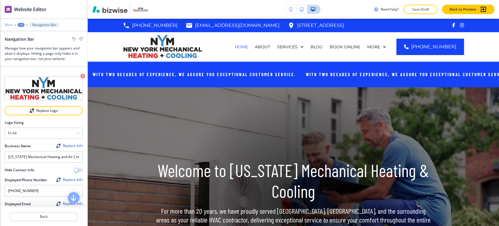
click at [9, 25] on p "Main" at bounding box center [9, 25] width 8 height 4
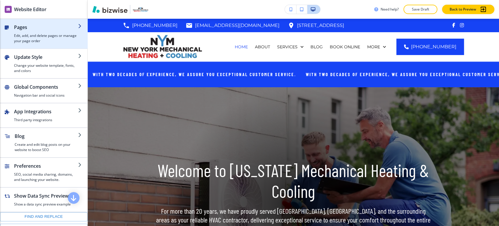
click at [28, 43] on h4 "Edit, add, and delete pages or manage your page order" at bounding box center [46, 38] width 64 height 11
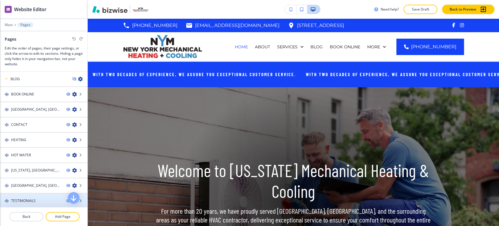
scroll to position [29, 0]
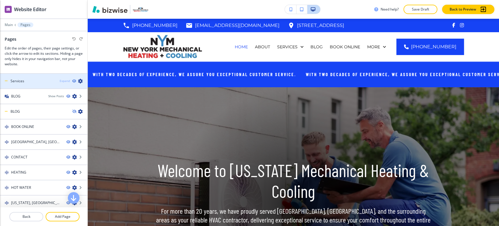
click at [60, 81] on div "Expand" at bounding box center [65, 81] width 10 height 4
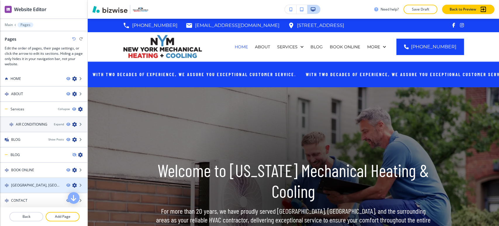
scroll to position [0, 0]
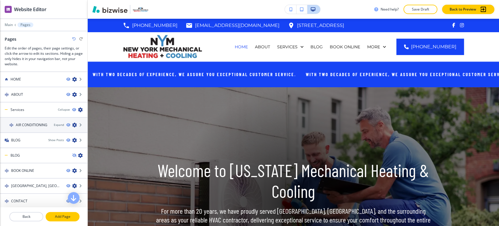
click at [62, 217] on p "Add Page" at bounding box center [62, 216] width 33 height 5
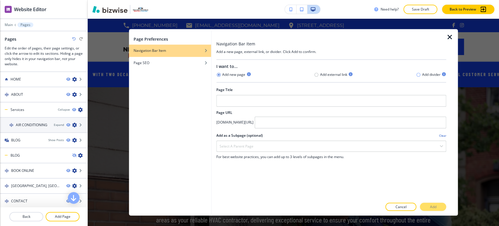
click at [419, 74] on icon "button" at bounding box center [418, 74] width 5 height 5
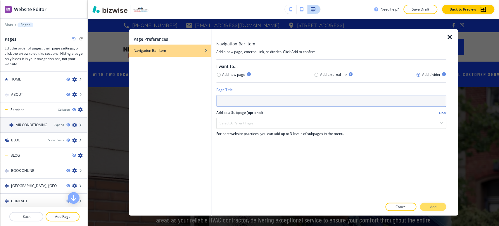
click at [278, 101] on input "text" at bounding box center [331, 101] width 230 height 12
type input "Areas we serve"
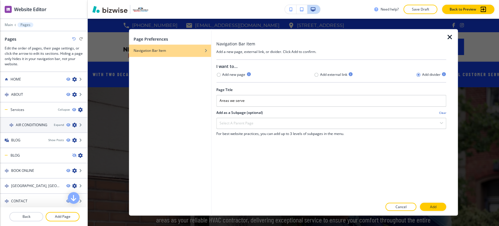
click at [427, 204] on button "Add" at bounding box center [433, 207] width 26 height 8
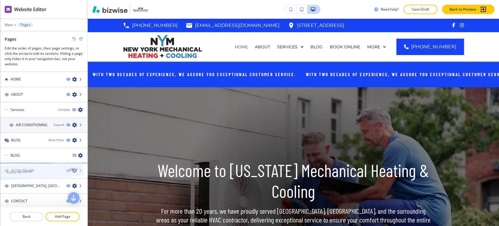
drag, startPoint x: 35, startPoint y: 200, endPoint x: 30, endPoint y: 161, distance: 39.4
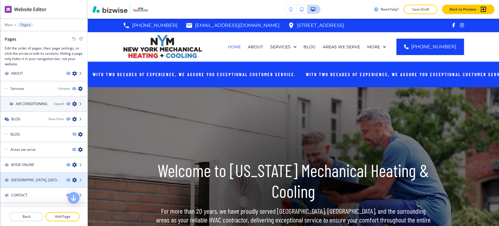
scroll to position [32, 0]
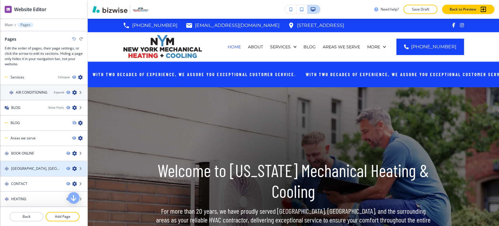
click at [72, 167] on icon "button" at bounding box center [74, 168] width 5 height 5
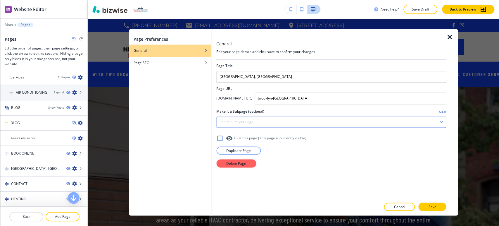
click at [284, 119] on div "Select a parent page" at bounding box center [331, 122] width 229 height 11
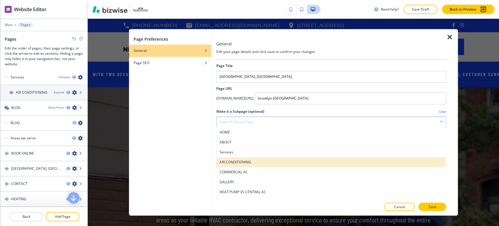
scroll to position [131, 0]
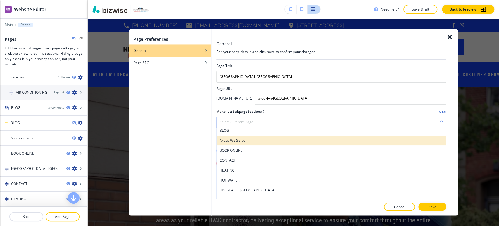
click at [257, 142] on h4 "Areas we serve" at bounding box center [332, 140] width 224 height 5
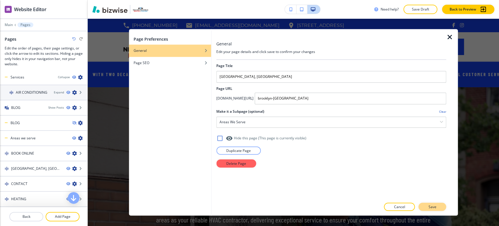
click at [430, 207] on p "Save" at bounding box center [433, 206] width 8 height 5
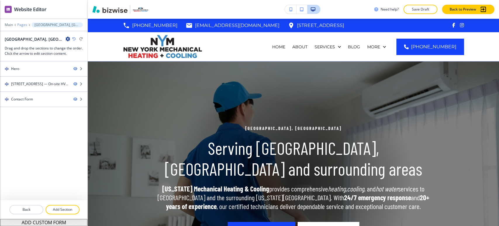
click at [24, 25] on p "Pages" at bounding box center [22, 25] width 10 height 4
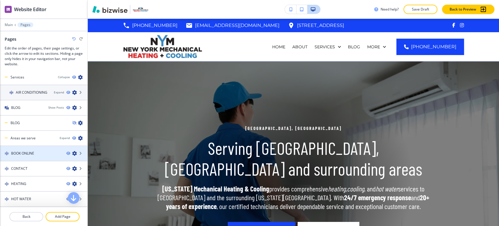
scroll to position [65, 0]
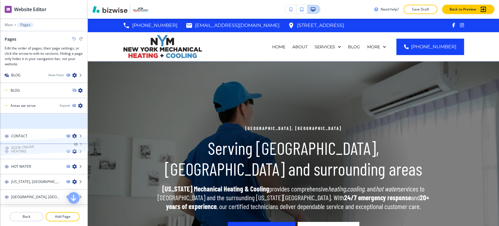
drag, startPoint x: 42, startPoint y: 121, endPoint x: 42, endPoint y: 137, distance: 15.5
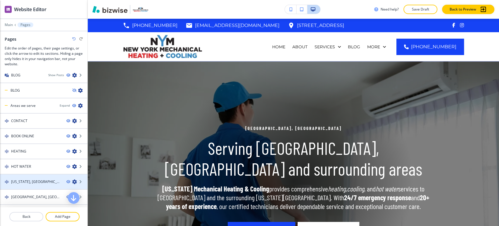
click at [72, 180] on icon "button" at bounding box center [74, 181] width 5 height 5
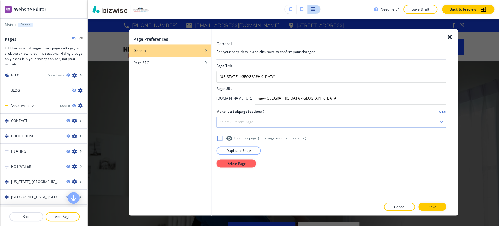
click at [279, 125] on div "Select a parent page" at bounding box center [331, 122] width 229 height 11
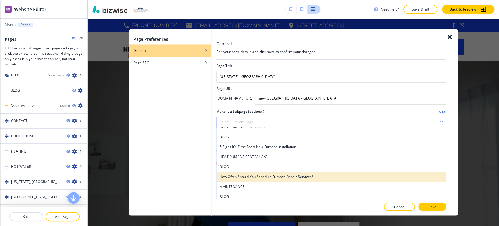
scroll to position [97, 0]
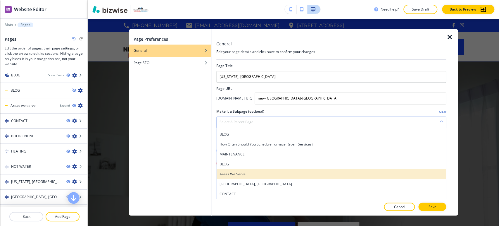
click at [250, 173] on h4 "Areas we serve" at bounding box center [332, 173] width 224 height 5
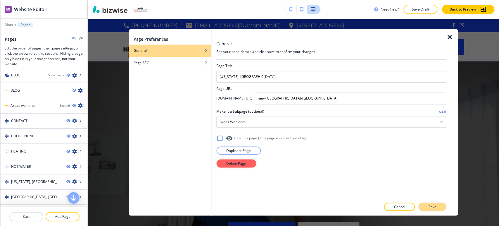
click at [429, 208] on p "Save" at bounding box center [433, 206] width 8 height 5
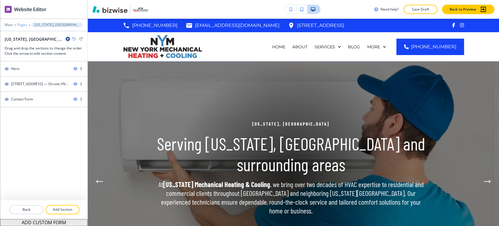
click at [22, 25] on p "Pages" at bounding box center [22, 25] width 10 height 4
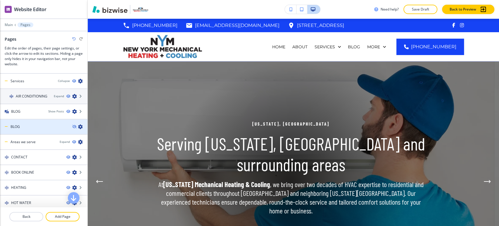
scroll to position [61, 0]
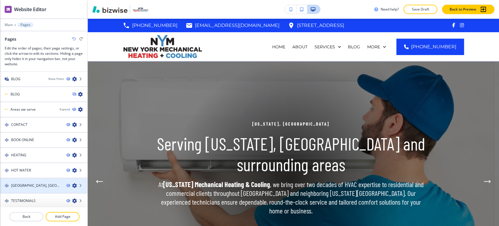
click at [72, 183] on icon "button" at bounding box center [74, 185] width 5 height 5
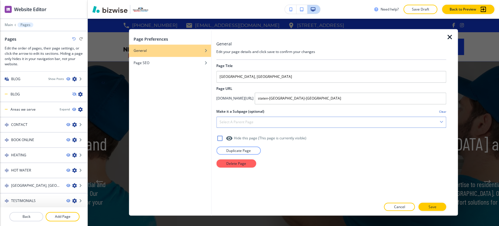
click at [274, 122] on div "Select a parent page" at bounding box center [331, 122] width 229 height 11
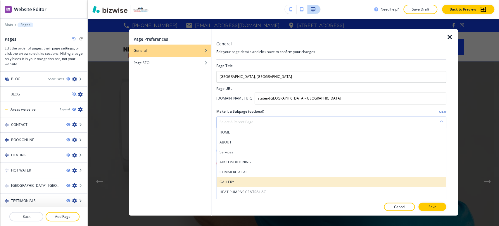
scroll to position [131, 0]
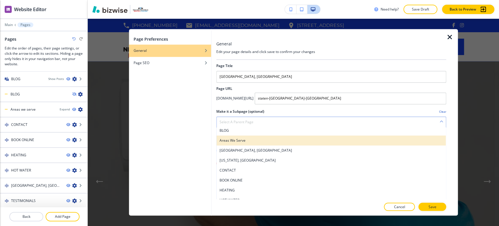
click at [262, 142] on h4 "Areas we serve" at bounding box center [332, 140] width 224 height 5
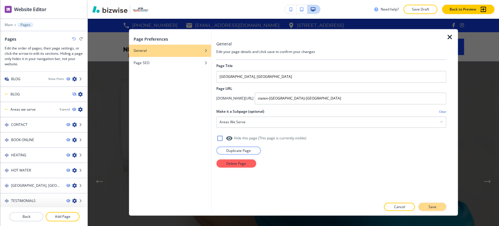
click at [425, 205] on button "Save" at bounding box center [433, 207] width 28 height 8
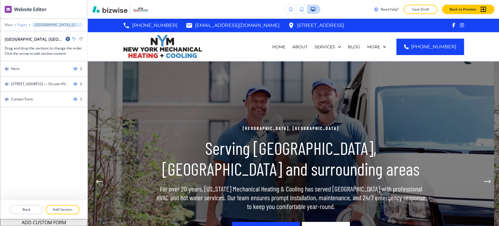
click at [23, 25] on p "Pages" at bounding box center [22, 25] width 10 height 4
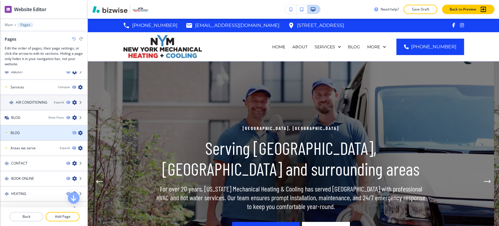
scroll to position [46, 0]
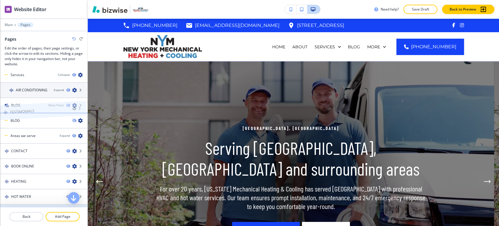
drag, startPoint x: 35, startPoint y: 200, endPoint x: 34, endPoint y: 100, distance: 99.8
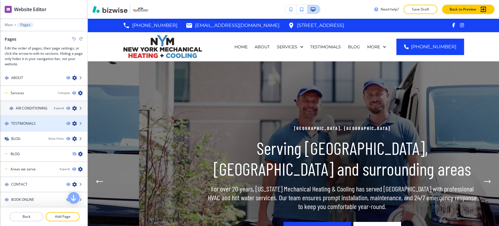
scroll to position [0, 0]
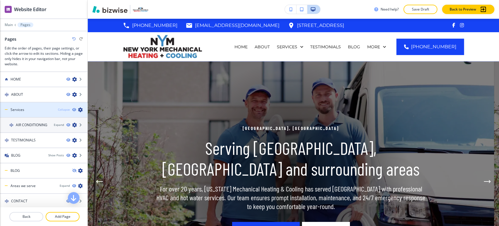
click at [60, 110] on div "Collapse" at bounding box center [64, 109] width 12 height 4
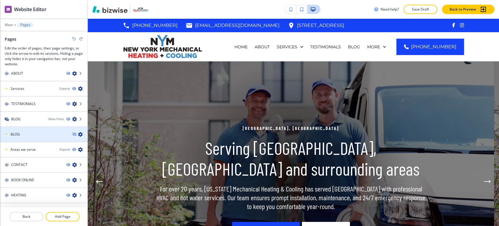
scroll to position [31, 0]
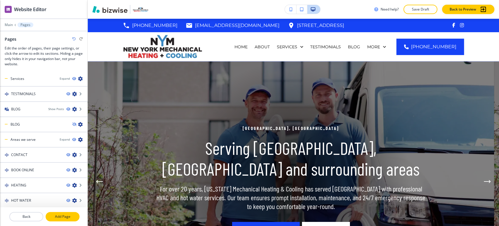
click at [56, 215] on p "Add Page" at bounding box center [62, 216] width 33 height 5
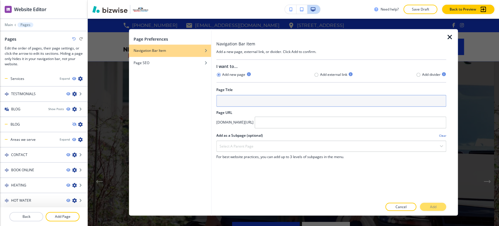
click at [295, 102] on input "text" at bounding box center [331, 101] width 230 height 12
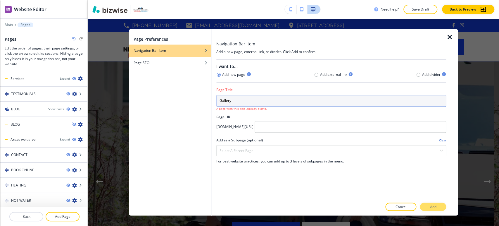
type input "Gallery"
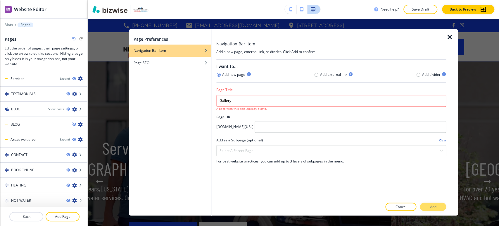
click at [450, 38] on icon "button" at bounding box center [449, 37] width 7 height 7
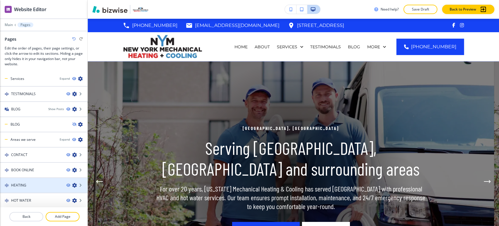
click at [72, 183] on icon "button" at bounding box center [74, 185] width 5 height 5
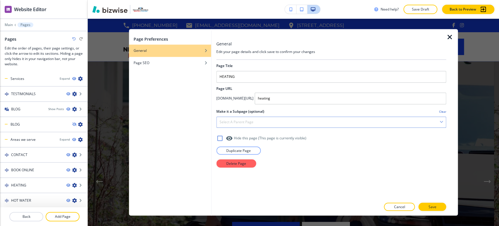
click at [276, 123] on div "Select a parent page" at bounding box center [331, 122] width 229 height 11
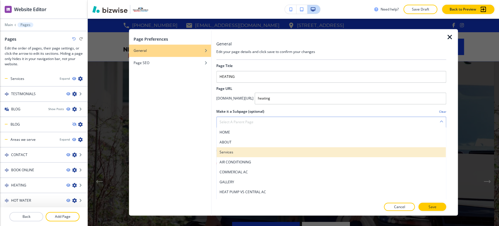
click at [258, 151] on h4 "Services" at bounding box center [332, 151] width 224 height 5
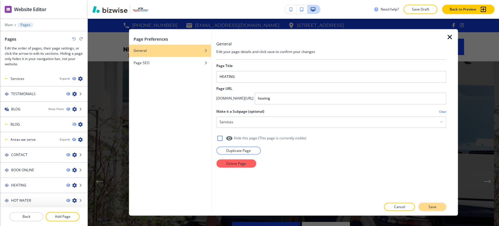
click at [431, 206] on p "Save" at bounding box center [433, 206] width 8 height 5
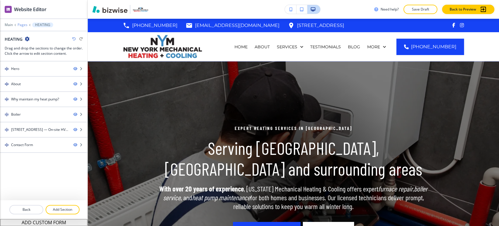
click at [24, 25] on p "Pages" at bounding box center [23, 25] width 10 height 4
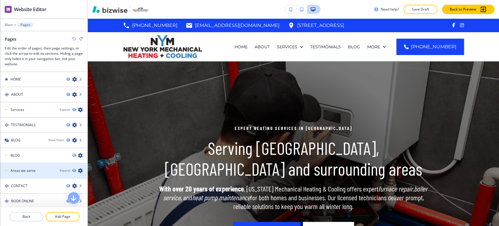
scroll to position [16, 0]
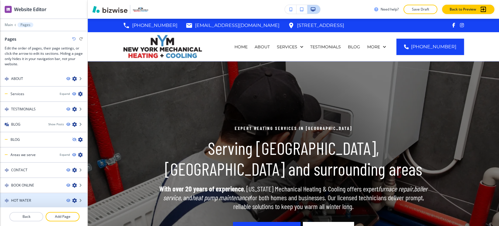
click at [72, 199] on icon "button" at bounding box center [74, 200] width 5 height 5
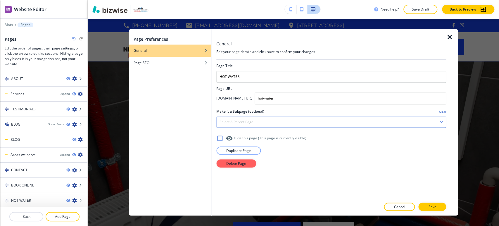
click at [271, 122] on div "Select a parent page" at bounding box center [331, 122] width 229 height 11
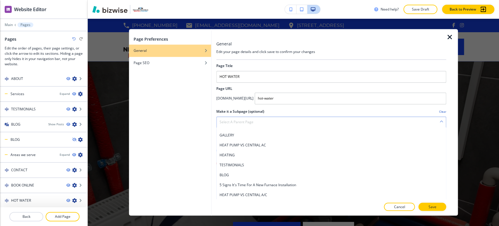
scroll to position [0, 0]
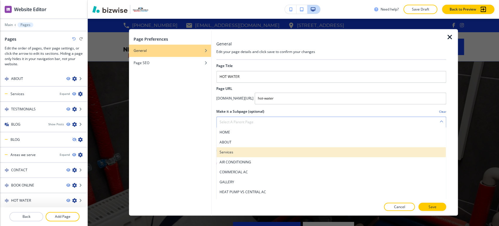
click at [250, 152] on h4 "Services" at bounding box center [332, 151] width 224 height 5
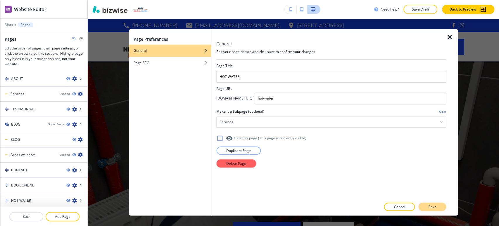
click at [427, 205] on button "Save" at bounding box center [433, 207] width 28 height 8
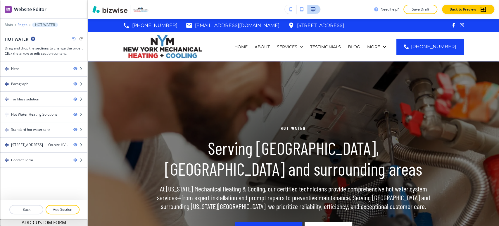
click at [25, 26] on p "Pages" at bounding box center [23, 25] width 10 height 4
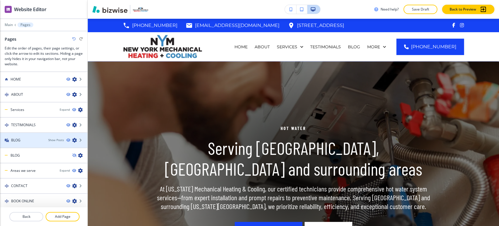
scroll to position [7, 0]
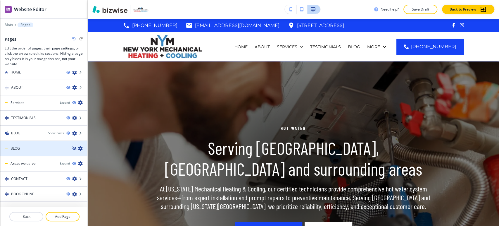
click at [72, 147] on icon "button" at bounding box center [74, 149] width 4 height 4
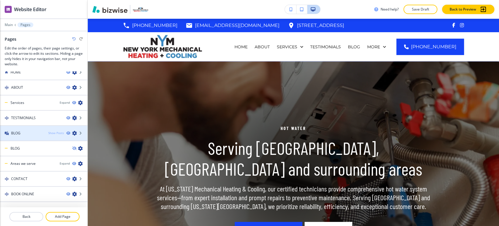
click at [56, 133] on div "Show Posts" at bounding box center [56, 133] width 16 height 4
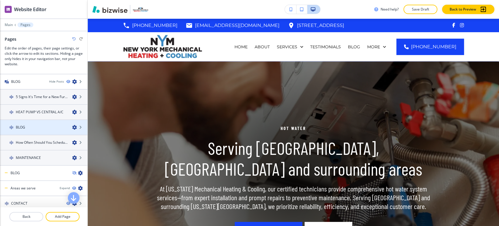
scroll to position [72, 0]
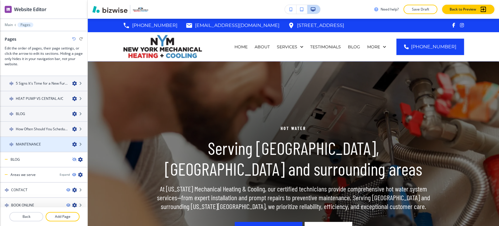
click at [72, 142] on icon "button" at bounding box center [74, 144] width 5 height 5
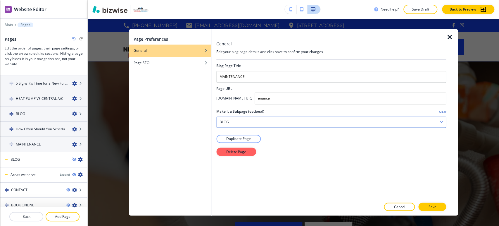
click at [283, 123] on div "BLOG" at bounding box center [331, 122] width 229 height 11
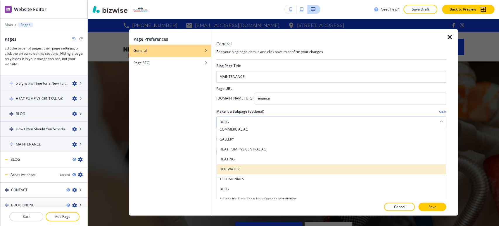
scroll to position [0, 0]
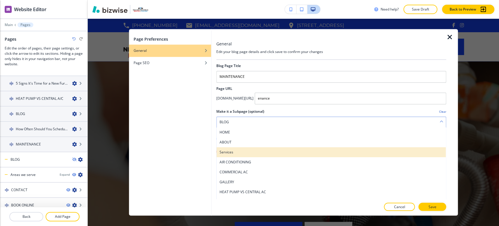
click at [251, 149] on h4 "Services" at bounding box center [332, 151] width 224 height 5
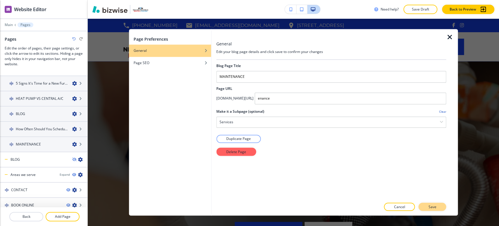
click at [426, 205] on button "Save" at bounding box center [433, 207] width 28 height 8
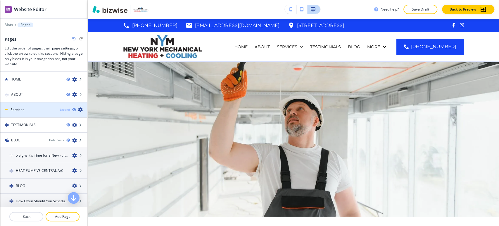
click at [62, 109] on div "Expand" at bounding box center [65, 109] width 10 height 4
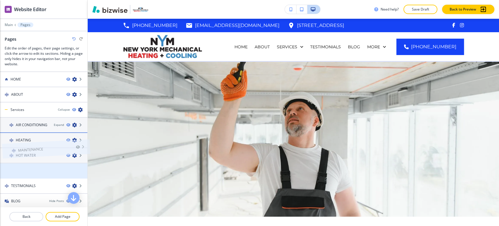
drag, startPoint x: 40, startPoint y: 166, endPoint x: 42, endPoint y: 134, distance: 32.0
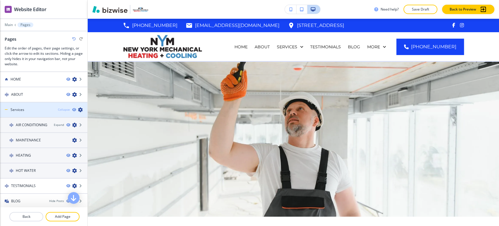
click at [62, 109] on div "Collapse" at bounding box center [64, 109] width 12 height 4
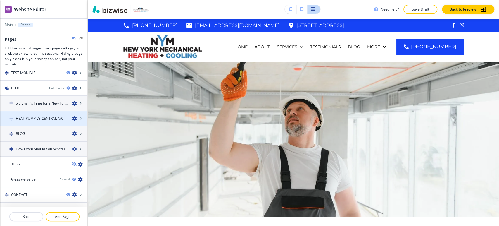
scroll to position [61, 0]
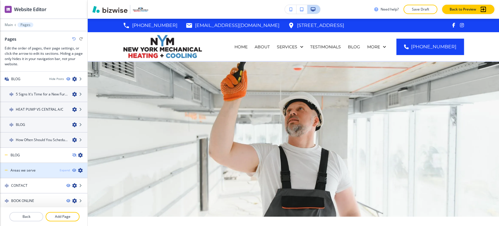
click at [60, 169] on div "Expand" at bounding box center [65, 170] width 10 height 4
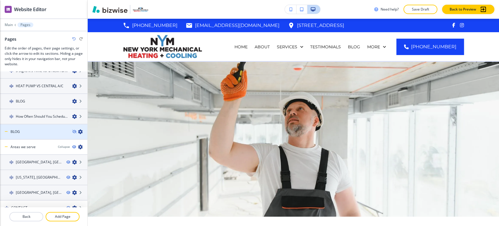
scroll to position [107, 0]
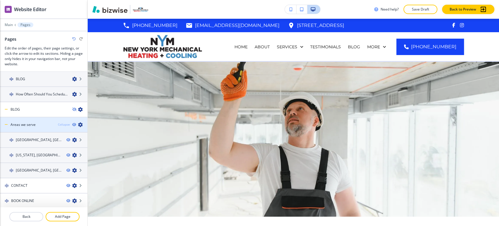
click at [59, 125] on div "Collapse" at bounding box center [64, 124] width 12 height 4
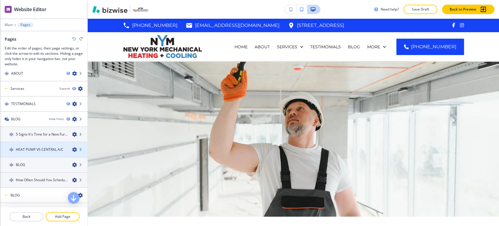
scroll to position [32, 0]
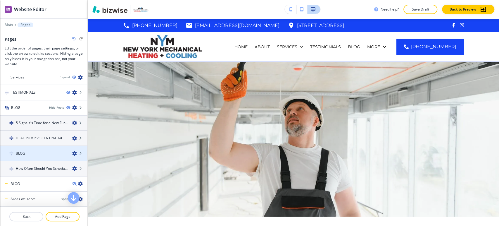
click at [72, 152] on icon "button" at bounding box center [74, 153] width 5 height 5
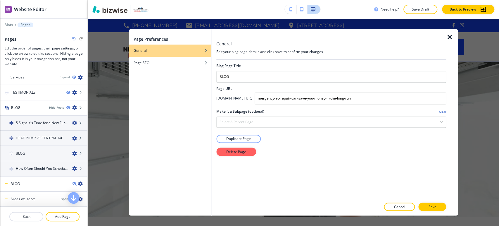
click at [278, 165] on div "Blog Page Title BLOG Page URL [DOMAIN_NAME][URL] mergency-ac-repair-can-save-yo…" at bounding box center [331, 129] width 230 height 139
click at [451, 37] on icon "button" at bounding box center [449, 37] width 7 height 7
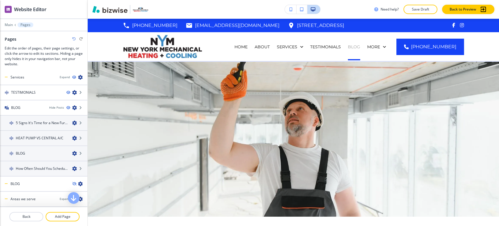
click at [360, 44] on p "BLOG" at bounding box center [354, 47] width 12 height 6
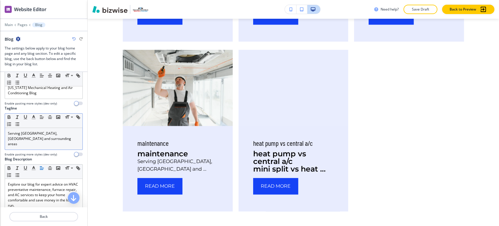
scroll to position [65, 0]
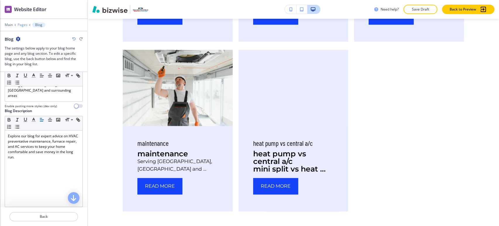
click at [22, 23] on p "Pages" at bounding box center [23, 25] width 10 height 4
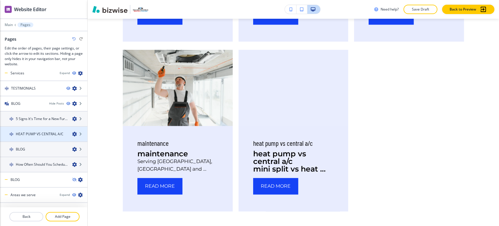
scroll to position [61, 0]
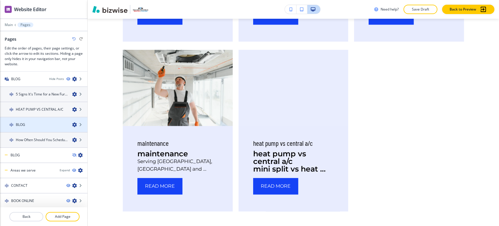
click at [72, 123] on icon "button" at bounding box center [74, 124] width 5 height 5
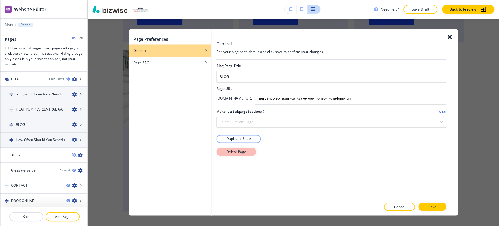
click at [249, 152] on button "Delete Page" at bounding box center [236, 151] width 40 height 8
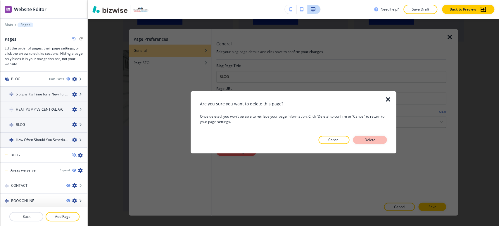
click at [365, 141] on p "Delete" at bounding box center [370, 139] width 14 height 5
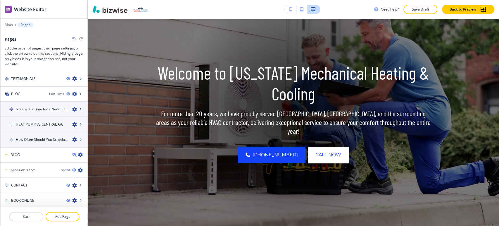
scroll to position [0, 0]
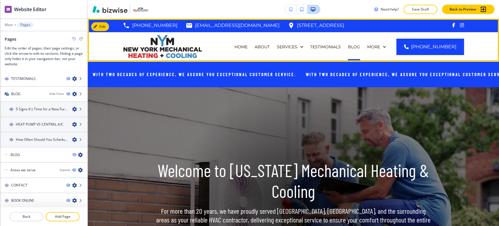
click at [355, 46] on div "BLOG" at bounding box center [354, 47] width 19 height 6
click at [360, 47] on p "BLOG" at bounding box center [354, 47] width 12 height 6
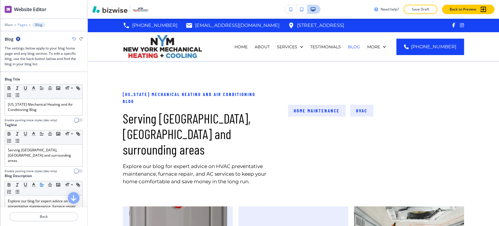
click at [24, 24] on p "Pages" at bounding box center [23, 25] width 10 height 4
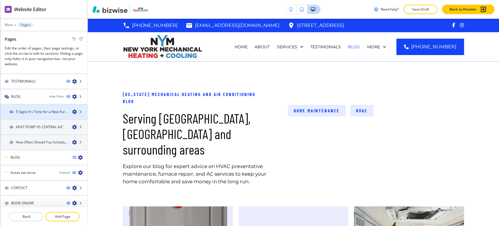
scroll to position [46, 0]
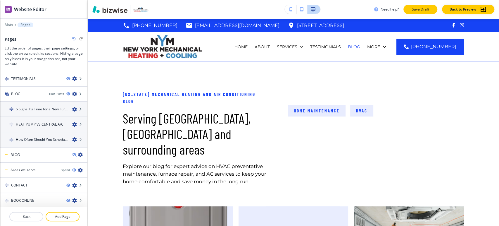
click at [414, 10] on p "Save Draft" at bounding box center [420, 9] width 19 height 5
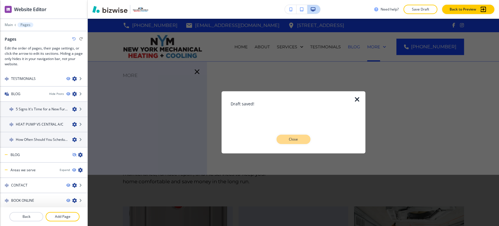
click at [295, 136] on button "Close" at bounding box center [294, 139] width 34 height 9
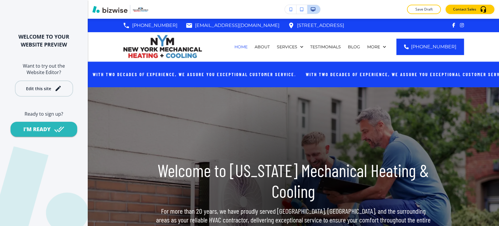
click at [48, 93] on button "Edit this site" at bounding box center [44, 88] width 58 height 16
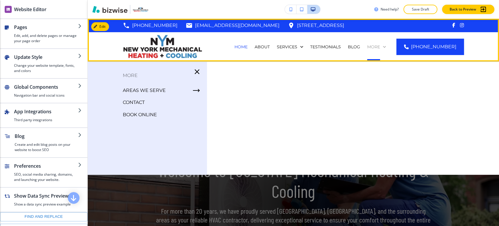
click at [388, 49] on icon at bounding box center [385, 47] width 6 height 6
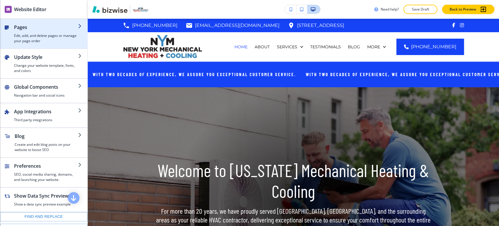
click at [44, 37] on h4 "Edit, add, and delete pages or manage your page order" at bounding box center [46, 38] width 64 height 11
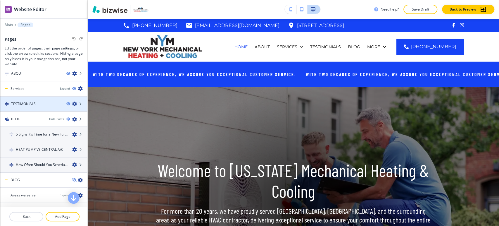
scroll to position [46, 0]
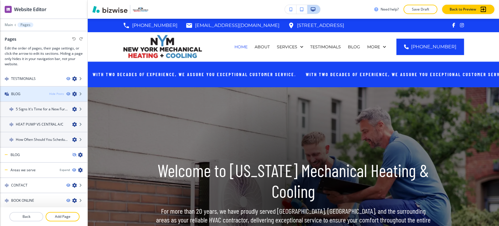
click at [58, 93] on div "Hide Posts" at bounding box center [56, 94] width 15 height 4
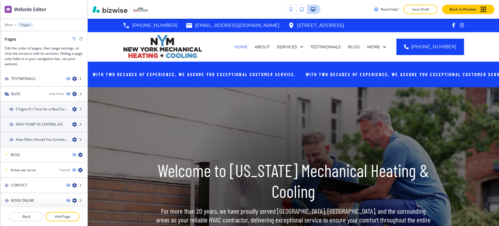
scroll to position [7, 0]
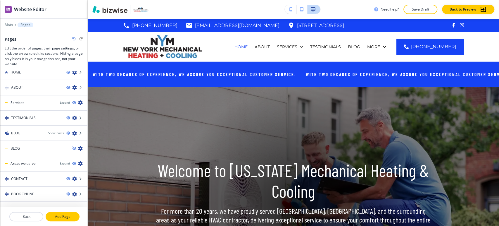
click at [63, 216] on p "Add Page" at bounding box center [62, 216] width 33 height 5
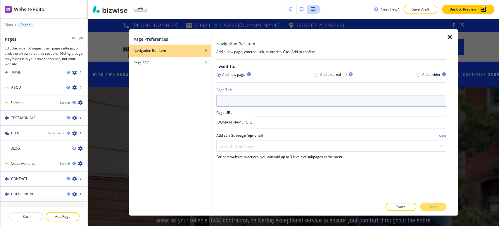
click at [246, 103] on input "text" at bounding box center [331, 101] width 230 height 12
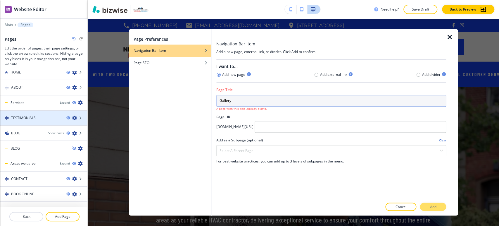
scroll to position [0, 0]
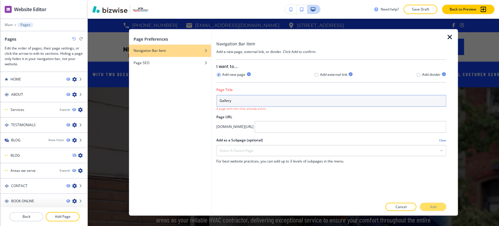
type input "Gallery"
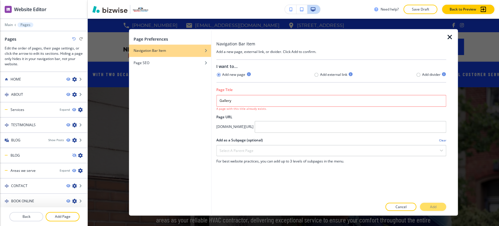
click at [449, 37] on icon "button" at bounding box center [449, 37] width 7 height 7
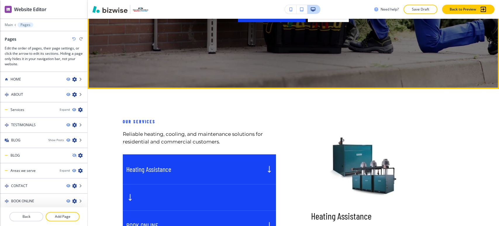
scroll to position [260, 0]
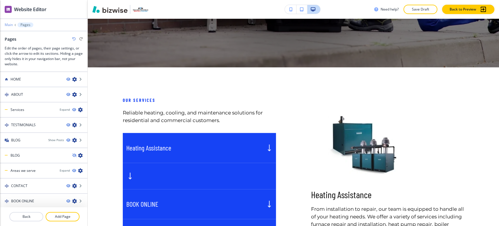
click at [10, 24] on p "Main" at bounding box center [9, 25] width 8 height 4
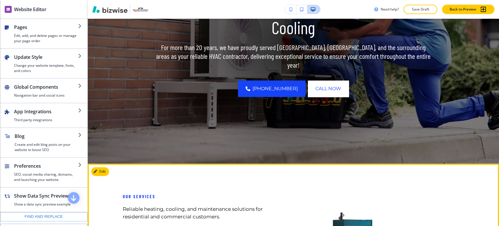
scroll to position [32, 0]
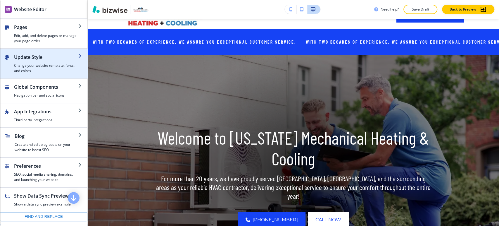
click at [38, 61] on div "button" at bounding box center [46, 62] width 64 height 2
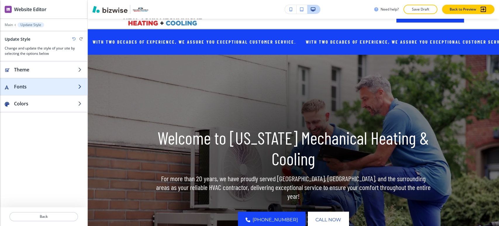
click at [39, 94] on div "button" at bounding box center [43, 92] width 87 height 5
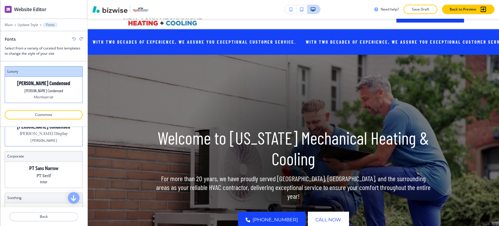
scroll to position [58, 0]
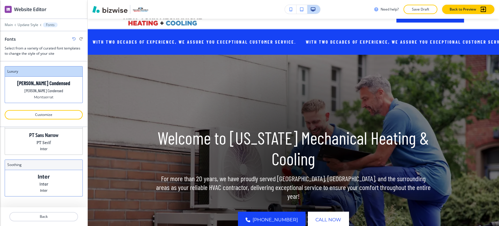
click at [54, 170] on div "Inter Inter Inter" at bounding box center [44, 183] width 78 height 26
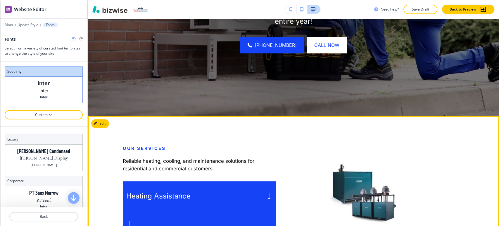
scroll to position [227, 0]
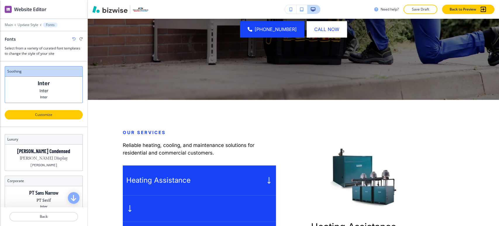
click at [56, 117] on button "Customize" at bounding box center [44, 114] width 78 height 9
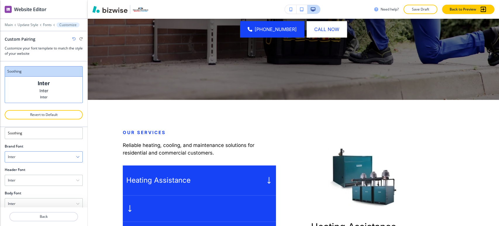
scroll to position [23, 0]
click at [49, 170] on div "Inter" at bounding box center [44, 172] width 78 height 11
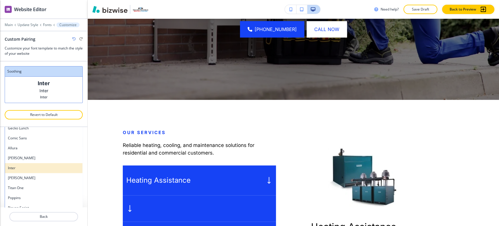
scroll to position [471, 0]
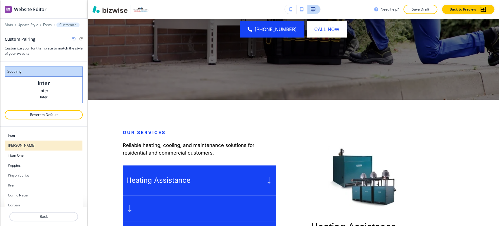
click at [51, 147] on h4 "[PERSON_NAME]" at bounding box center [44, 145] width 72 height 5
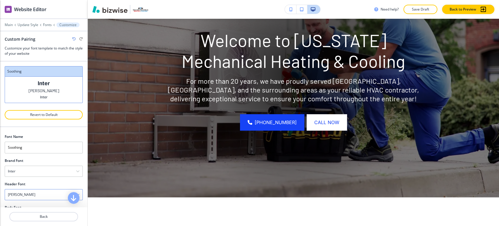
scroll to position [23, 0]
click at [49, 171] on div "[PERSON_NAME]" at bounding box center [44, 172] width 78 height 11
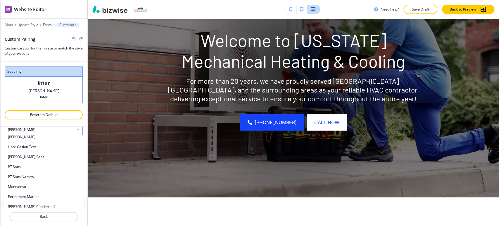
scroll to position [249, 0]
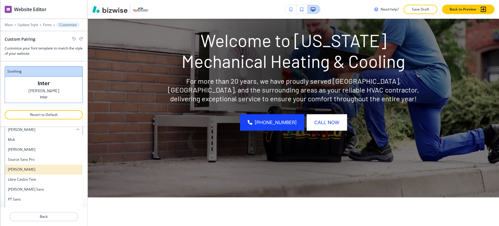
click at [39, 170] on h4 "[PERSON_NAME]" at bounding box center [44, 169] width 72 height 5
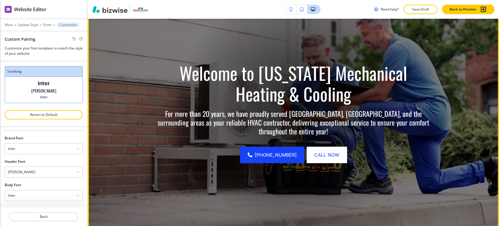
scroll to position [32, 0]
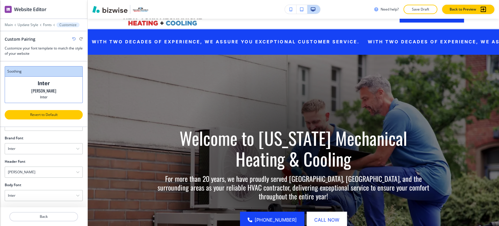
click at [46, 113] on p "Revert to Default" at bounding box center [43, 114] width 63 height 5
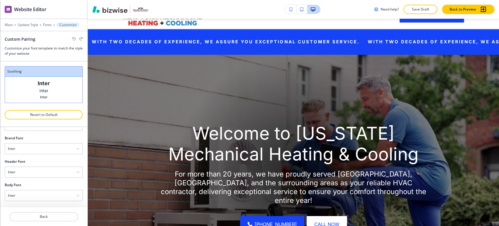
click at [74, 38] on icon "button" at bounding box center [74, 39] width 4 height 4
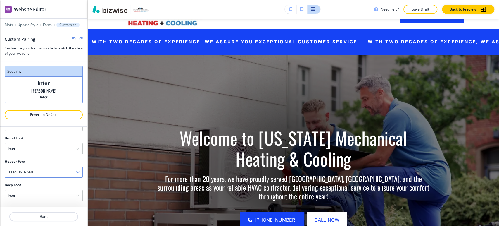
click at [53, 173] on div "[PERSON_NAME]" at bounding box center [44, 172] width 78 height 11
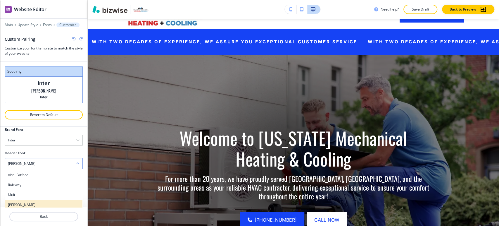
scroll to position [216, 0]
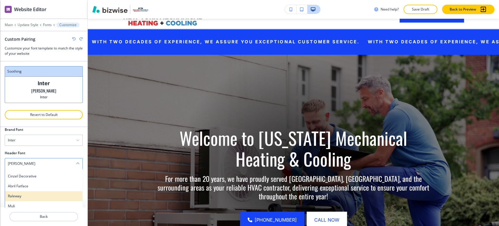
click at [49, 191] on div "Raleway" at bounding box center [44, 196] width 78 height 10
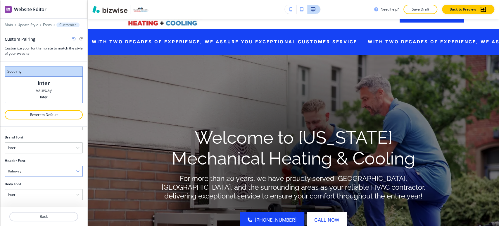
scroll to position [23, 0]
click at [39, 170] on div "Raleway" at bounding box center [44, 172] width 78 height 11
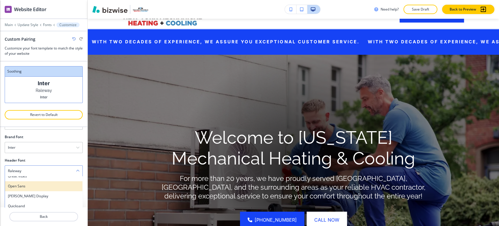
click at [36, 188] on div "Open Sans" at bounding box center [44, 186] width 78 height 10
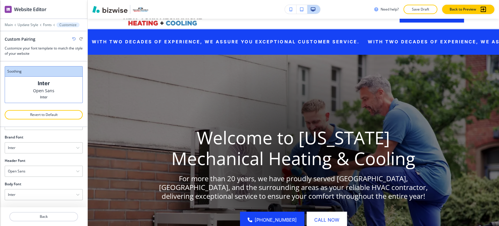
scroll to position [23, 0]
click at [37, 172] on div "Open Sans" at bounding box center [44, 172] width 78 height 11
click at [43, 180] on div "Great Vibes" at bounding box center [44, 177] width 78 height 10
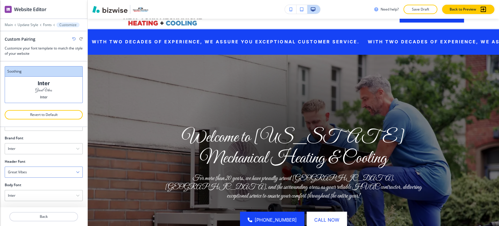
click at [45, 173] on div "Great Vibes" at bounding box center [44, 172] width 78 height 11
click at [36, 202] on h4 "[PERSON_NAME]" at bounding box center [44, 204] width 72 height 5
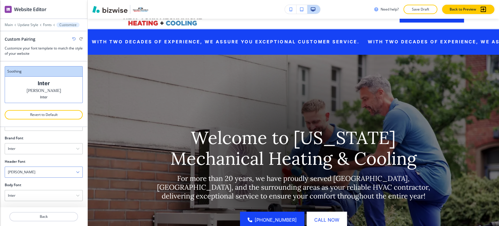
click at [42, 173] on div "[PERSON_NAME]" at bounding box center [44, 172] width 78 height 11
click at [37, 196] on h4 "Delicious Handrawn" at bounding box center [44, 198] width 72 height 5
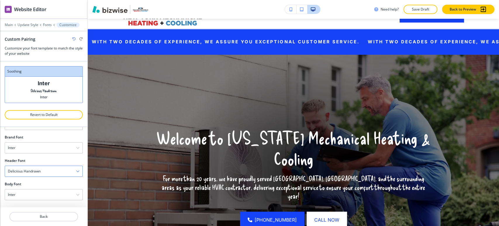
scroll to position [23, 0]
click at [42, 170] on div "Delicious Handrawn" at bounding box center [44, 172] width 78 height 11
click at [44, 182] on h4 "Courgette" at bounding box center [44, 182] width 72 height 5
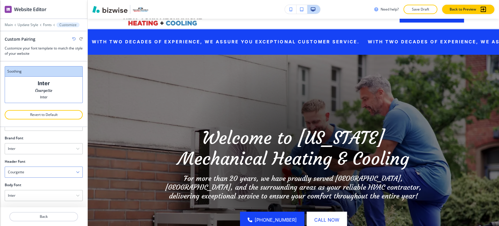
click at [48, 170] on div "Courgette" at bounding box center [44, 172] width 78 height 11
click at [43, 184] on div "Source Sans Pro" at bounding box center [44, 181] width 78 height 10
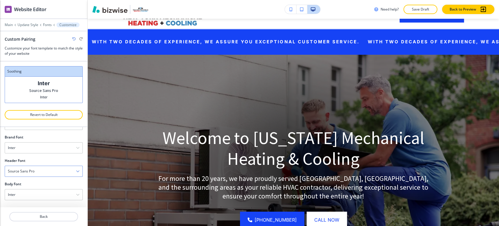
scroll to position [23, 0]
click at [51, 152] on div "Inter" at bounding box center [44, 148] width 78 height 11
click at [55, 147] on div "Inter" at bounding box center [44, 148] width 78 height 11
click at [49, 170] on div "Source Sans Pro" at bounding box center [44, 172] width 78 height 11
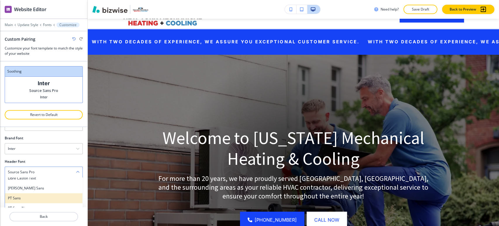
scroll to position [325, 0]
click at [44, 195] on h4 "Permanent Marker" at bounding box center [44, 195] width 72 height 5
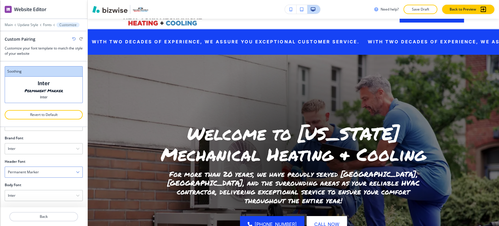
click at [48, 171] on div "Permanent Marker" at bounding box center [44, 172] width 78 height 11
click at [41, 203] on h4 "[PERSON_NAME] Condensed" at bounding box center [44, 205] width 72 height 5
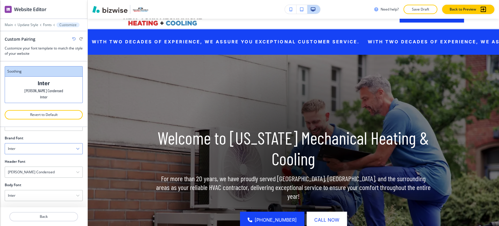
click at [46, 150] on div "Inter" at bounding box center [44, 148] width 78 height 11
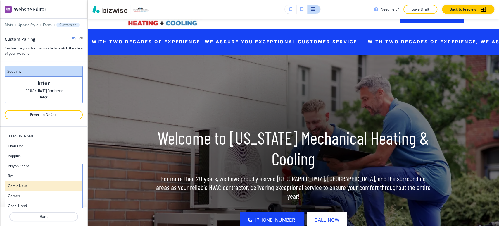
scroll to position [444, 0]
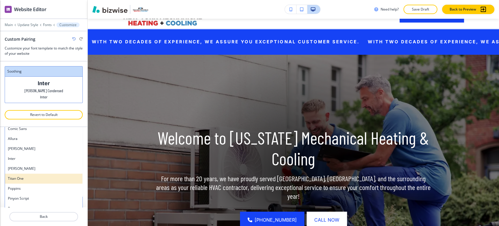
click at [30, 179] on h4 "Titan One" at bounding box center [44, 178] width 72 height 5
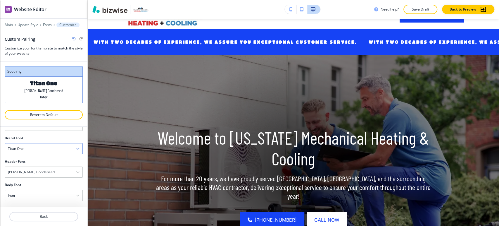
click at [45, 149] on div "Titan One" at bounding box center [44, 148] width 78 height 11
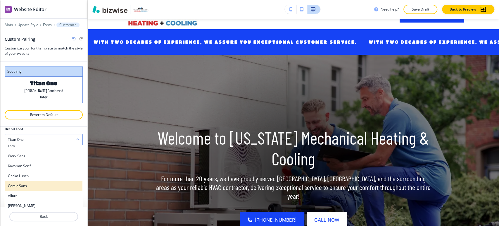
scroll to position [379, 0]
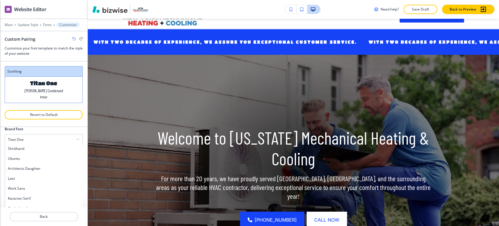
click at [35, 180] on h4 "Lato" at bounding box center [44, 178] width 72 height 5
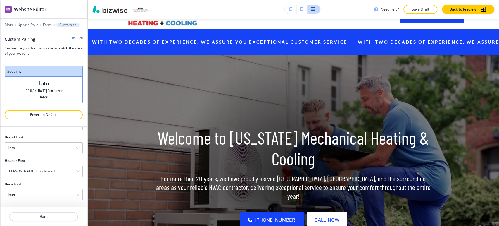
scroll to position [23, 0]
click at [46, 173] on div "[PERSON_NAME] Condensed" at bounding box center [44, 172] width 78 height 11
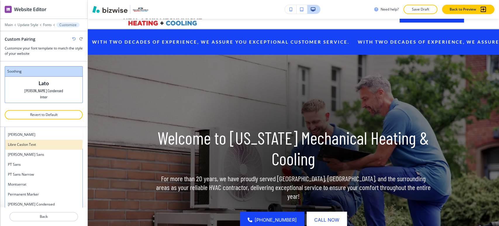
scroll to position [260, 0]
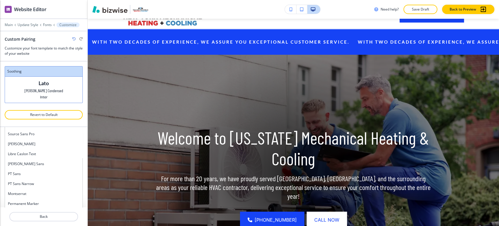
click at [42, 145] on h4 "[PERSON_NAME]" at bounding box center [44, 143] width 72 height 5
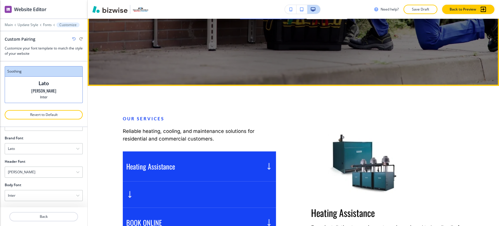
scroll to position [227, 0]
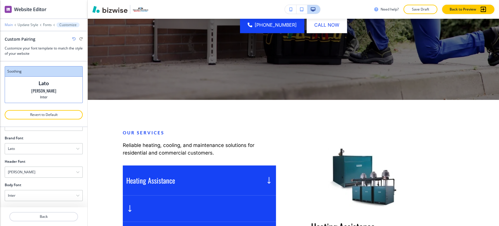
click at [7, 25] on p "Main" at bounding box center [9, 25] width 8 height 4
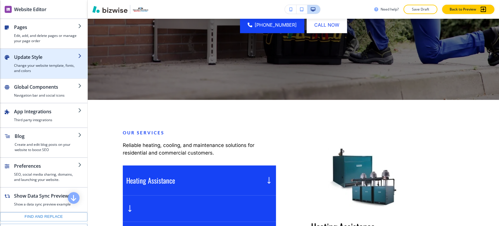
click at [43, 56] on h2 "Update Style" at bounding box center [46, 57] width 64 height 7
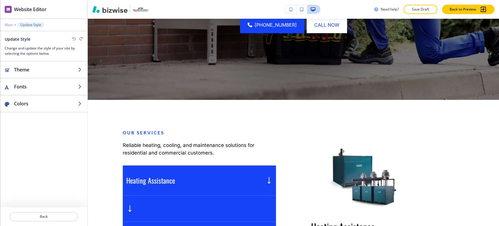
click at [10, 23] on p "Main" at bounding box center [9, 25] width 8 height 4
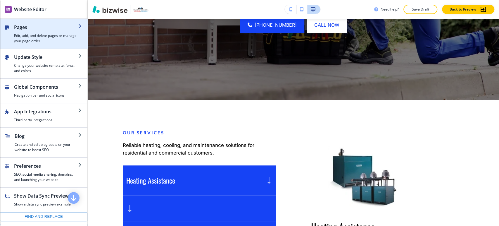
click at [47, 39] on h4 "Edit, add, and delete pages or manage your page order" at bounding box center [46, 38] width 64 height 11
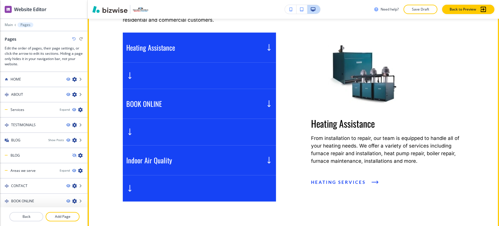
scroll to position [293, 0]
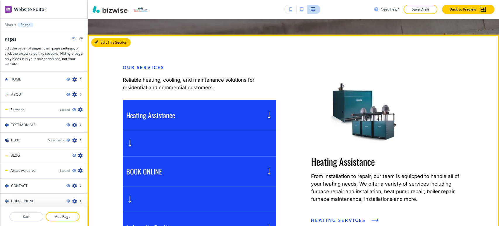
click at [105, 41] on button "Edit This Section" at bounding box center [110, 42] width 39 height 9
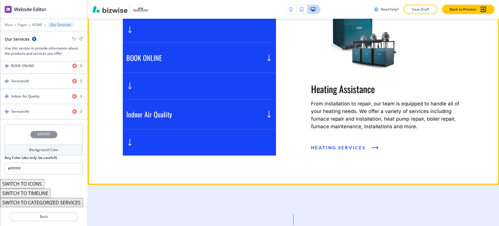
scroll to position [406, 0]
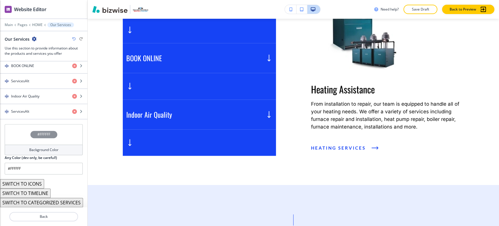
click at [71, 198] on button "SWITCH TO CATEGORIZED SERVICES" at bounding box center [41, 202] width 83 height 9
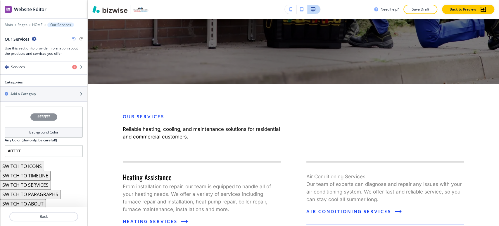
scroll to position [341, 0]
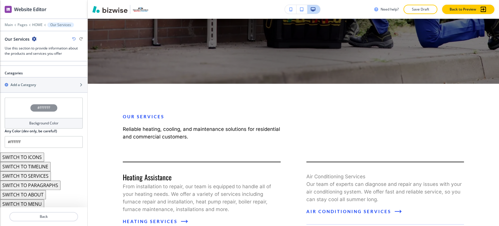
click at [37, 172] on button "SWITCH TO SERVICES" at bounding box center [25, 175] width 51 height 9
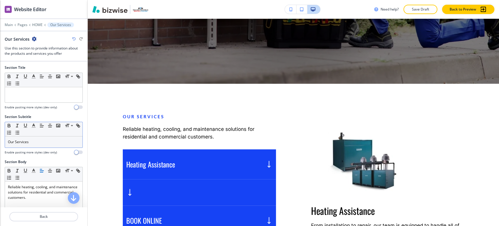
scroll to position [0, 0]
click at [49, 147] on div "Our Services" at bounding box center [44, 143] width 78 height 11
click at [48, 146] on div "Our Services" at bounding box center [44, 143] width 78 height 11
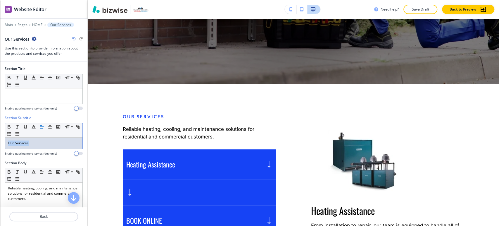
click at [48, 146] on div "Our Services" at bounding box center [44, 143] width 78 height 11
copy p "Our Services"
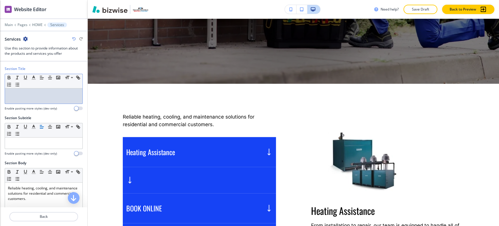
click at [49, 94] on p at bounding box center [44, 93] width 72 height 5
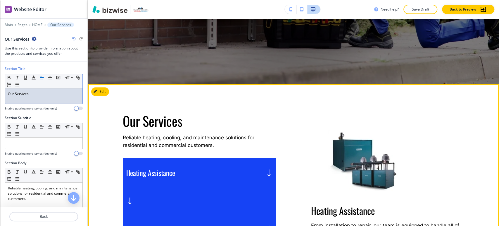
click at [159, 170] on h5 "Heating Assistance" at bounding box center [150, 172] width 49 height 9
click at [257, 170] on div "Heating Assistance" at bounding box center [199, 173] width 153 height 30
click at [125, 198] on div "button" at bounding box center [199, 201] width 153 height 26
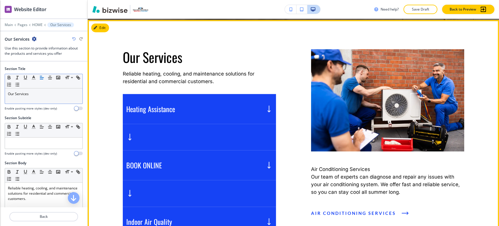
scroll to position [308, 0]
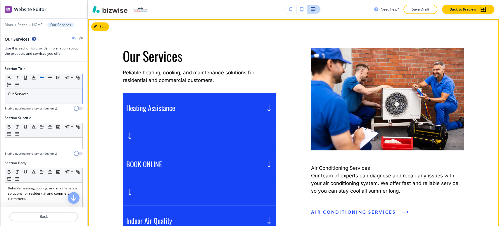
click at [271, 161] on div "BOOK ONLINE" at bounding box center [199, 164] width 153 height 30
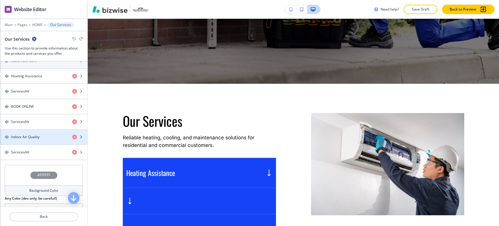
scroll to position [227, 0]
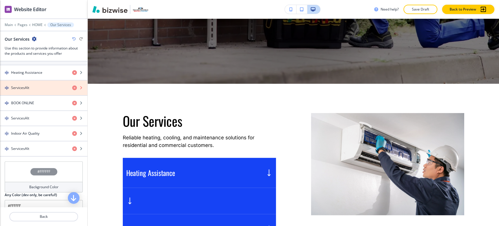
click at [72, 86] on icon "button" at bounding box center [74, 87] width 5 height 5
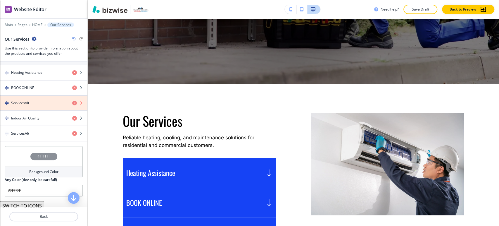
click at [72, 101] on icon "button" at bounding box center [74, 103] width 5 height 5
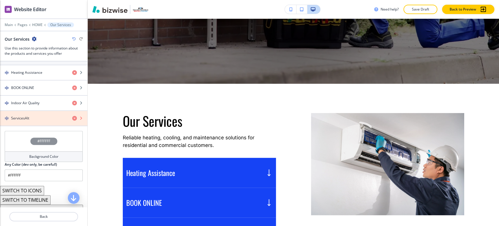
click at [72, 116] on icon "button" at bounding box center [74, 118] width 5 height 5
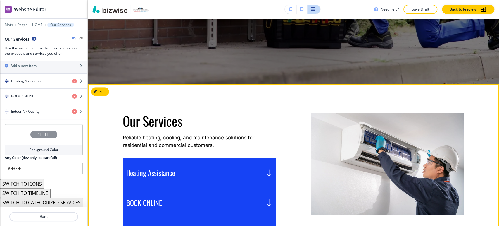
scroll to position [308, 0]
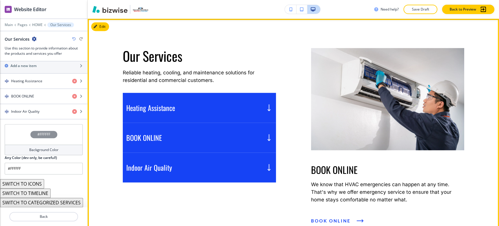
click at [245, 105] on div "Heating Assistance" at bounding box center [199, 108] width 153 height 30
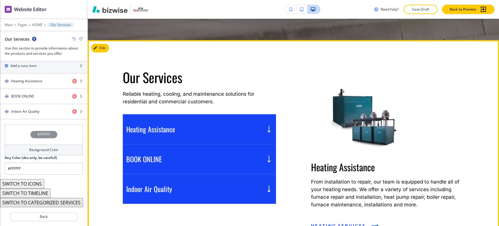
scroll to position [276, 0]
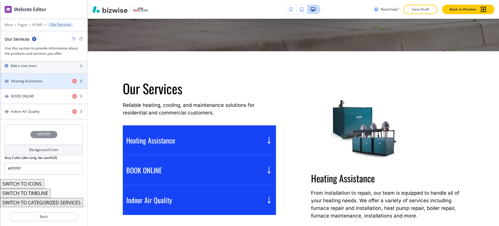
click at [21, 78] on h4 "Heating Assistance" at bounding box center [26, 80] width 31 height 5
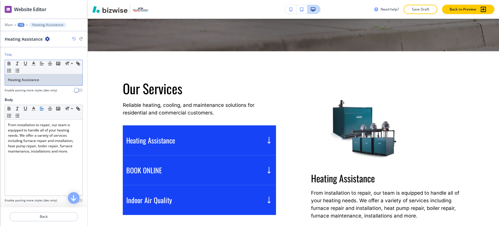
click at [54, 81] on p "Heating Assistance" at bounding box center [44, 79] width 72 height 5
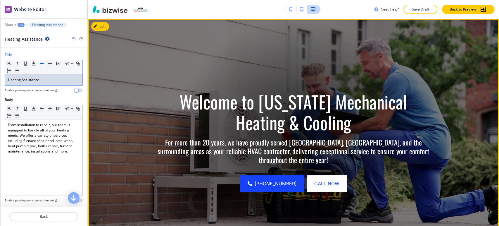
scroll to position [0, 0]
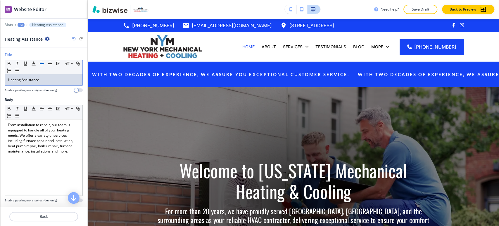
click at [60, 80] on p "Heating Assistance" at bounding box center [44, 79] width 72 height 5
drag, startPoint x: 74, startPoint y: 80, endPoint x: 42, endPoint y: 79, distance: 32.5
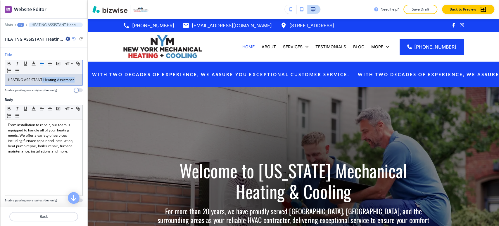
click at [42, 79] on p "HEATING ASSISTANT Heating Assistance" at bounding box center [44, 79] width 72 height 5
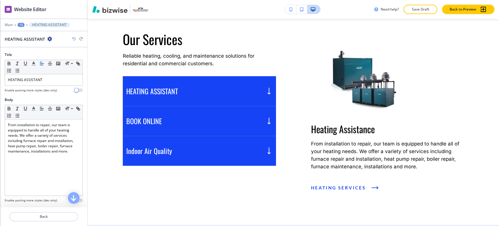
click at [19, 25] on div "+3" at bounding box center [21, 25] width 7 height 4
click at [27, 53] on p "Our Services" at bounding box center [36, 54] width 30 height 5
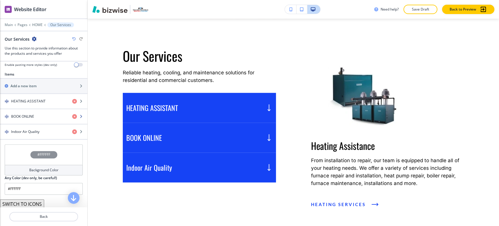
scroll to position [188, 0]
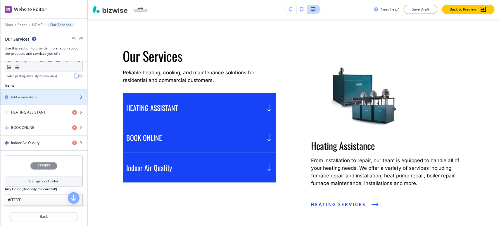
click at [43, 98] on div "Add a new item" at bounding box center [37, 96] width 75 height 5
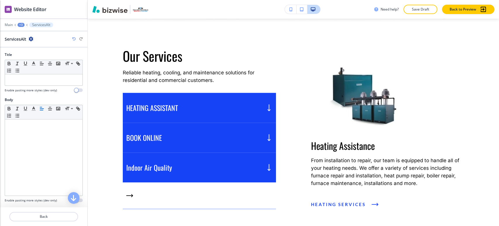
click at [22, 25] on div "+3" at bounding box center [21, 25] width 7 height 4
click at [32, 54] on p "Our Services" at bounding box center [36, 54] width 30 height 5
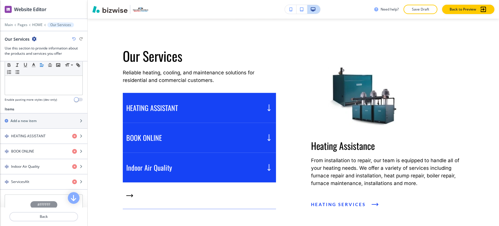
scroll to position [235, 0]
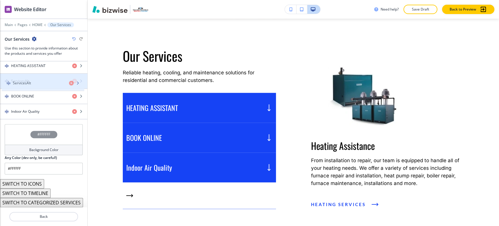
drag, startPoint x: 38, startPoint y: 105, endPoint x: 39, endPoint y: 79, distance: 26.1
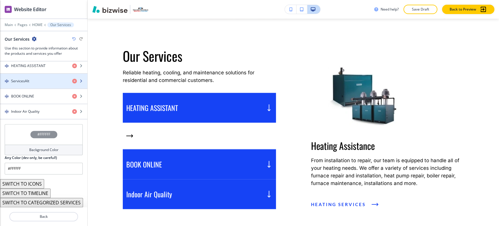
click at [42, 80] on div "ServicesAlt" at bounding box center [34, 80] width 68 height 5
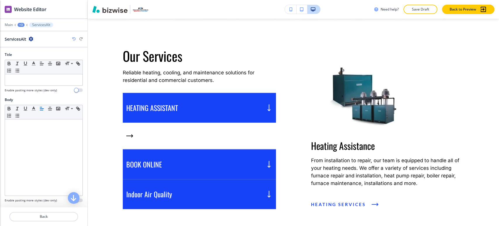
click at [42, 80] on p at bounding box center [44, 79] width 72 height 5
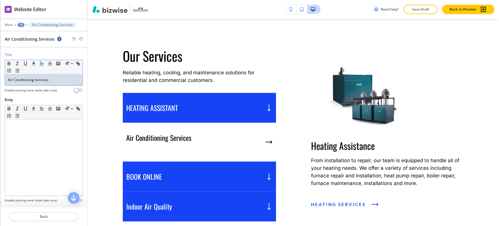
click at [8, 79] on p "Air Conditioning Services" at bounding box center [44, 79] width 72 height 5
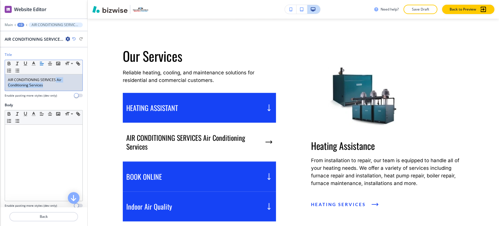
drag, startPoint x: 56, startPoint y: 78, endPoint x: 63, endPoint y: 87, distance: 11.9
click at [63, 87] on div "AIR CONDITIONING SERVICES Air Conditioning Services" at bounding box center [44, 82] width 78 height 16
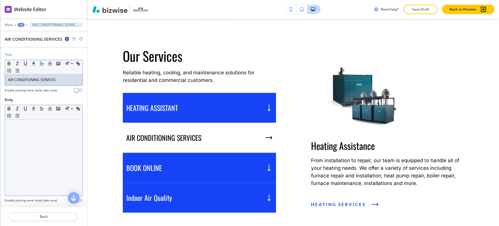
click at [27, 134] on div at bounding box center [44, 157] width 78 height 76
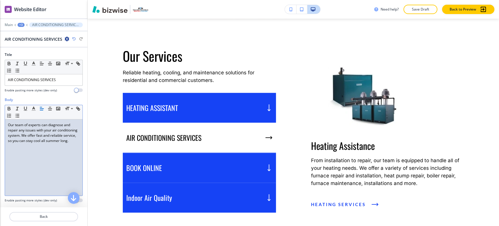
click at [23, 23] on div "+3" at bounding box center [21, 25] width 7 height 4
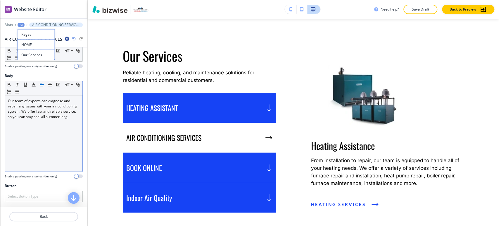
scroll to position [8, 0]
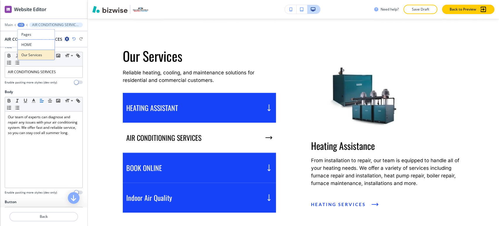
click at [35, 57] on p "Our Services" at bounding box center [36, 54] width 30 height 5
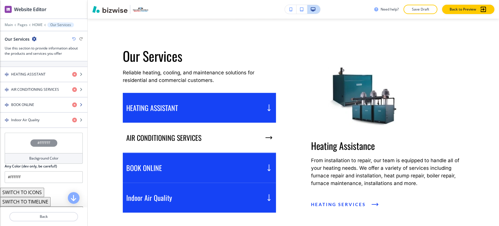
scroll to position [227, 0]
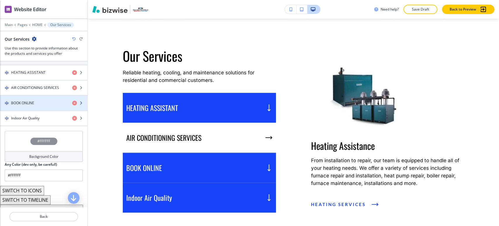
click at [44, 106] on div "button" at bounding box center [43, 108] width 87 height 5
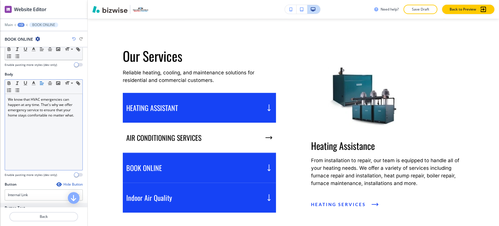
scroll to position [0, 0]
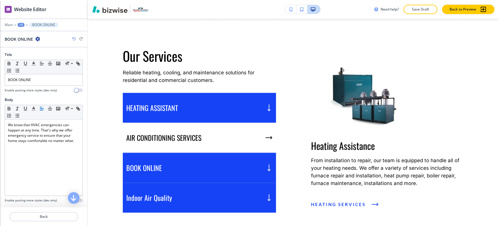
click at [18, 23] on div "+3" at bounding box center [21, 25] width 7 height 4
click at [28, 54] on p "Our Services" at bounding box center [36, 54] width 30 height 5
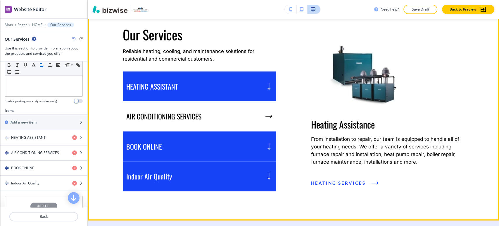
scroll to position [341, 0]
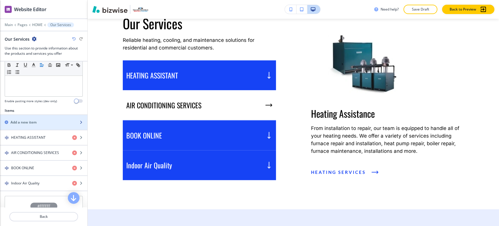
click at [42, 123] on div "Add a new item" at bounding box center [37, 122] width 75 height 5
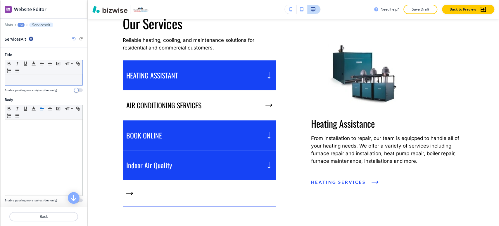
click at [39, 81] on p at bounding box center [44, 79] width 72 height 5
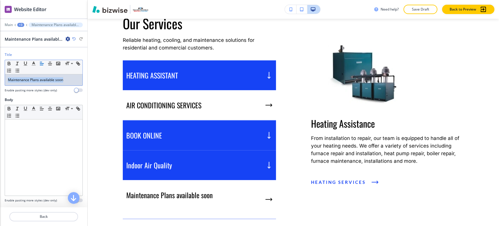
drag, startPoint x: 7, startPoint y: 80, endPoint x: 65, endPoint y: 80, distance: 58.2
click at [65, 80] on div "Maintenance Plans available soon" at bounding box center [44, 79] width 78 height 11
copy p "Maintenance Plans available soon"
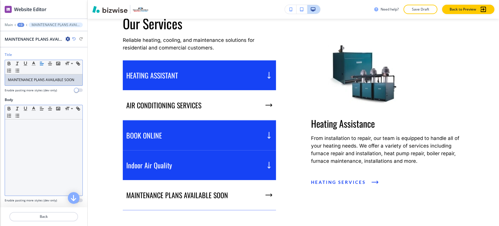
click at [31, 128] on div at bounding box center [44, 157] width 78 height 76
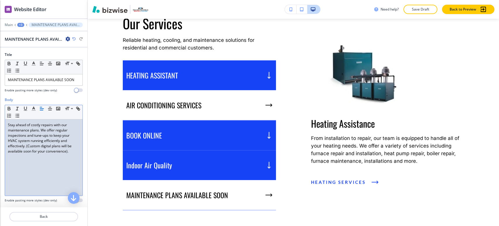
click at [16, 23] on div "Main +3 MAINTENANCE PLANS AVAILABLE SOON" at bounding box center [44, 25] width 78 height 5
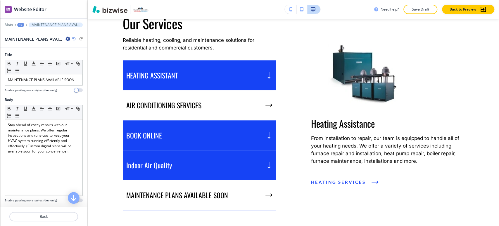
click at [17, 26] on button "+3" at bounding box center [20, 25] width 7 height 4
click at [26, 54] on p "Our Services" at bounding box center [36, 54] width 30 height 5
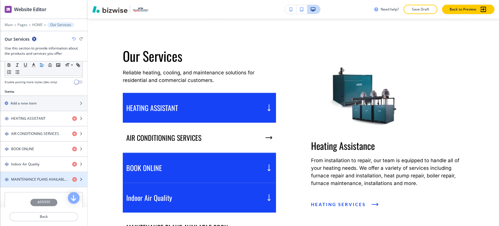
scroll to position [195, 0]
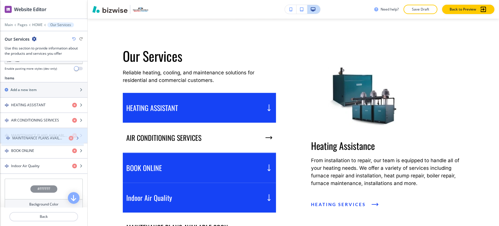
drag, startPoint x: 37, startPoint y: 162, endPoint x: 38, endPoint y: 135, distance: 26.9
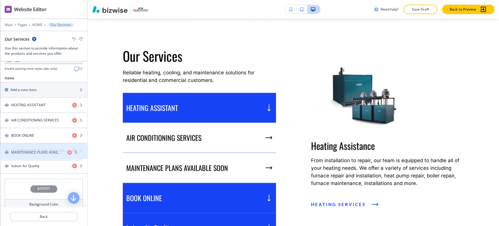
drag, startPoint x: 40, startPoint y: 136, endPoint x: 40, endPoint y: 154, distance: 18.1
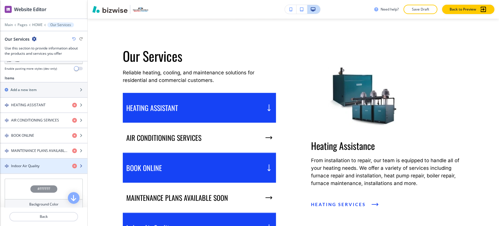
click at [38, 165] on h4 "Indoor Air Quality" at bounding box center [25, 165] width 28 height 5
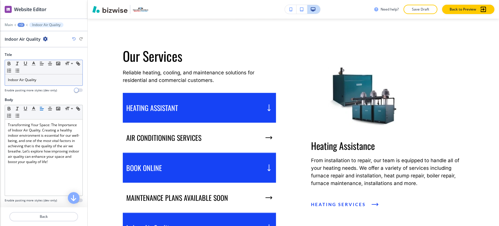
click at [48, 76] on div "Indoor Air Quality" at bounding box center [44, 79] width 78 height 11
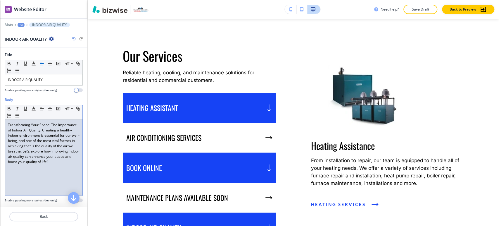
click at [47, 173] on div "Transforming Your Space: The Importance of Indoor Air Quality. Creating a healt…" at bounding box center [44, 157] width 78 height 76
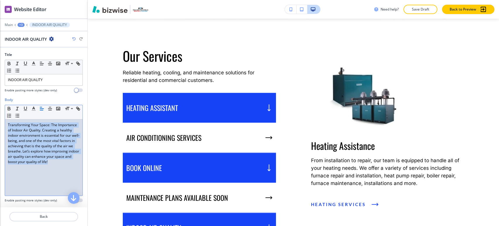
scroll to position [0, 0]
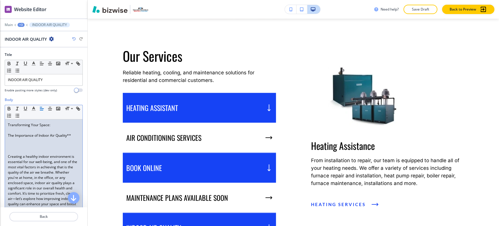
click at [30, 149] on p at bounding box center [44, 151] width 72 height 5
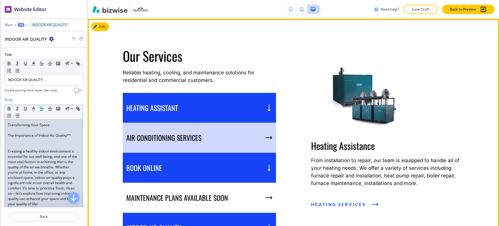
click at [258, 136] on div "AIR CONDITIONING SERVICES" at bounding box center [199, 138] width 153 height 30
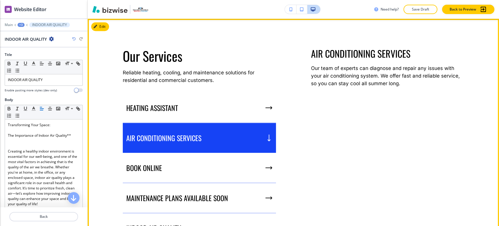
click at [238, 142] on div "AIR CONDITIONING SERVICES" at bounding box center [199, 138] width 153 height 30
click at [269, 138] on div "button" at bounding box center [268, 137] width 5 height 7
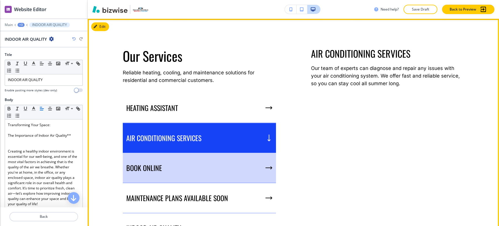
click at [236, 165] on div "BOOK ONLINE" at bounding box center [199, 168] width 153 height 30
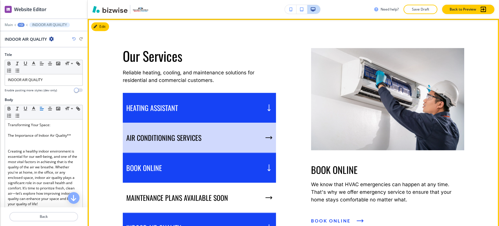
scroll to position [373, 0]
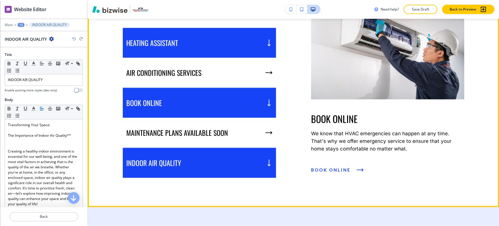
click at [236, 163] on div "INDOOR AIR QUALITY" at bounding box center [199, 163] width 153 height 30
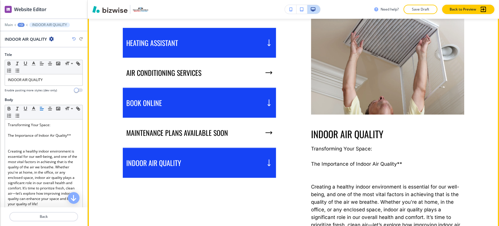
click at [227, 45] on div "HEATING ASSISTANT" at bounding box center [199, 43] width 153 height 30
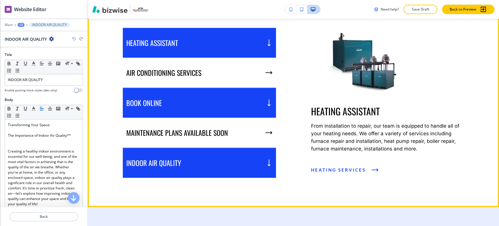
click at [268, 44] on icon "button" at bounding box center [269, 44] width 2 height 1
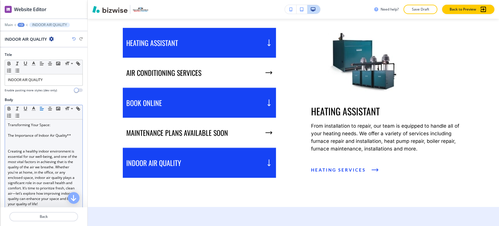
click at [23, 140] on p at bounding box center [44, 140] width 72 height 5
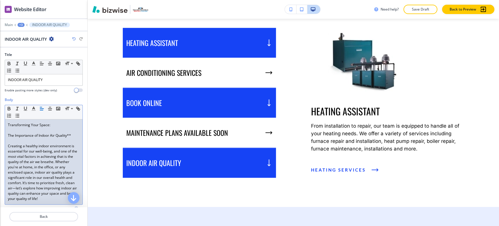
click at [26, 131] on p at bounding box center [44, 130] width 72 height 5
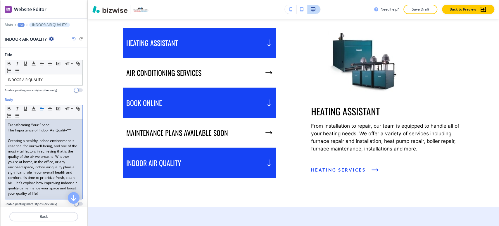
click at [20, 23] on div "+3" at bounding box center [21, 25] width 7 height 4
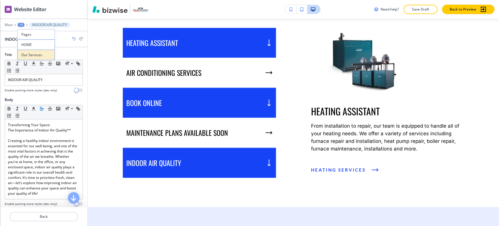
click at [31, 51] on button "Our Services" at bounding box center [36, 55] width 37 height 11
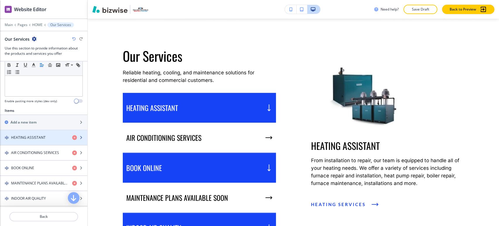
scroll to position [195, 0]
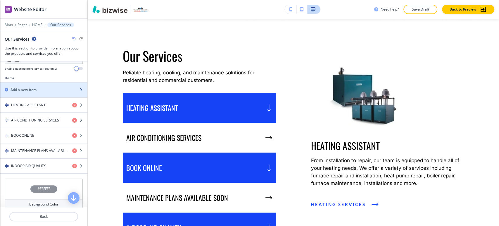
click at [40, 88] on div "Add a new item" at bounding box center [37, 89] width 75 height 5
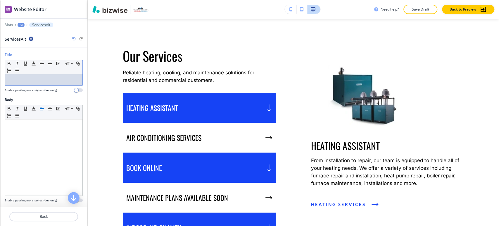
click at [39, 77] on p at bounding box center [44, 79] width 72 height 5
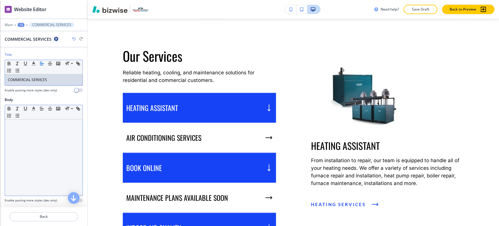
click at [49, 140] on div at bounding box center [44, 157] width 78 height 76
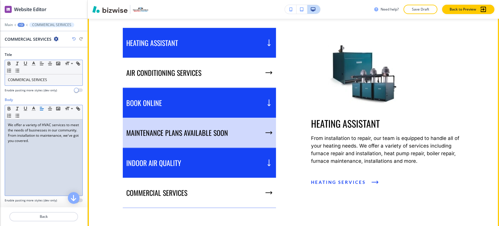
scroll to position [308, 0]
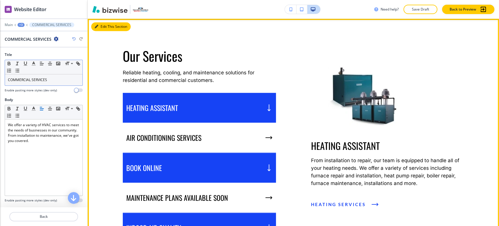
click at [107, 27] on button "Edit This Section" at bounding box center [110, 26] width 39 height 9
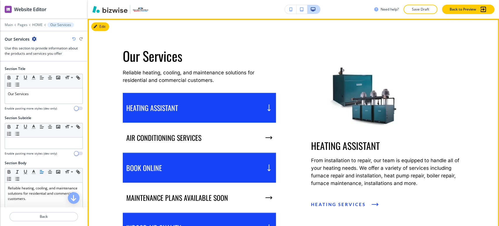
click at [268, 110] on icon "button" at bounding box center [269, 109] width 2 height 1
click at [264, 173] on div "BOOK ONLINE" at bounding box center [199, 168] width 153 height 30
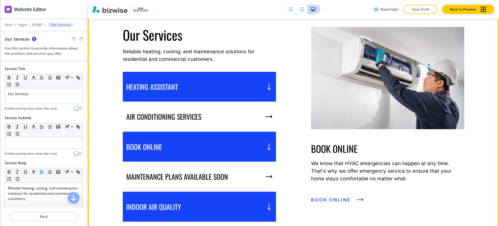
scroll to position [341, 0]
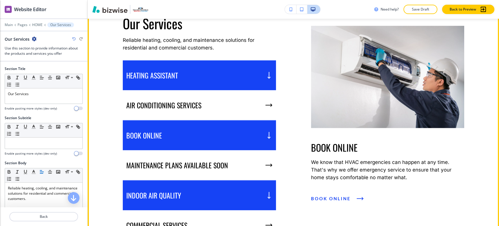
click at [270, 196] on div "INDOOR AIR QUALITY" at bounding box center [199, 195] width 153 height 30
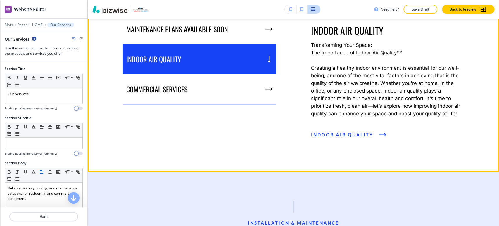
scroll to position [536, 0]
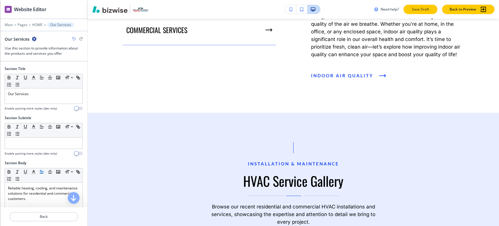
click at [413, 12] on p "Save Draft" at bounding box center [420, 9] width 19 height 5
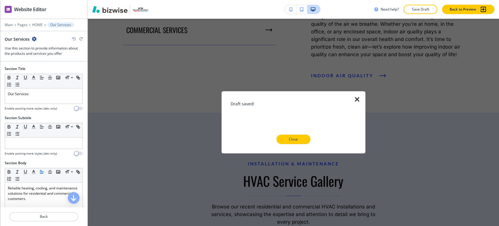
drag, startPoint x: 304, startPoint y: 138, endPoint x: 269, endPoint y: 109, distance: 44.7
click at [303, 138] on button "Close" at bounding box center [294, 139] width 34 height 9
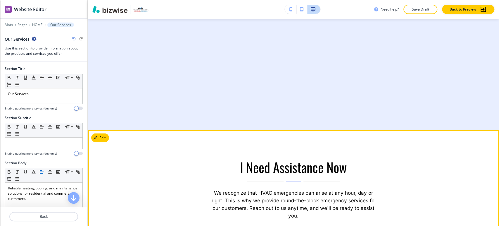
scroll to position [633, 0]
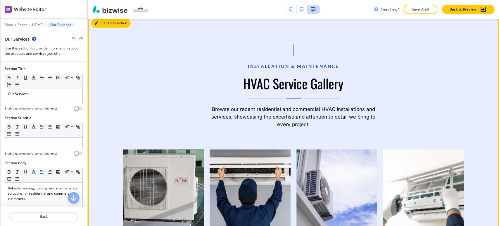
click at [107, 23] on button "Edit This Section" at bounding box center [110, 23] width 39 height 9
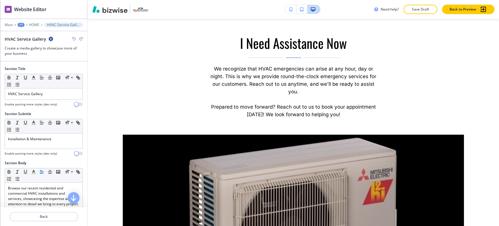
scroll to position [888, 0]
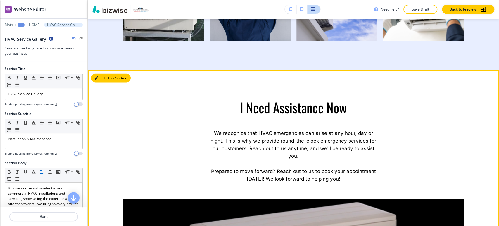
click at [108, 74] on button "Edit This Section" at bounding box center [110, 78] width 39 height 9
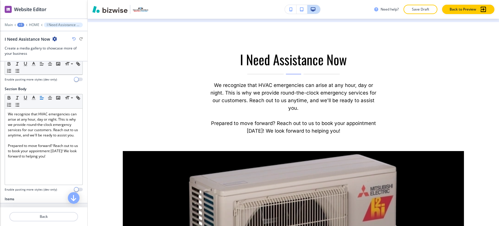
scroll to position [235, 0]
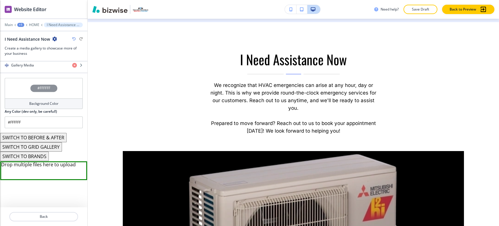
click at [47, 149] on button "SWITCH TO GRID GALLERY" at bounding box center [31, 146] width 62 height 9
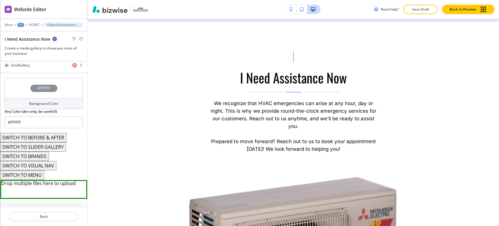
click at [37, 174] on button "SWITCH TO MENU" at bounding box center [22, 174] width 44 height 9
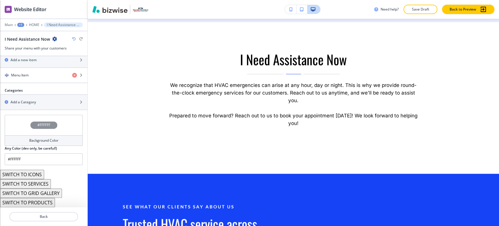
scroll to position [218, 0]
click at [40, 202] on button "SWITCH TO PRODUCTS" at bounding box center [27, 203] width 55 height 9
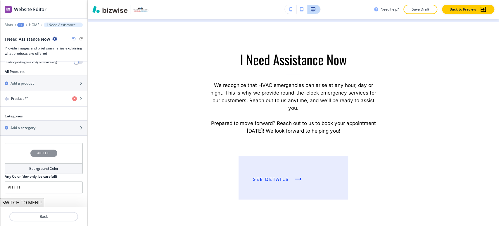
scroll to position [200, 0]
click at [73, 42] on div "I Need Assistance Now" at bounding box center [44, 39] width 78 height 6
click at [74, 39] on icon "button" at bounding box center [74, 39] width 4 height 4
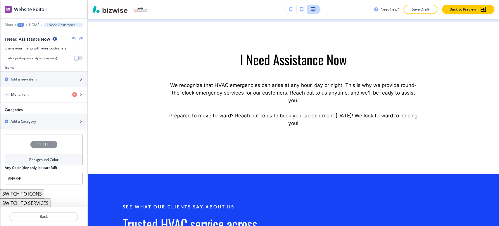
scroll to position [218, 0]
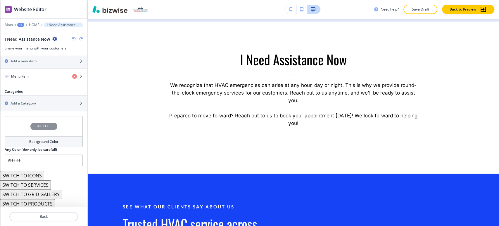
click at [74, 39] on icon "button" at bounding box center [74, 39] width 4 height 4
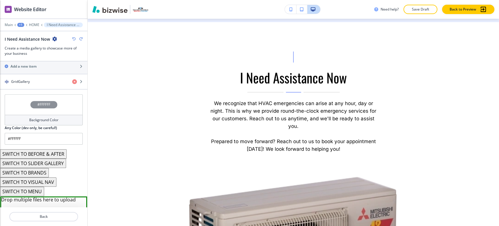
click at [38, 183] on button "SWITCH TO VISUAL NAV" at bounding box center [28, 181] width 56 height 9
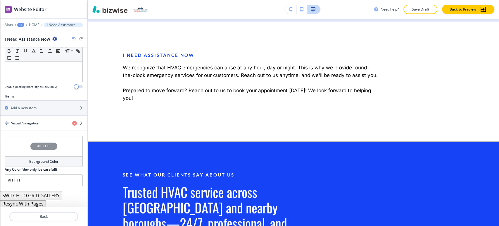
scroll to position [161, 0]
click at [73, 39] on icon "button" at bounding box center [74, 39] width 4 height 4
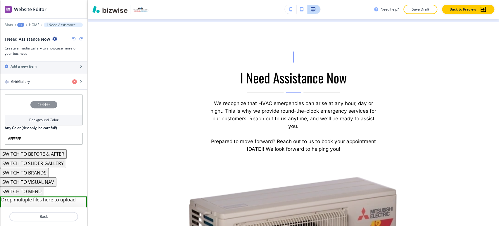
click at [73, 39] on icon "button" at bounding box center [74, 39] width 4 height 4
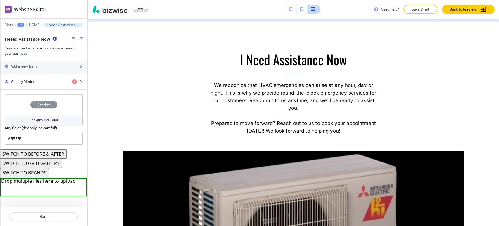
click at [44, 169] on button "SWITCH TO BRANDS" at bounding box center [24, 172] width 49 height 9
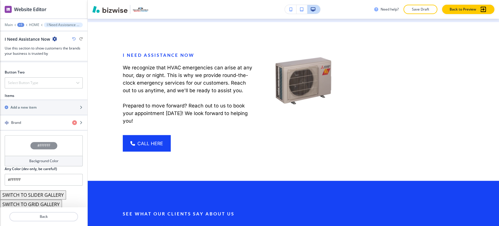
scroll to position [255, 0]
click at [51, 205] on button "SWITCH TO GRID GALLERY" at bounding box center [31, 203] width 62 height 9
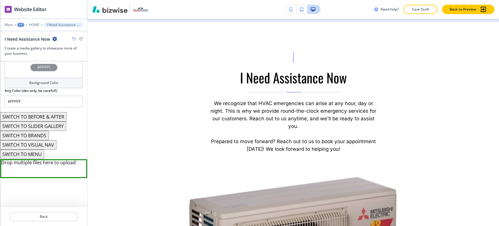
click at [42, 154] on button "SWITCH TO MENU" at bounding box center [22, 153] width 44 height 9
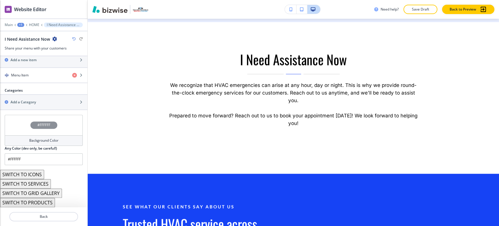
scroll to position [218, 0]
click at [43, 183] on button "SWITCH TO SERVICES" at bounding box center [25, 184] width 51 height 9
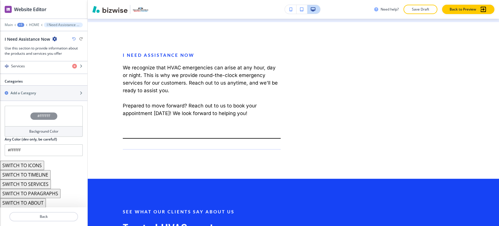
scroll to position [265, 0]
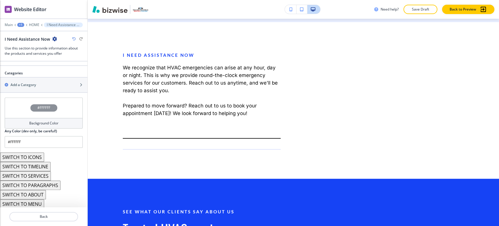
click at [40, 193] on button "SWITCH TO ABOUT" at bounding box center [23, 194] width 46 height 9
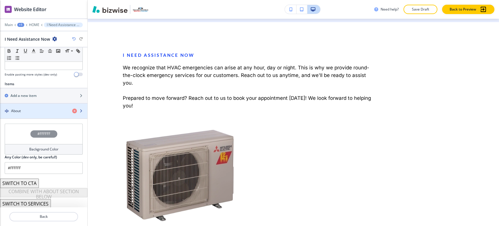
click at [43, 117] on div "button" at bounding box center [43, 116] width 87 height 5
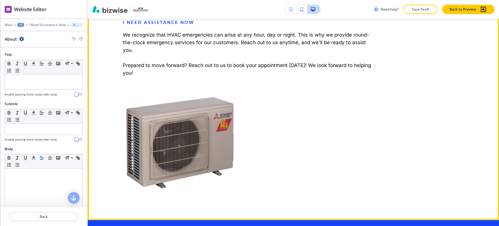
scroll to position [850, 0]
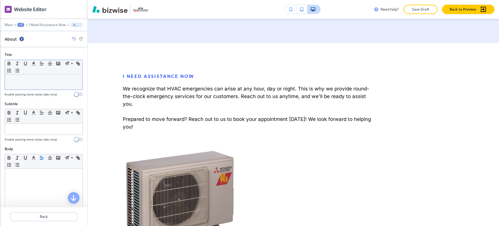
click at [43, 87] on div at bounding box center [44, 81] width 78 height 15
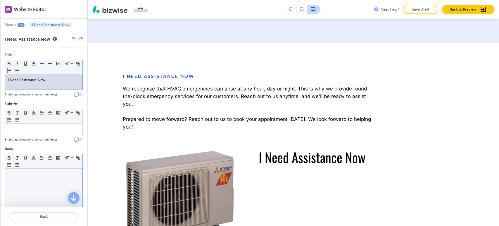
click at [52, 188] on div at bounding box center [44, 207] width 78 height 76
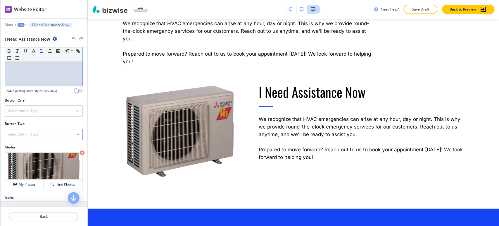
scroll to position [162, 0]
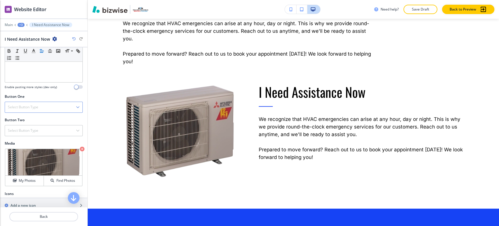
click at [43, 108] on div "Select Button Type" at bounding box center [44, 107] width 78 height 11
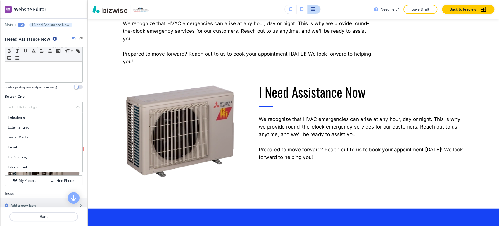
click at [27, 165] on h4 "Internal Link" at bounding box center [44, 166] width 72 height 5
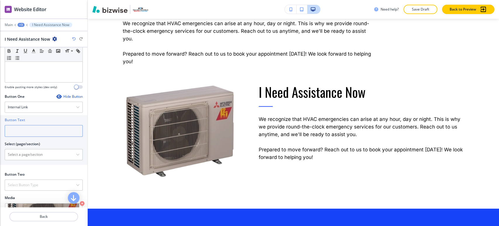
click at [57, 130] on input "text" at bounding box center [44, 131] width 78 height 12
paste input "CALL HERE"
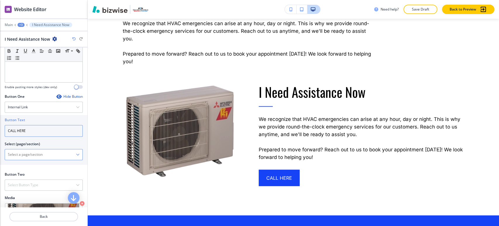
type input "CALL HERE"
click at [53, 153] on \(page\/section\) "Manual Input" at bounding box center [40, 154] width 71 height 10
type \(page\/section\) "CONTACT"
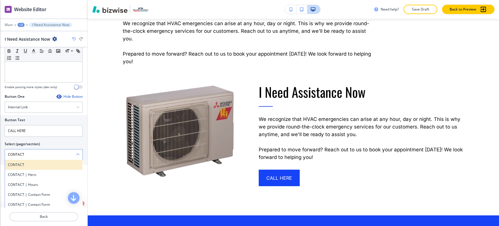
click at [34, 164] on h4 "CONTACT" at bounding box center [44, 164] width 72 height 5
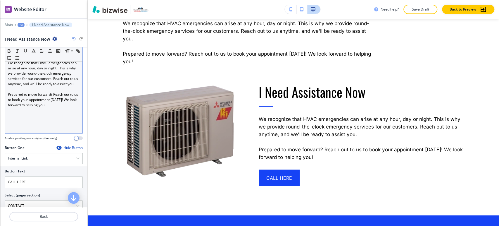
scroll to position [32, 0]
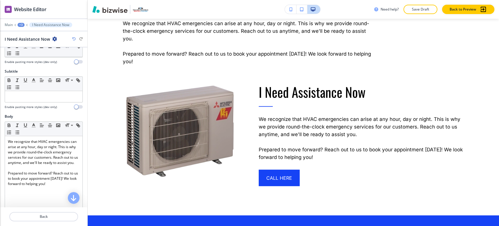
click at [21, 25] on div "+3" at bounding box center [21, 25] width 7 height 4
click at [30, 53] on p "I Need Assistance Now" at bounding box center [36, 54] width 30 height 5
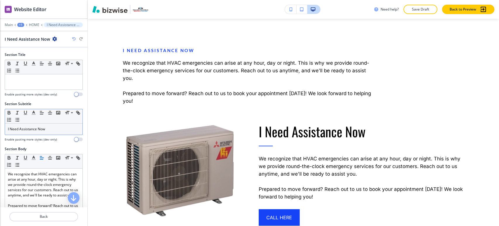
scroll to position [871, 0]
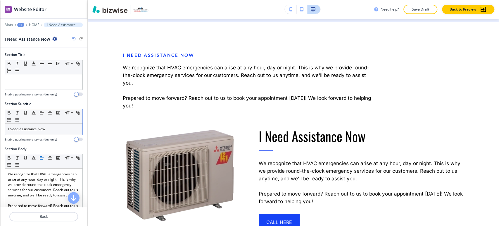
click at [34, 123] on div "I Need Assistance Now" at bounding box center [44, 128] width 78 height 11
click at [34, 124] on div "I Need Assistance Now" at bounding box center [44, 128] width 78 height 11
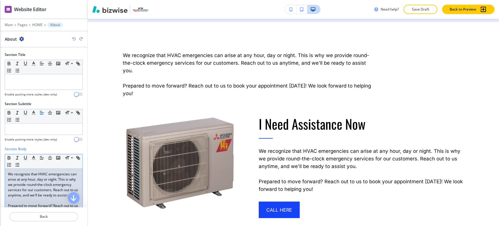
click at [40, 182] on p "We recognize that HVAC emergencies can arise at any hour, day or night. This is…" at bounding box center [44, 184] width 72 height 26
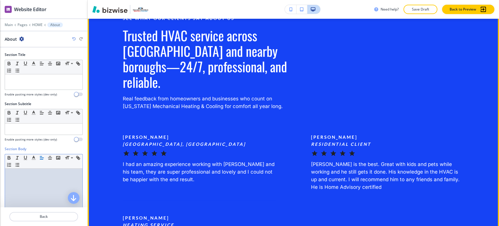
scroll to position [1033, 0]
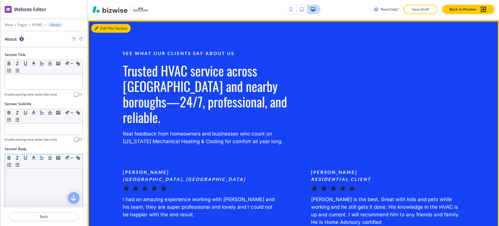
click at [102, 25] on button "Edit This Section" at bounding box center [110, 28] width 39 height 9
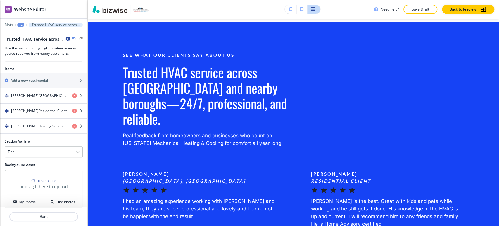
scroll to position [293, 0]
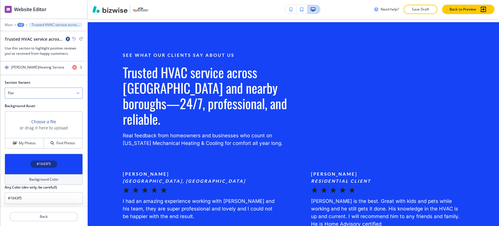
click at [51, 93] on div "Flat" at bounding box center [44, 93] width 78 height 11
click at [45, 104] on h4 "Slider" at bounding box center [44, 103] width 72 height 5
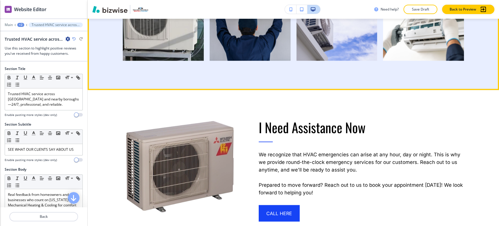
scroll to position [966, 0]
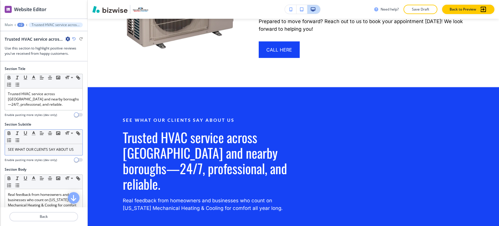
click at [49, 147] on p "SEE WHAT OUR CLIENTS SAY ABOUT US" at bounding box center [44, 149] width 72 height 5
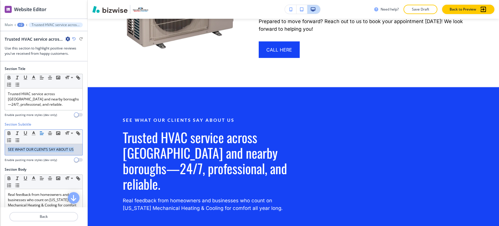
copy p "SEE WHAT OUR CLIENTS SAY ABOUT US"
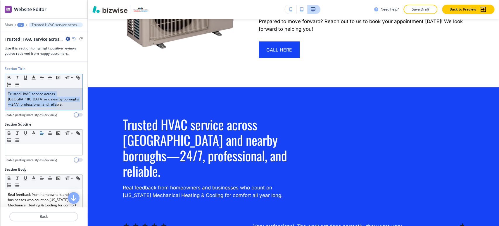
drag, startPoint x: 62, startPoint y: 107, endPoint x: 4, endPoint y: 88, distance: 60.5
click at [4, 88] on div "Section Title Small Normal Large Huge Trusted HVAC service across Staten Island…" at bounding box center [43, 94] width 87 height 56
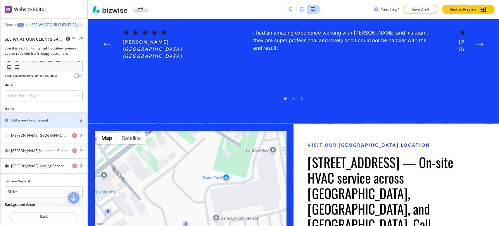
scroll to position [227, 0]
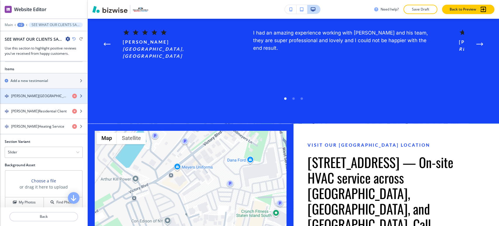
click at [45, 99] on div "button" at bounding box center [43, 101] width 87 height 5
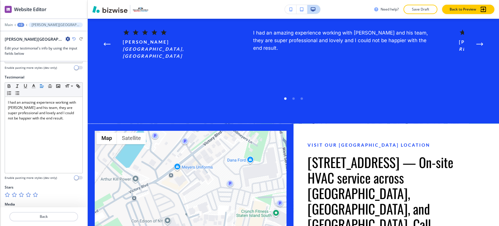
scroll to position [86, 0]
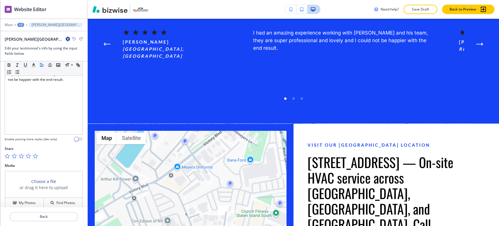
click at [37, 154] on icon "button" at bounding box center [35, 156] width 5 height 5
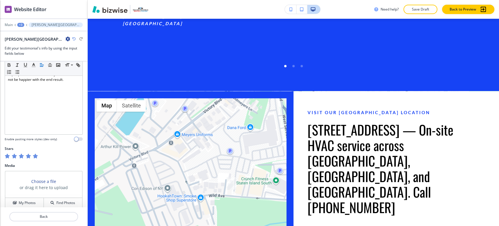
click at [21, 25] on div "+3" at bounding box center [20, 25] width 7 height 4
click at [36, 53] on p "SEE WHAT OUR CLIENTS SAY ABOUT US" at bounding box center [36, 54] width 30 height 5
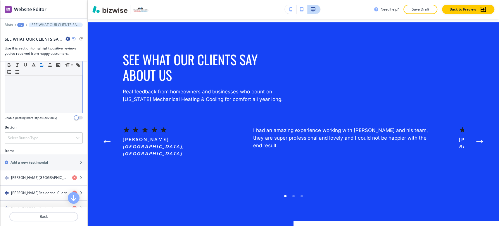
scroll to position [195, 0]
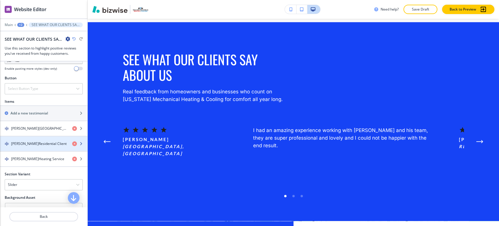
click at [40, 142] on h4 "Mark R.Residential Client" at bounding box center [39, 143] width 56 height 5
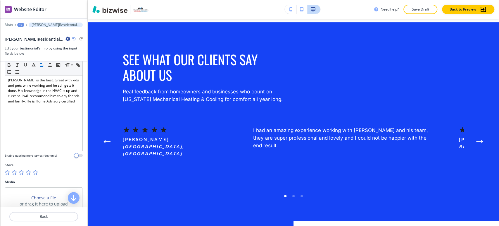
scroll to position [86, 0]
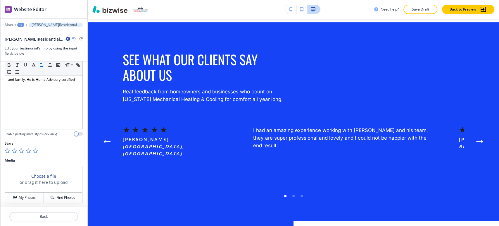
click at [35, 149] on icon "button" at bounding box center [35, 150] width 5 height 5
click at [21, 25] on div "+3" at bounding box center [20, 25] width 7 height 4
click at [30, 54] on p "SEE WHAT OUR CLIENTS SAY ABOUT US" at bounding box center [36, 54] width 30 height 5
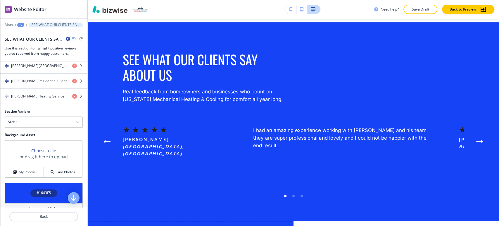
scroll to position [260, 0]
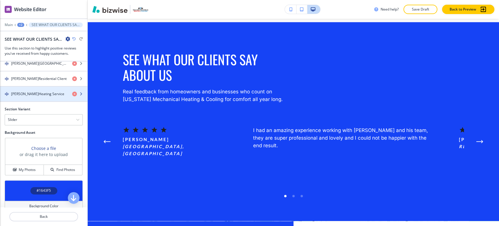
click at [47, 95] on h4 "Santino M.Heating Service" at bounding box center [37, 93] width 53 height 5
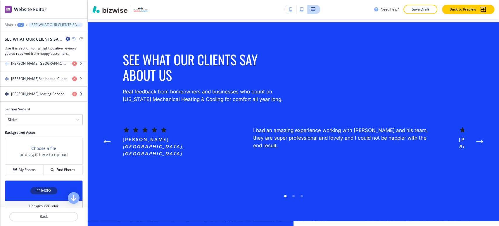
click at [47, 98] on div "button" at bounding box center [43, 99] width 87 height 5
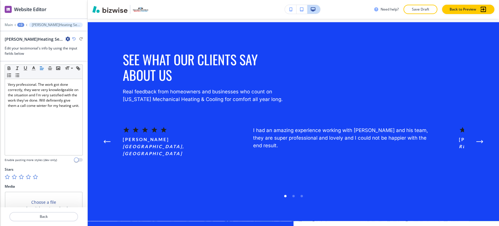
scroll to position [86, 0]
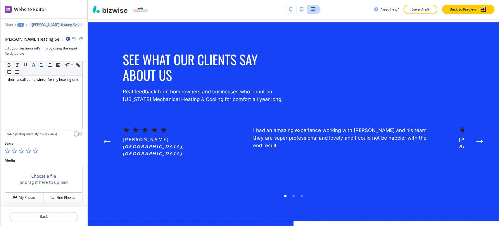
click at [33, 149] on icon "button" at bounding box center [35, 150] width 5 height 5
click at [420, 6] on button "Save Draft" at bounding box center [421, 9] width 34 height 9
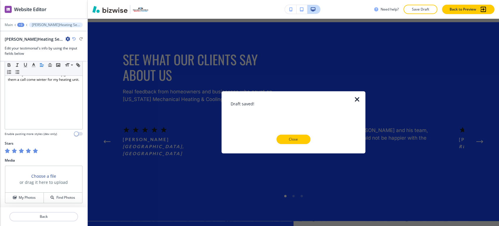
click at [287, 135] on button "Close" at bounding box center [294, 139] width 34 height 9
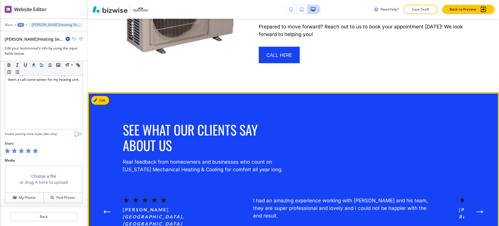
scroll to position [1123, 0]
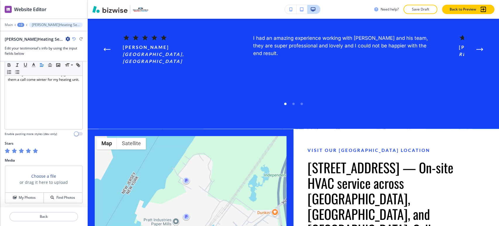
click at [21, 23] on div "+3" at bounding box center [20, 25] width 7 height 4
click at [32, 53] on p "SEE WHAT OUR CLIENTS SAY ABOUT US" at bounding box center [36, 54] width 30 height 5
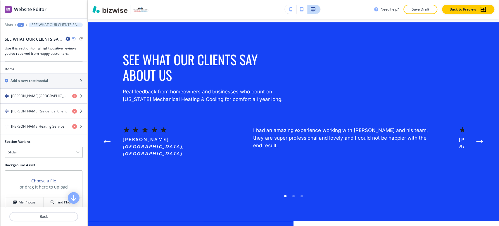
scroll to position [286, 0]
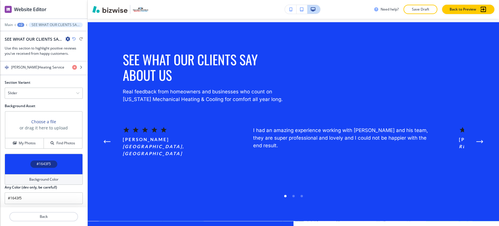
click at [22, 24] on div "+2" at bounding box center [20, 25] width 7 height 4
click at [32, 42] on p "HOME" at bounding box center [36, 44] width 30 height 5
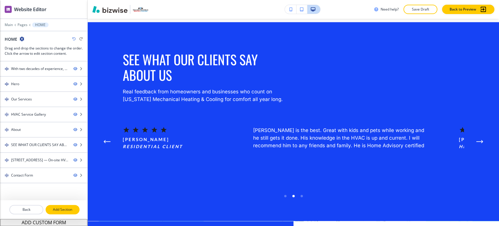
click at [61, 209] on p "Add Section" at bounding box center [62, 209] width 33 height 5
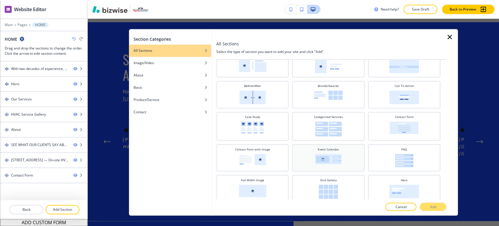
scroll to position [16, 0]
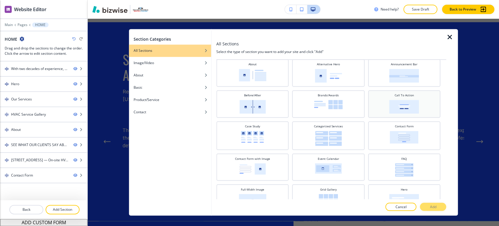
click at [396, 104] on img at bounding box center [405, 107] width 30 height 14
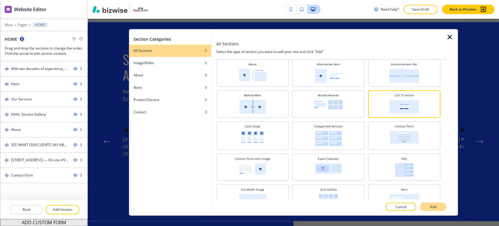
click at [432, 208] on p "Add" at bounding box center [433, 206] width 6 height 5
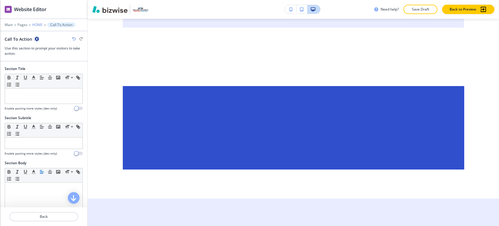
scroll to position [1783, 0]
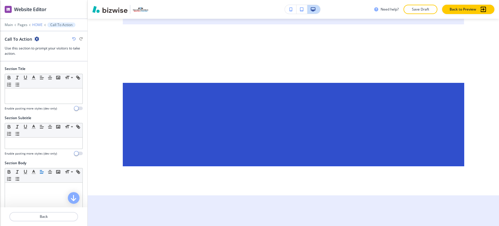
click at [37, 25] on p "HOME" at bounding box center [37, 25] width 11 height 4
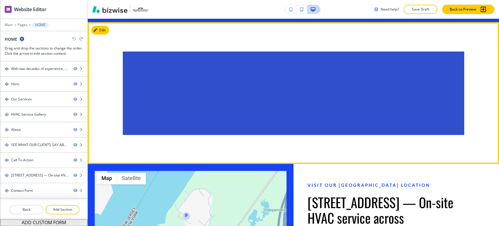
scroll to position [1133, 0]
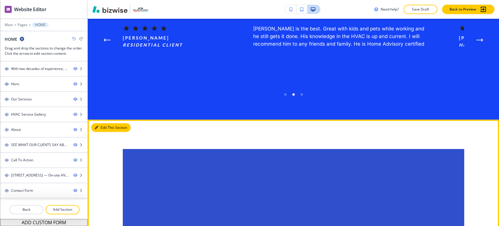
click at [106, 123] on button "Edit This Section" at bounding box center [110, 127] width 39 height 9
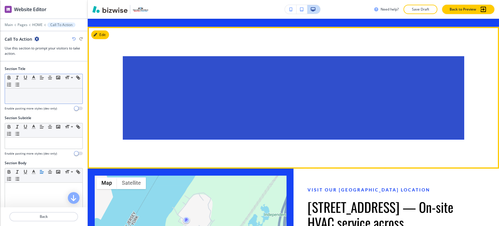
scroll to position [1230, 0]
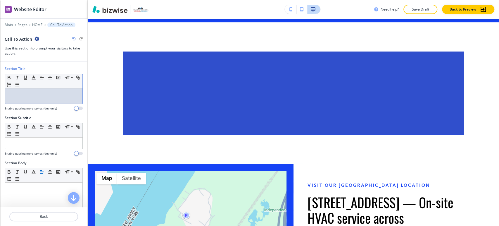
click at [42, 94] on p at bounding box center [44, 93] width 72 height 5
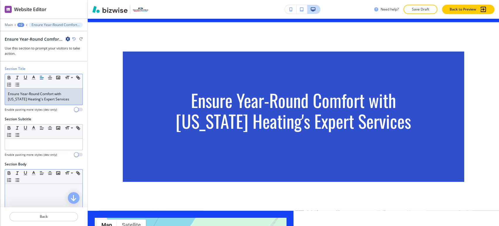
click at [28, 188] on p at bounding box center [44, 189] width 72 height 5
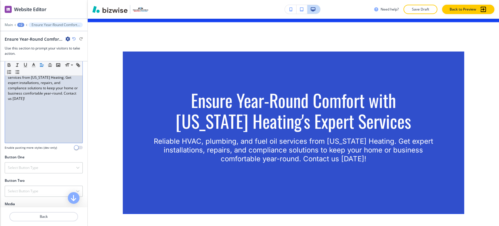
scroll to position [152, 0]
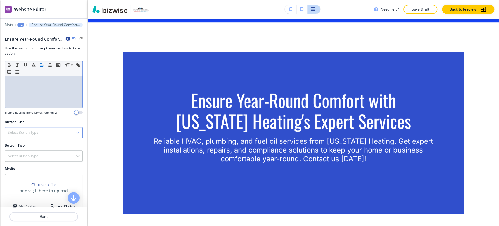
click at [54, 135] on div "Select Button Type" at bounding box center [44, 132] width 78 height 11
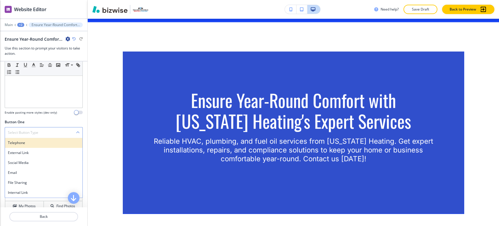
click at [35, 141] on h4 "Telephone" at bounding box center [44, 142] width 72 height 5
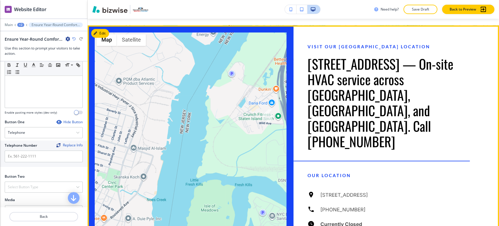
scroll to position [1490, 0]
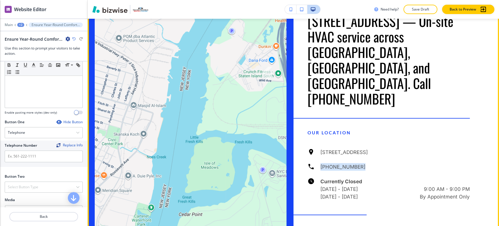
drag, startPoint x: 360, startPoint y: 133, endPoint x: 318, endPoint y: 132, distance: 42.4
click at [318, 148] on div "441 Wild Ave, Staten Island, NY 10314, USA (646) 315-2271 Currently Closed Mond…" at bounding box center [389, 174] width 163 height 52
copy h6 "(646) 315-2271"
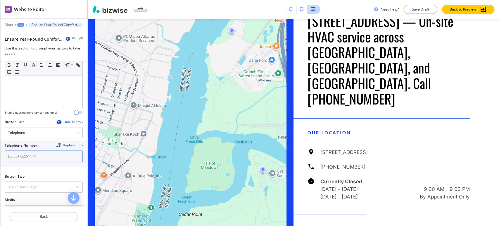
click at [46, 154] on input "text" at bounding box center [44, 156] width 78 height 12
paste input "(646) 315-2271"
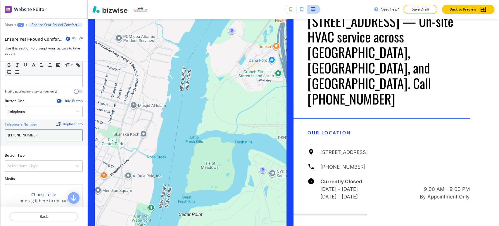
scroll to position [185, 0]
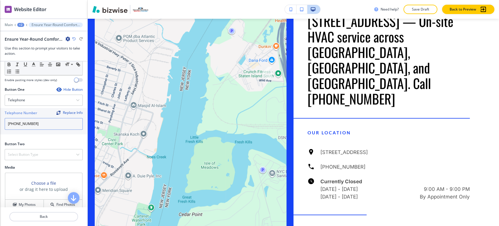
type input "(646) 315-2271"
click at [48, 154] on div "Select Button Type" at bounding box center [44, 154] width 78 height 11
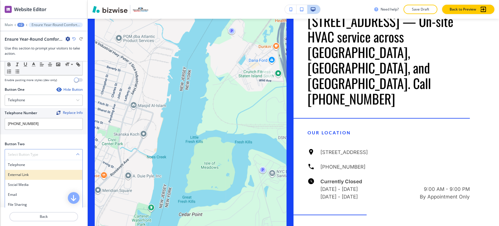
scroll to position [217, 0]
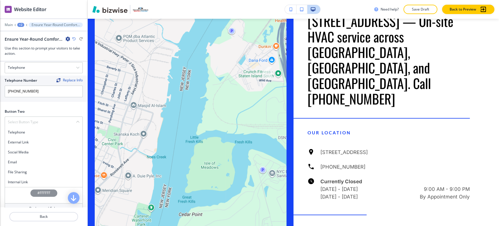
click at [37, 180] on h4 "Internal Link" at bounding box center [44, 181] width 72 height 5
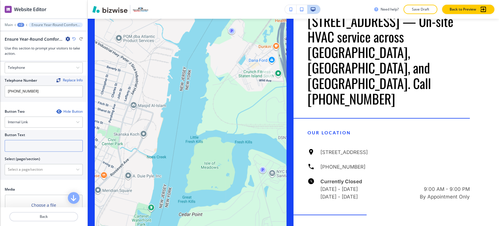
click at [61, 146] on input "text" at bounding box center [44, 146] width 78 height 12
type input "Contact us"
click at [62, 168] on \(page\/section\) "Manual Input" at bounding box center [40, 169] width 71 height 10
type \(page\/section\) "CONTACT"
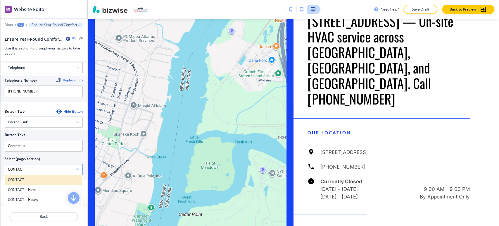
click at [47, 178] on h4 "CONTACT" at bounding box center [44, 179] width 72 height 5
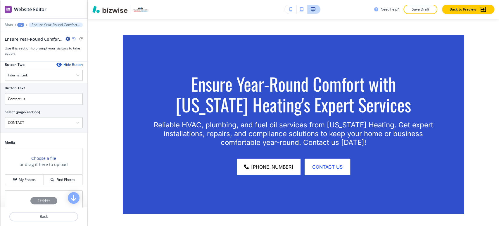
scroll to position [319, 0]
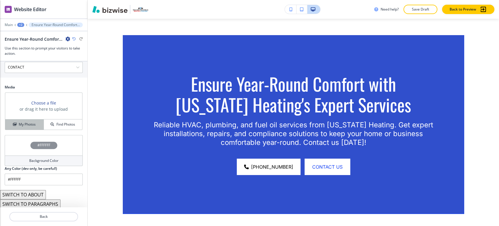
click at [29, 125] on h4 "My Photos" at bounding box center [27, 124] width 17 height 5
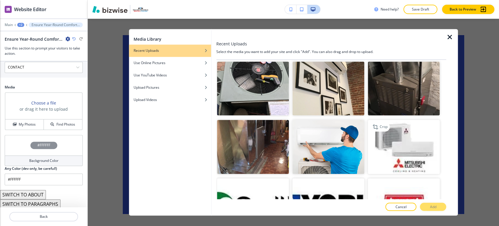
scroll to position [1105, 0]
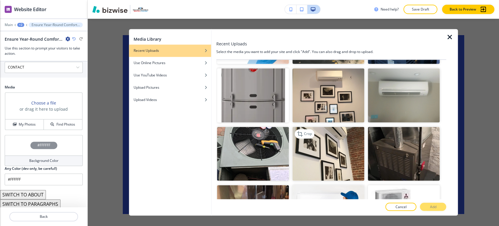
click at [338, 135] on img "button" at bounding box center [329, 154] width 72 height 54
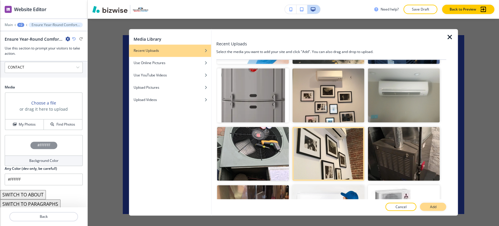
click at [427, 205] on button "Add" at bounding box center [433, 207] width 26 height 8
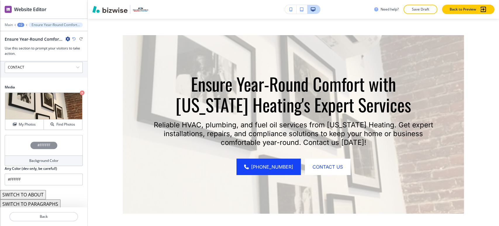
click at [45, 158] on h4 "Background Color" at bounding box center [43, 160] width 29 height 5
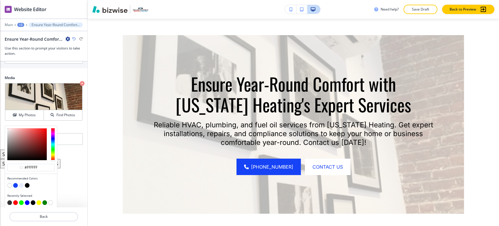
click at [16, 185] on button "button" at bounding box center [15, 185] width 5 height 5
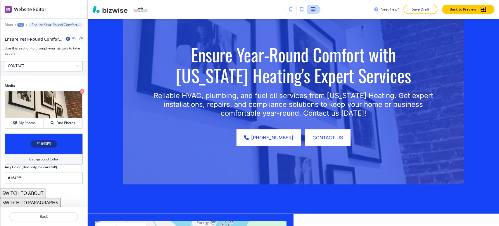
scroll to position [1232, 0]
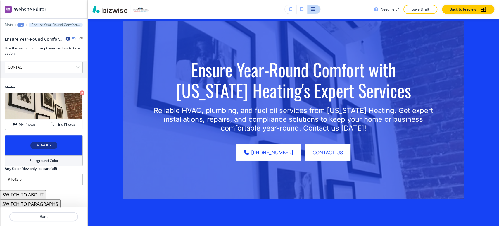
click at [47, 160] on h4 "Background Color" at bounding box center [43, 160] width 29 height 5
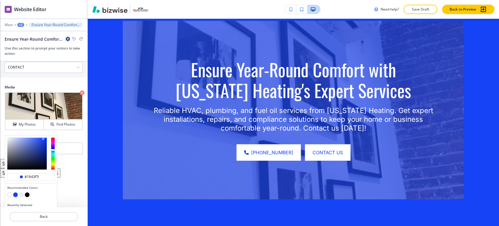
click at [26, 192] on button "button" at bounding box center [27, 194] width 5 height 5
type input "#000000"
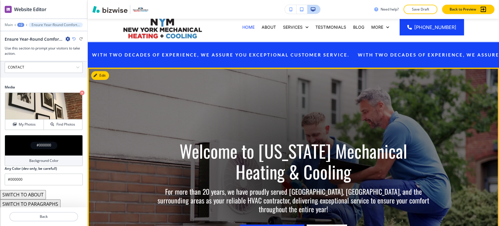
scroll to position [0, 0]
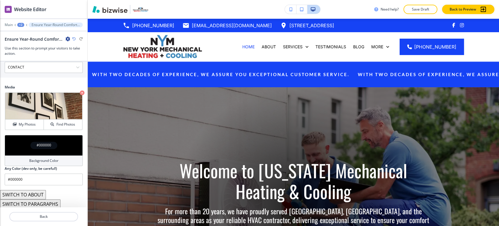
click at [423, 8] on p "Save Draft" at bounding box center [420, 9] width 19 height 5
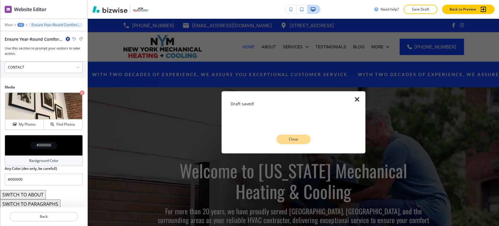
click at [290, 143] on button "Close" at bounding box center [294, 139] width 34 height 9
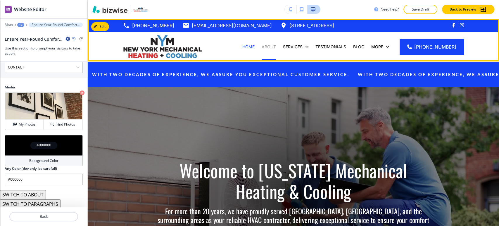
click at [276, 47] on p "ABOUT" at bounding box center [269, 47] width 14 height 6
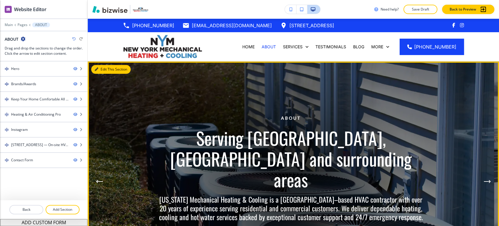
click at [103, 70] on button "Edit This Section" at bounding box center [110, 69] width 39 height 9
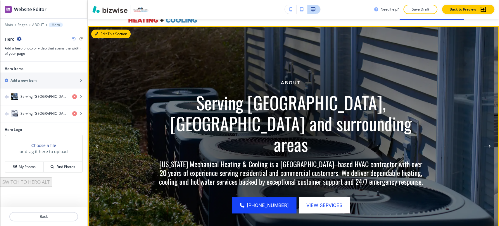
scroll to position [42, 0]
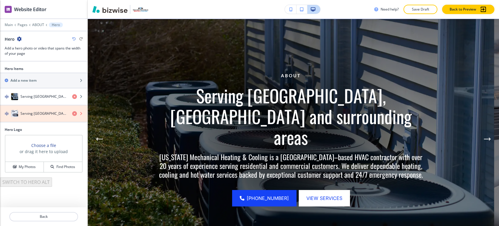
click at [74, 113] on icon "button" at bounding box center [74, 113] width 5 height 5
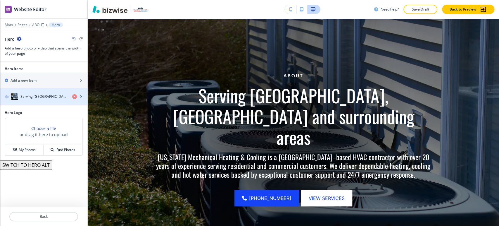
click at [39, 99] on h4 "Serving Staten Island, NY and surrounding areas" at bounding box center [43, 96] width 47 height 5
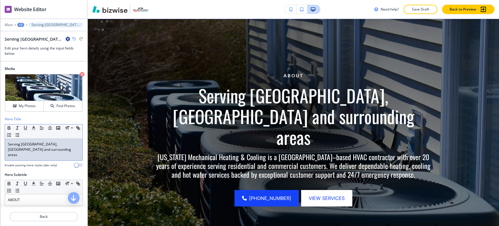
click at [38, 148] on p "Serving Staten Island, NY and surrounding areas" at bounding box center [44, 150] width 72 height 16
copy p "Serving Staten Island, NY and surrounding areas"
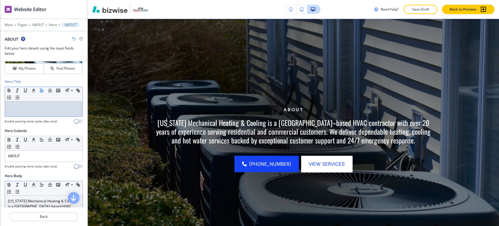
scroll to position [65, 0]
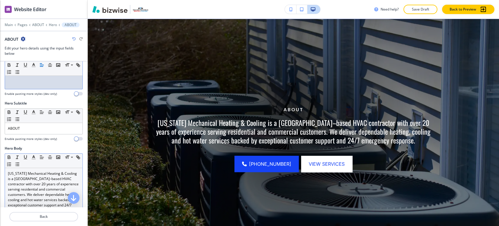
click at [37, 186] on p "New York Mechanical Heating & Cooling is a Staten Island–based HVAC contractor …" at bounding box center [44, 192] width 72 height 42
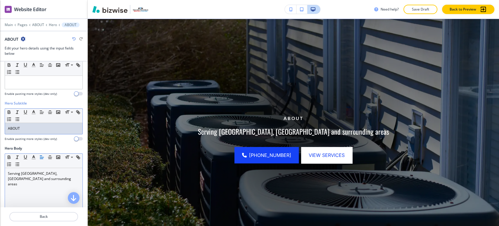
click at [33, 128] on p "ABOUT" at bounding box center [44, 128] width 72 height 5
copy p "ABOUT"
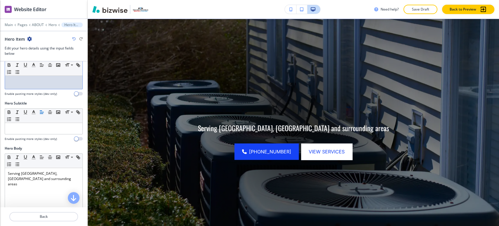
click at [30, 81] on div at bounding box center [44, 81] width 78 height 15
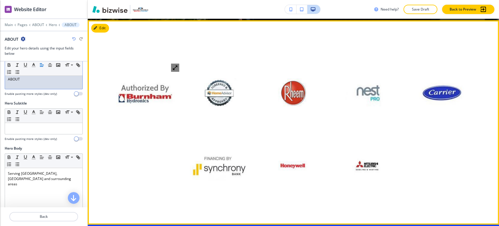
scroll to position [270, 0]
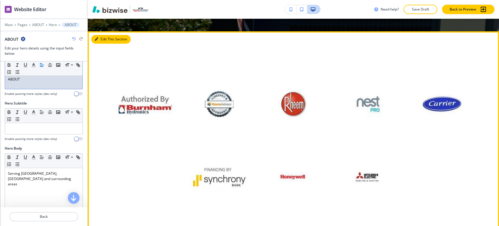
click at [99, 40] on button "Edit This Section" at bounding box center [110, 39] width 39 height 9
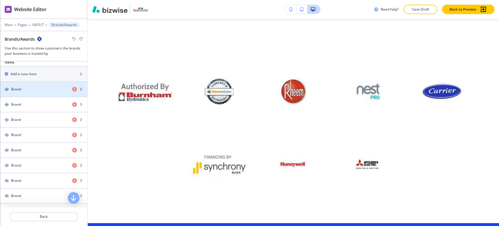
scroll to position [293, 0]
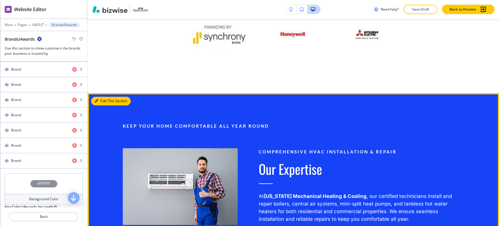
click at [102, 99] on button "Edit This Section" at bounding box center [110, 101] width 39 height 9
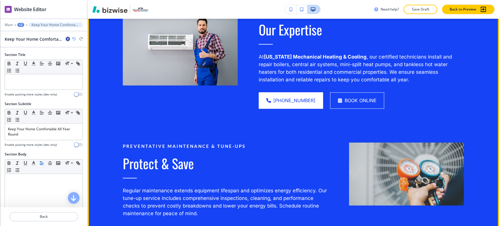
scroll to position [617, 0]
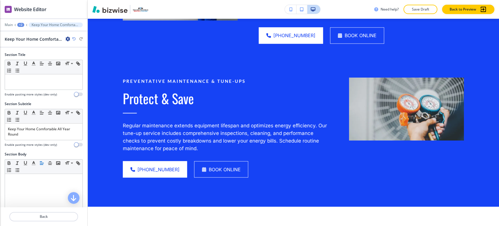
click at [420, 6] on button "Save Draft" at bounding box center [421, 9] width 34 height 9
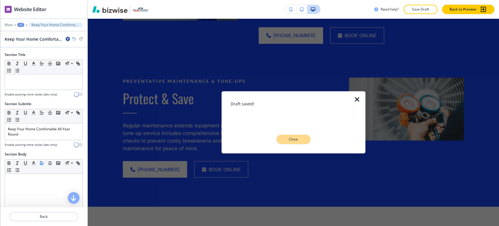
click at [288, 138] on p "Close" at bounding box center [293, 139] width 19 height 5
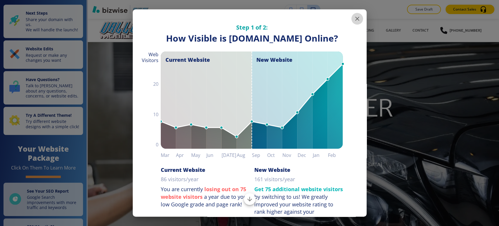
click at [354, 18] on icon "button" at bounding box center [357, 18] width 7 height 7
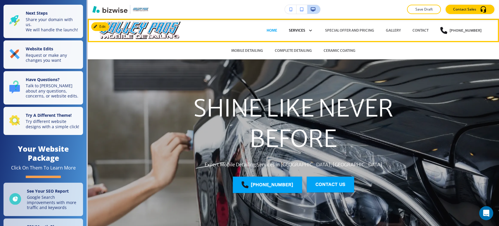
click at [299, 30] on p "Services" at bounding box center [297, 30] width 16 height 5
click at [248, 50] on p "MOBILE DETAILING" at bounding box center [247, 50] width 32 height 5
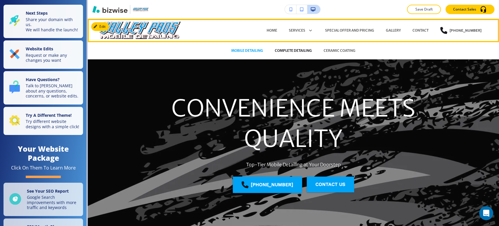
click at [295, 50] on p "COMPLETE DETAILING" at bounding box center [293, 50] width 37 height 5
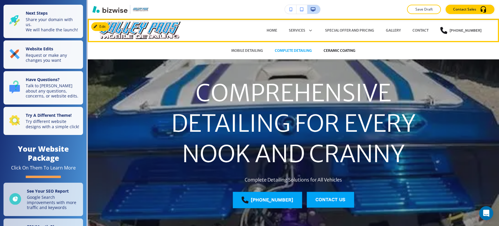
click at [324, 48] on p "CERAMIC COATING" at bounding box center [340, 50] width 32 height 5
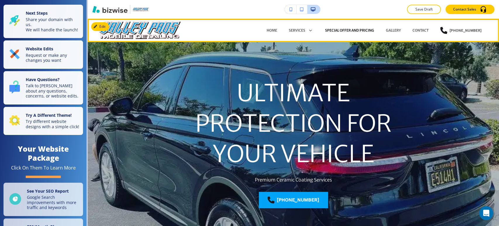
click at [338, 28] on p "SPECIAL OFFER AND PRICING" at bounding box center [349, 30] width 49 height 5
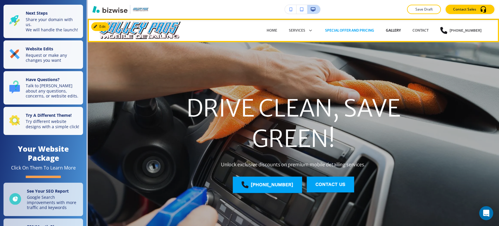
click at [389, 29] on p "GALLERY" at bounding box center [393, 30] width 15 height 5
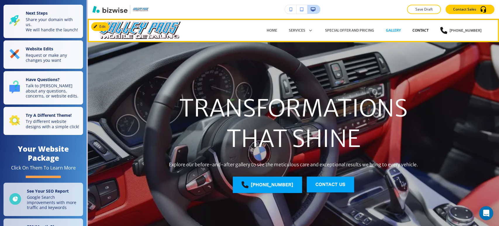
click at [419, 30] on p "CONTACT" at bounding box center [421, 30] width 16 height 5
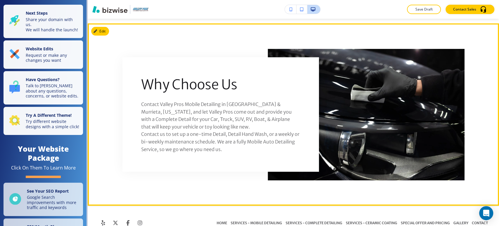
scroll to position [899, 0]
